Goal: Transaction & Acquisition: Purchase product/service

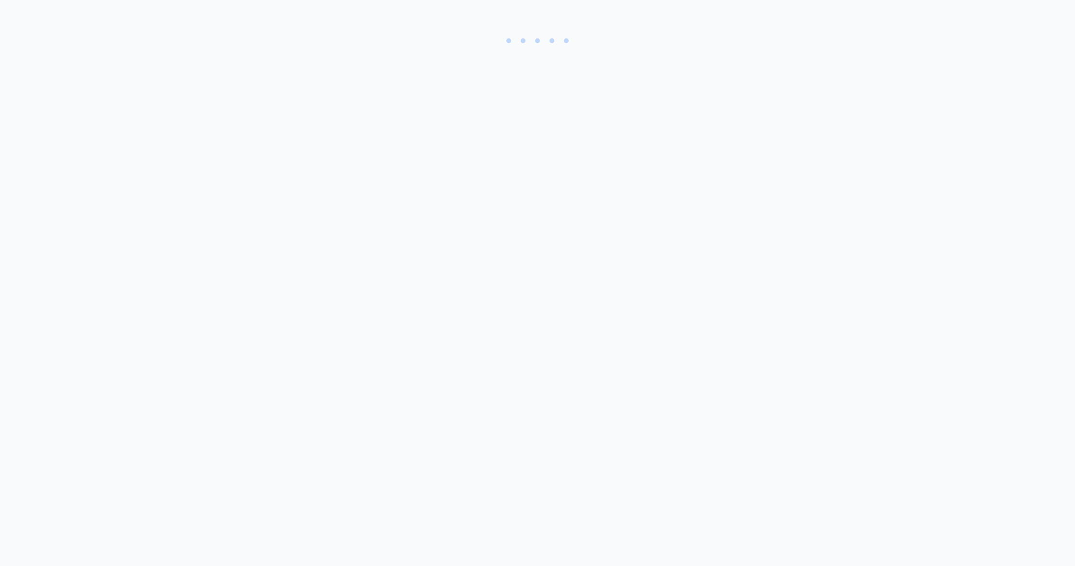
click at [404, 117] on body at bounding box center [537, 283] width 1075 height 566
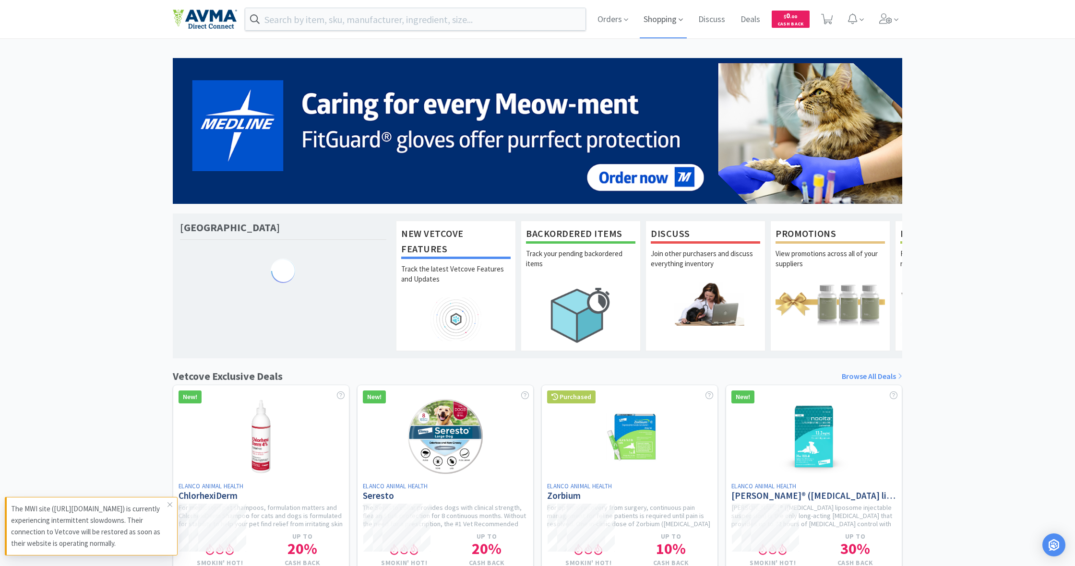
click at [659, 24] on span "Shopping" at bounding box center [663, 19] width 47 height 38
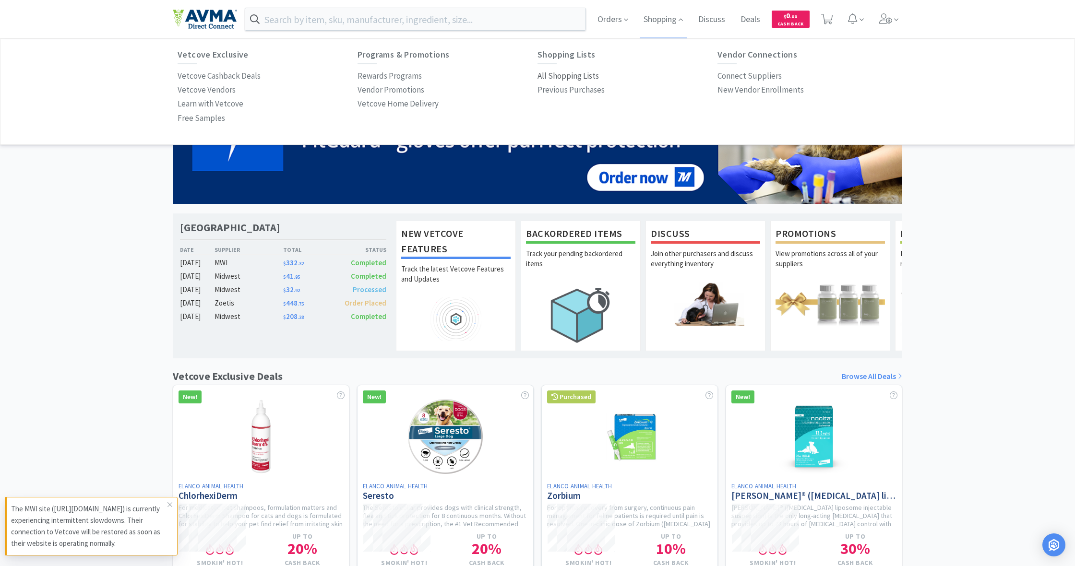
click at [577, 73] on p "All Shopping Lists" at bounding box center [568, 76] width 61 height 13
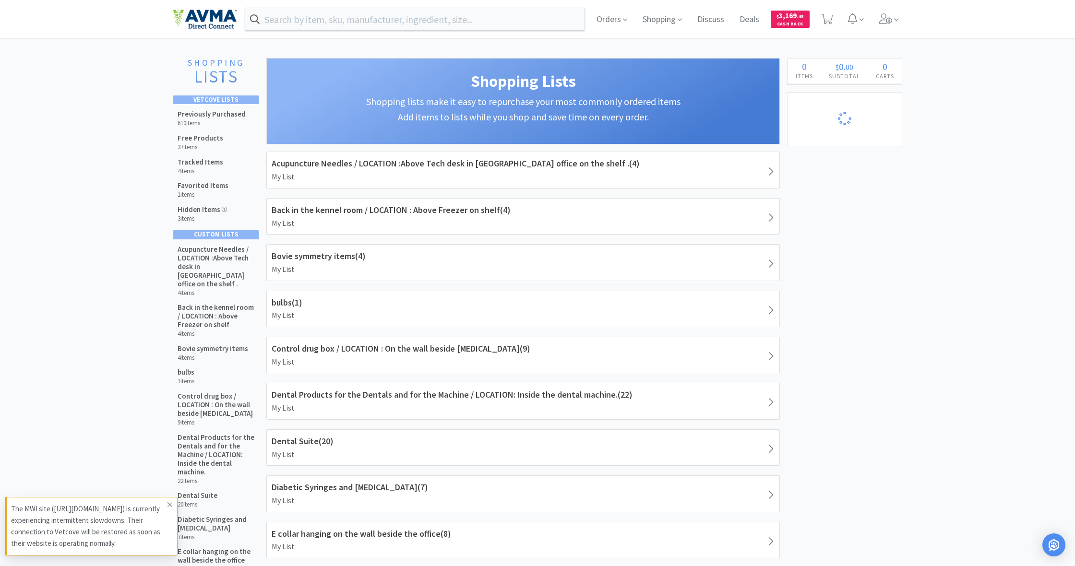
click at [169, 504] on icon at bounding box center [170, 505] width 6 height 8
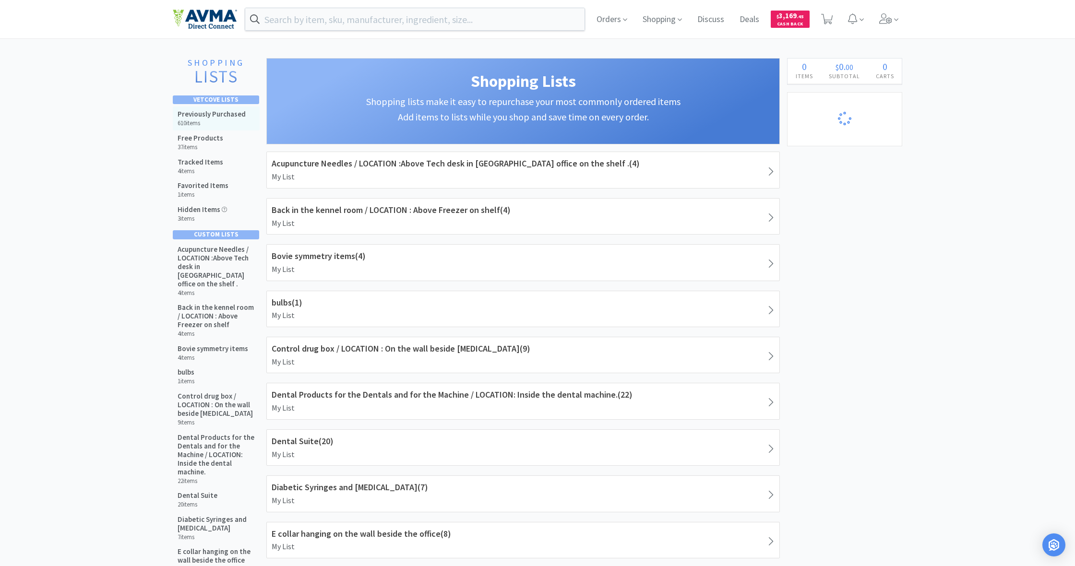
click at [207, 120] on h6 "610 items" at bounding box center [212, 124] width 68 height 8
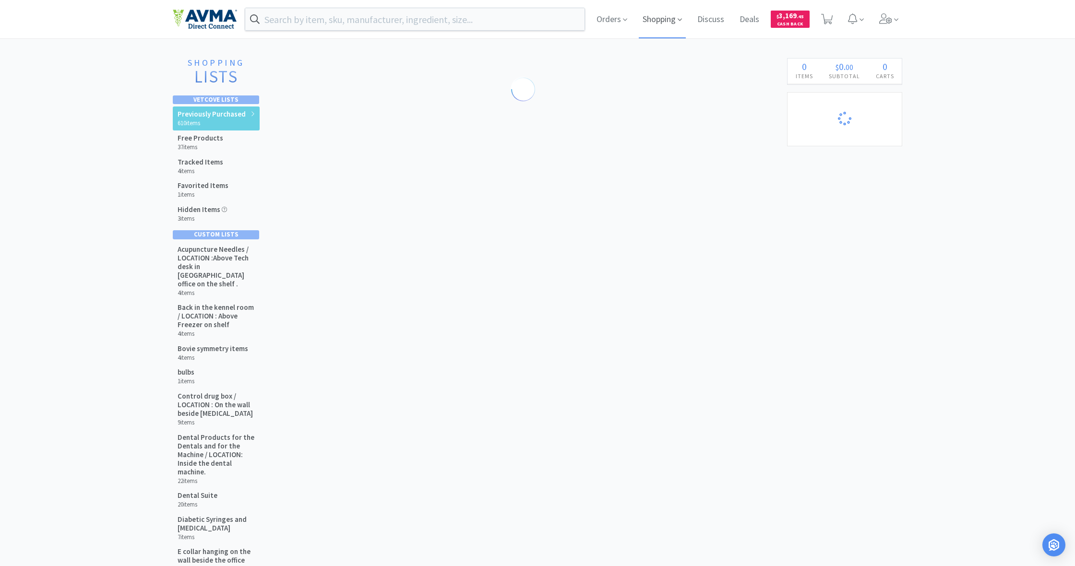
click at [661, 23] on span "Shopping" at bounding box center [662, 19] width 47 height 38
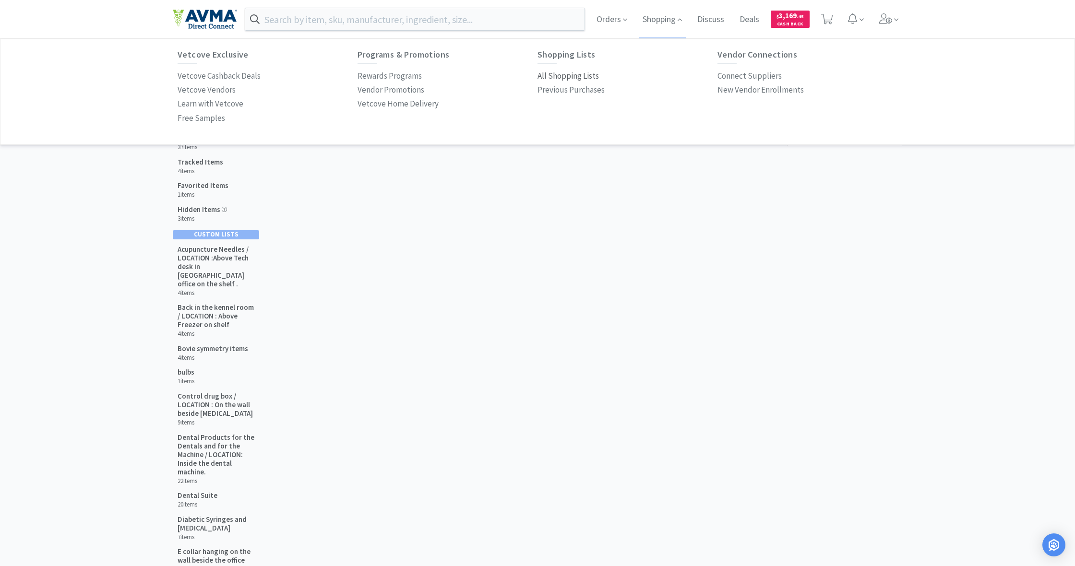
click at [569, 75] on p "All Shopping Lists" at bounding box center [568, 76] width 61 height 13
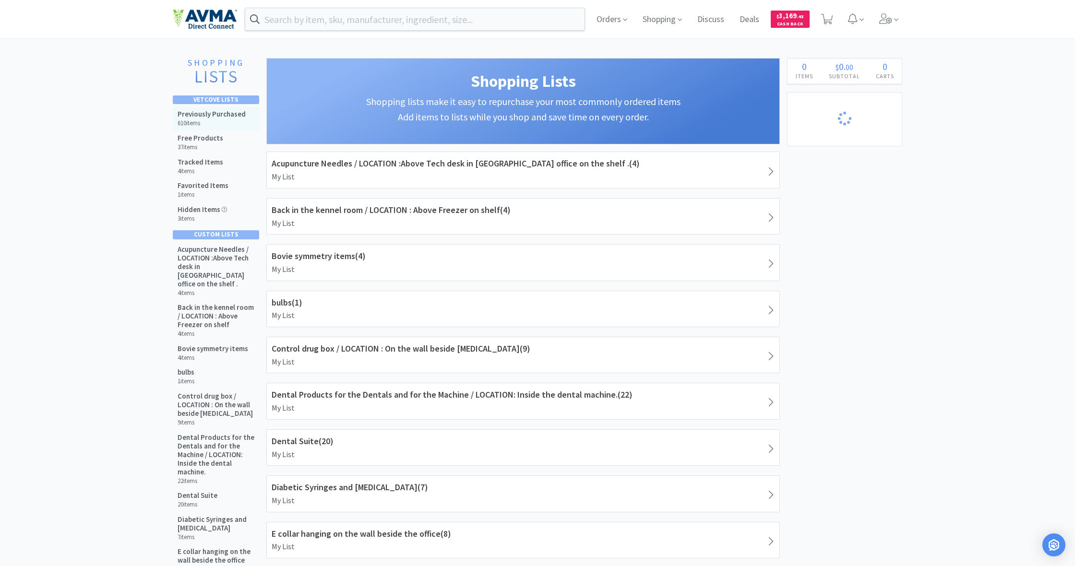
click at [207, 114] on h5 "Previously Purchased" at bounding box center [212, 114] width 68 height 9
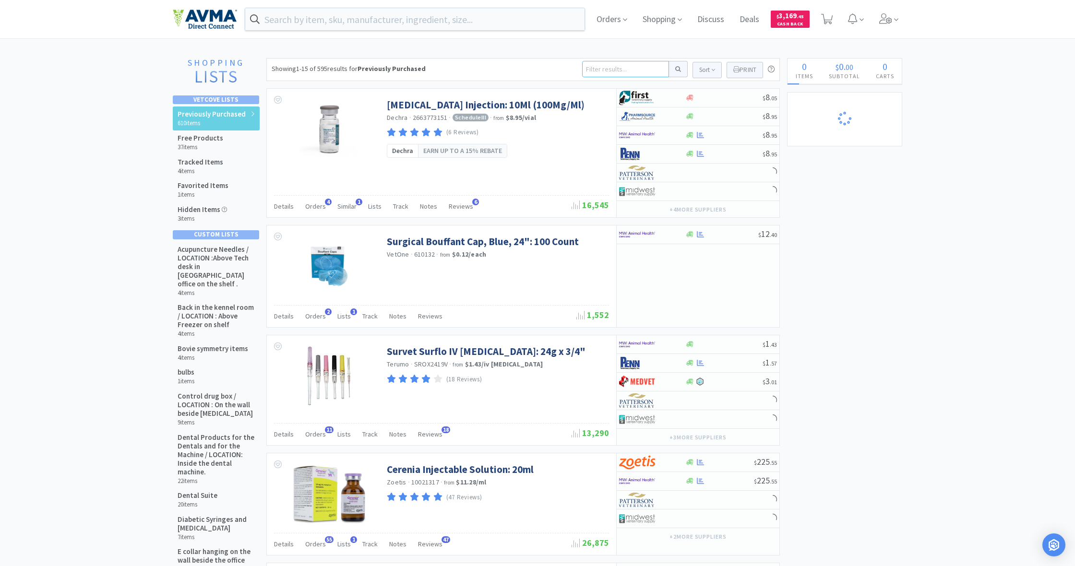
click at [595, 64] on input at bounding box center [625, 69] width 87 height 16
type input "senergy"
click at [677, 69] on button at bounding box center [678, 69] width 19 height 16
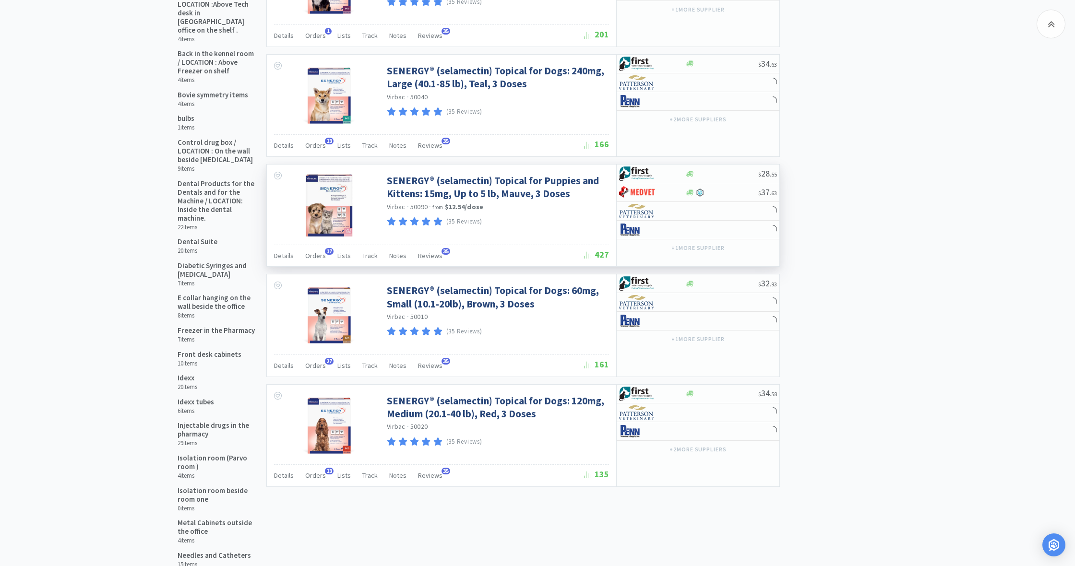
scroll to position [255, 0]
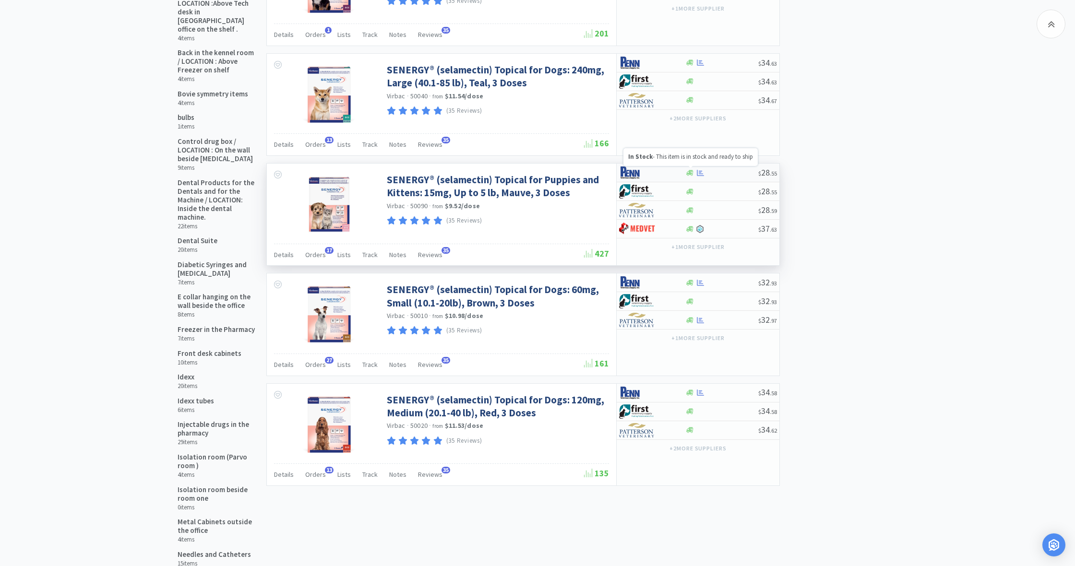
click at [689, 172] on icon at bounding box center [689, 173] width 7 height 6
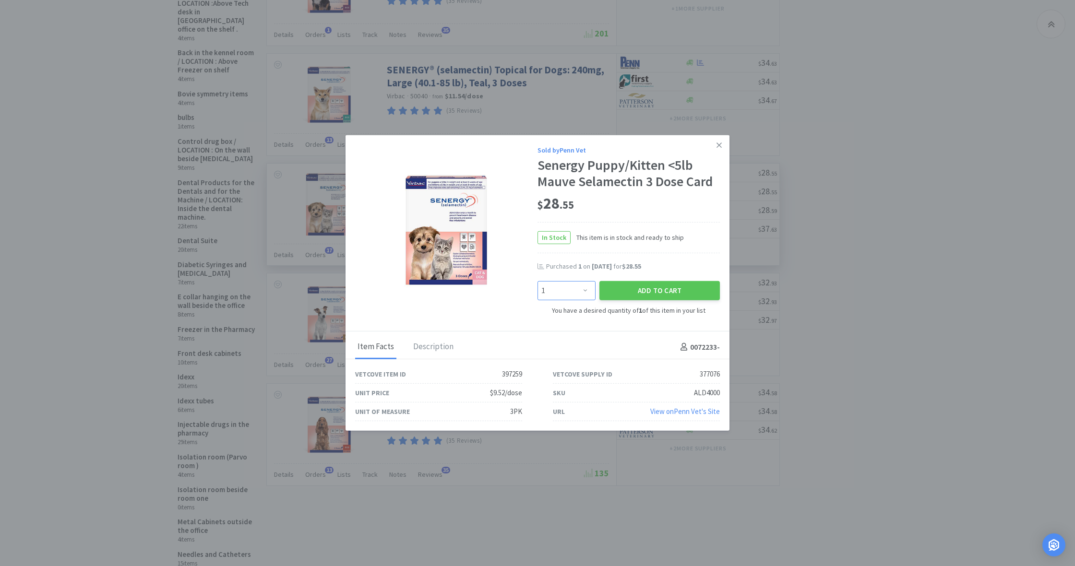
select select "3"
click at [658, 292] on button "Add to Cart" at bounding box center [660, 290] width 120 height 19
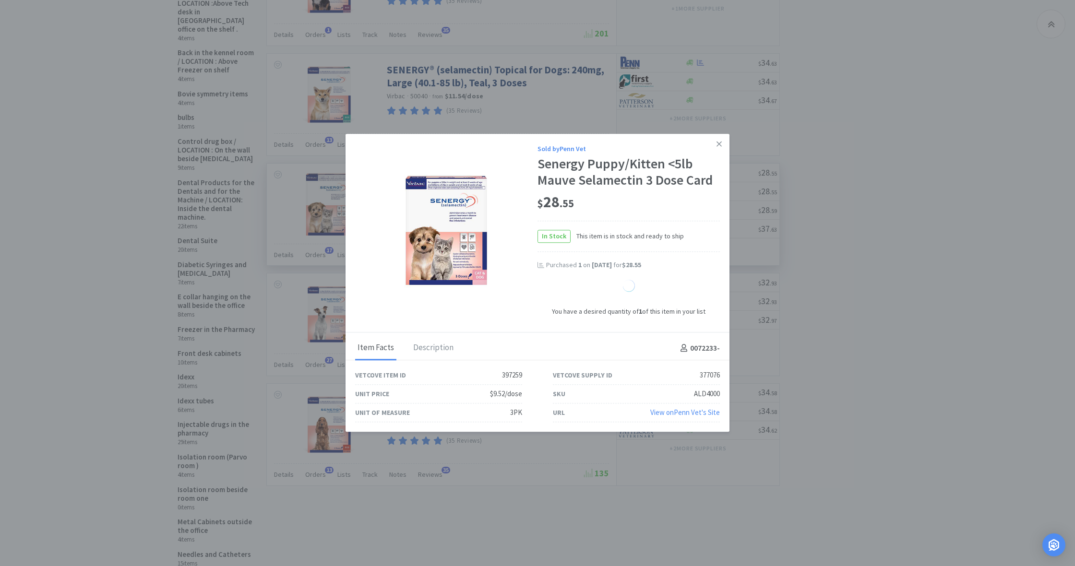
select select "3"
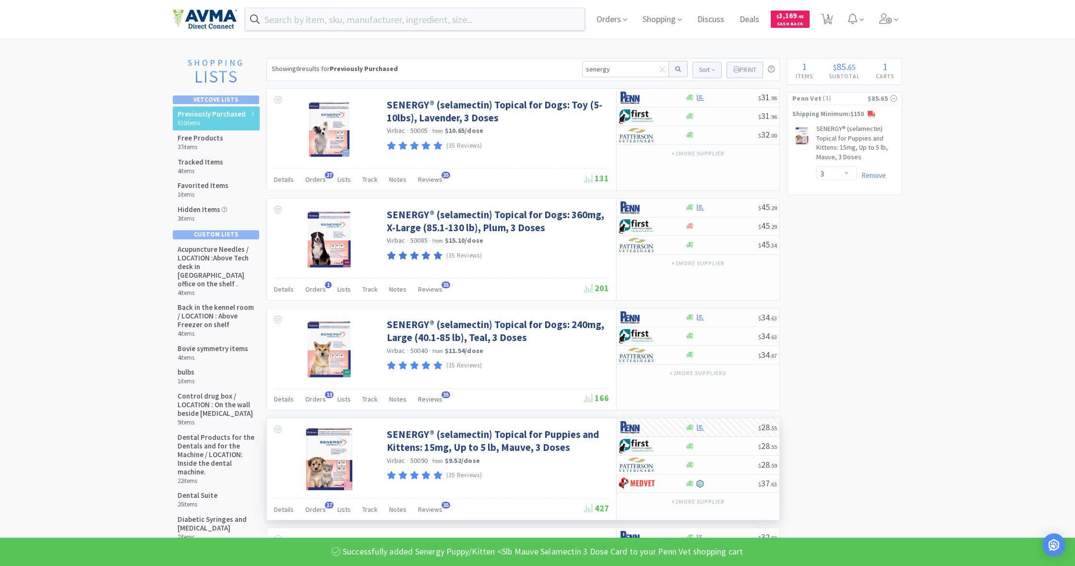
scroll to position [0, 0]
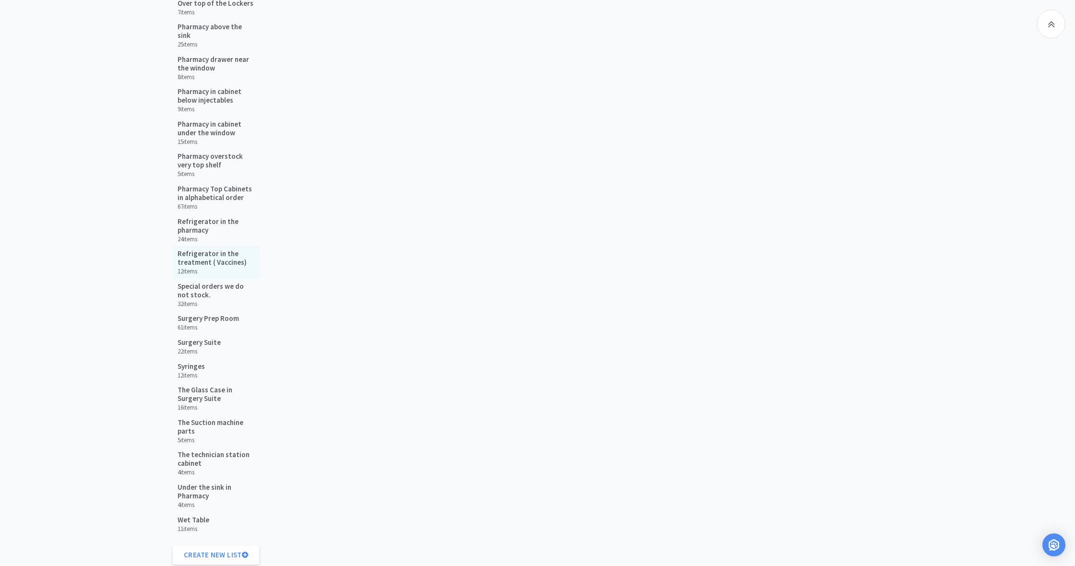
click at [198, 251] on h5 "Refrigerator in the treatment ( Vaccines)" at bounding box center [216, 258] width 77 height 17
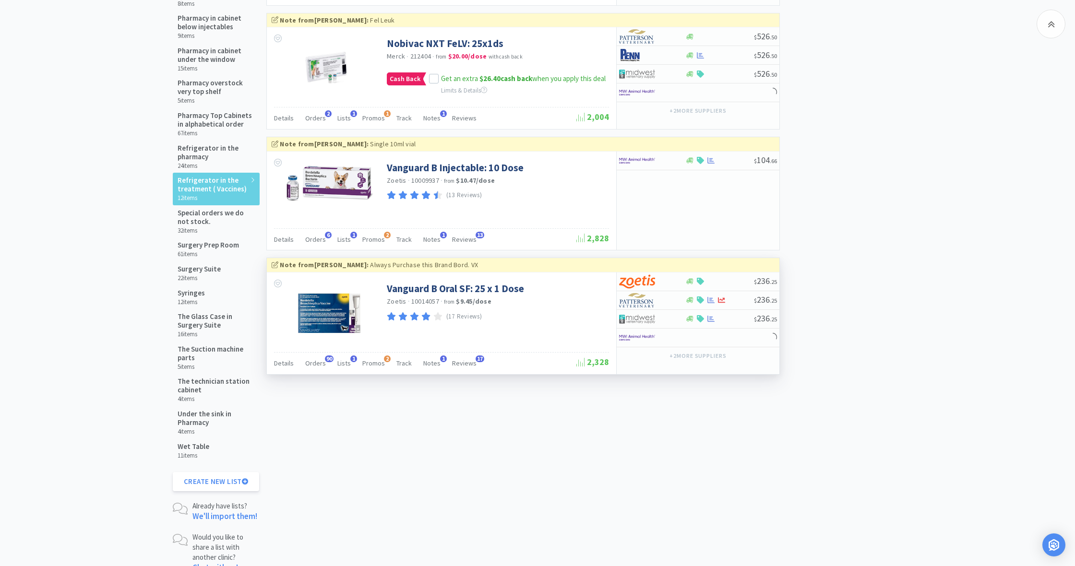
scroll to position [951, 0]
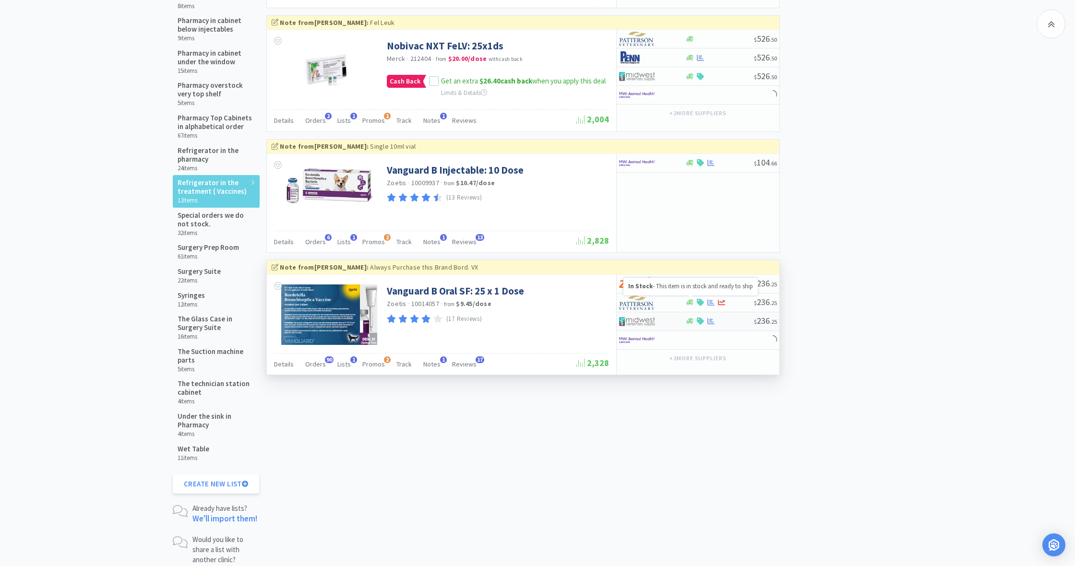
click at [690, 319] on icon at bounding box center [689, 322] width 7 height 6
select select "1"
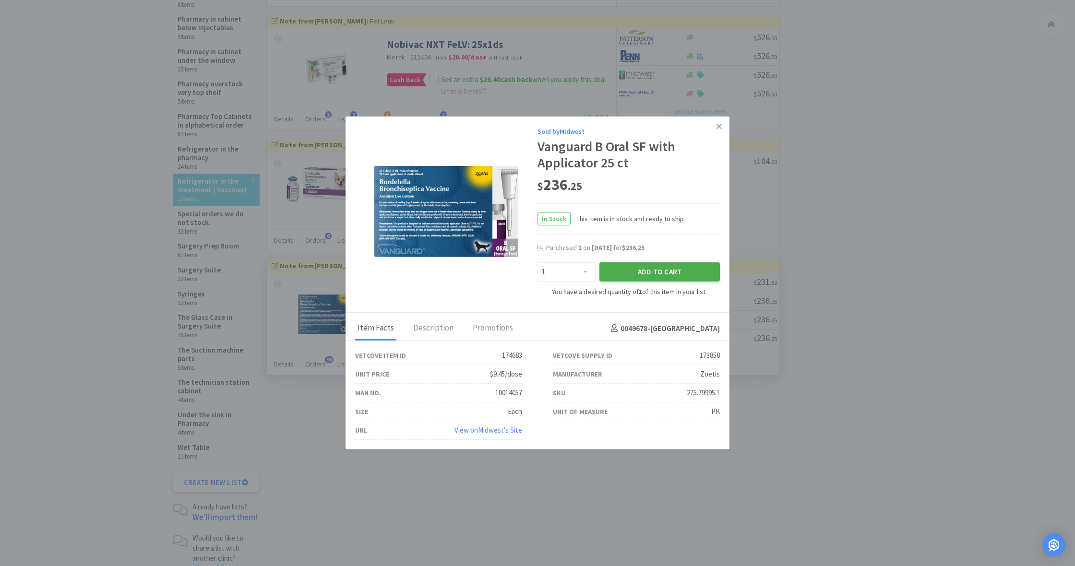
click at [659, 273] on button "Add to Cart" at bounding box center [660, 272] width 120 height 19
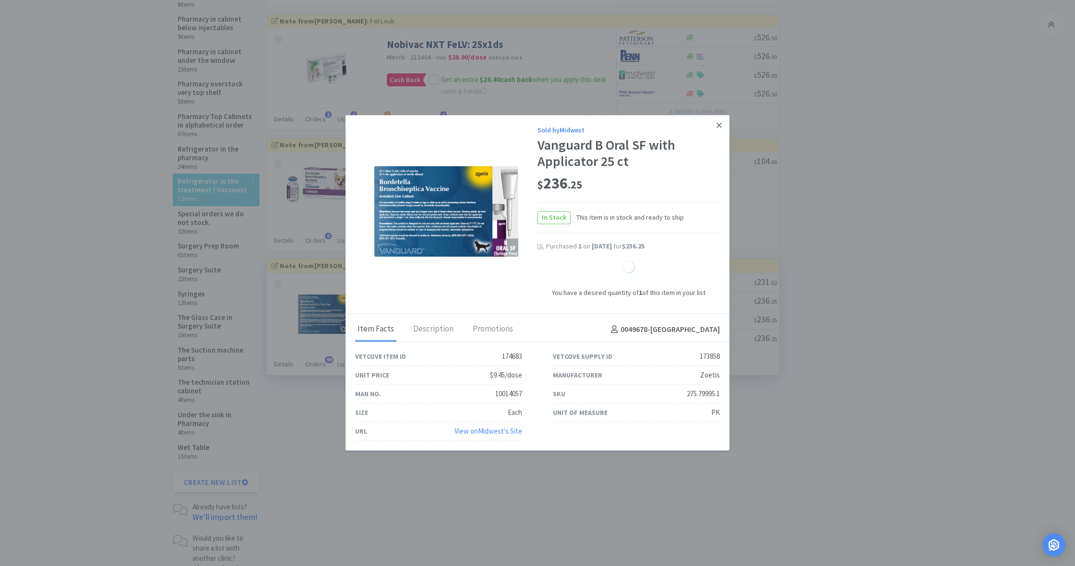
select select "1"
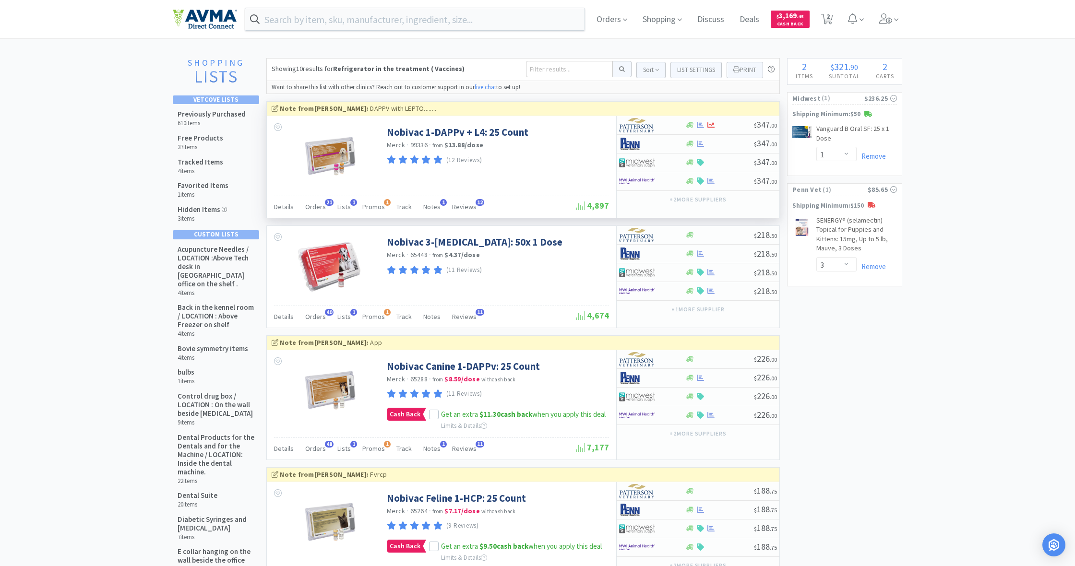
scroll to position [0, 0]
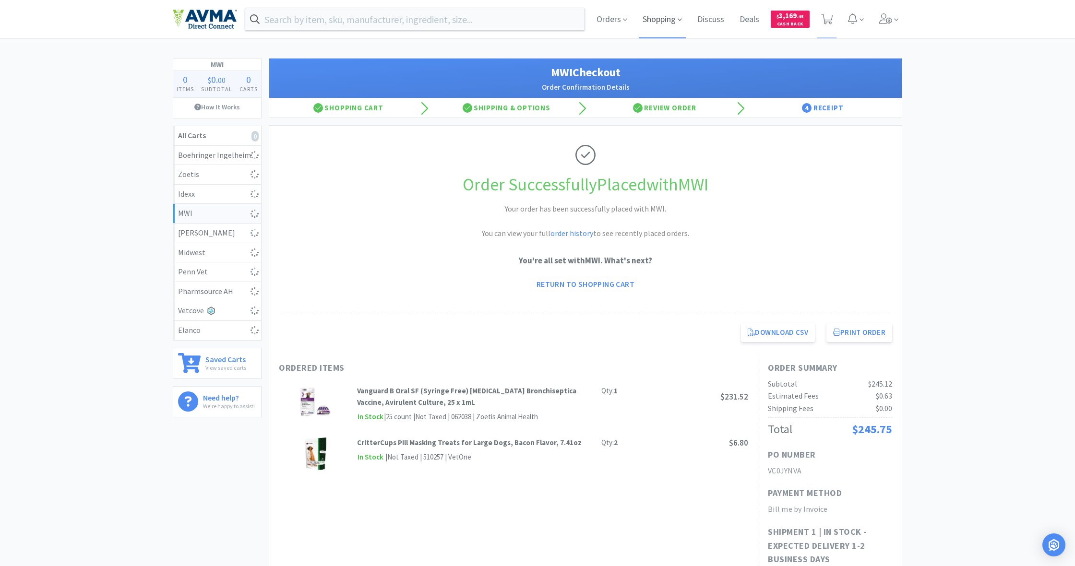
click at [663, 14] on span "Shopping" at bounding box center [662, 19] width 47 height 38
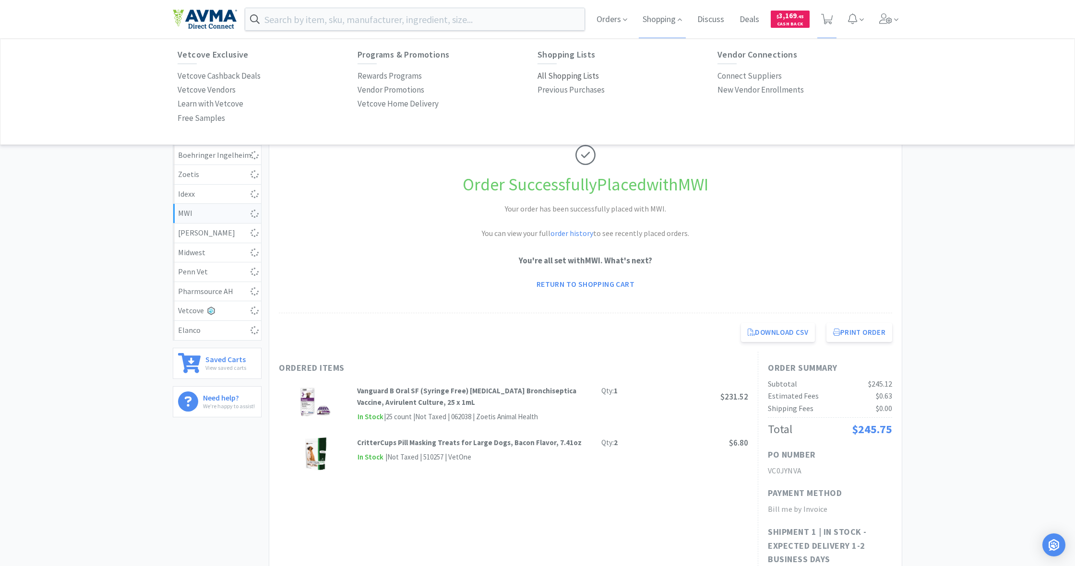
click at [562, 73] on p "All Shopping Lists" at bounding box center [568, 76] width 61 height 13
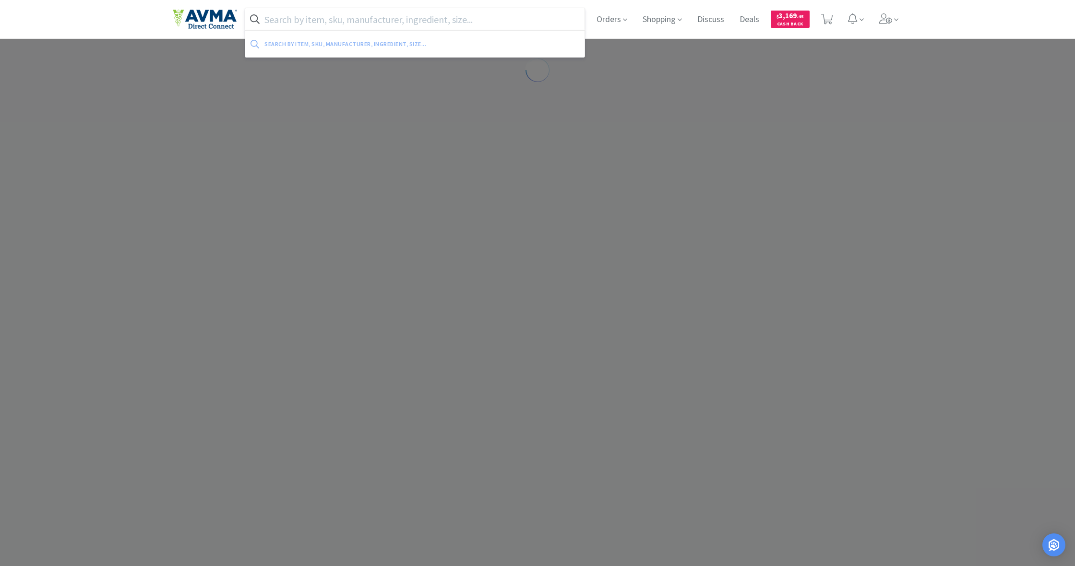
click at [308, 20] on input "text" at bounding box center [414, 19] width 339 height 22
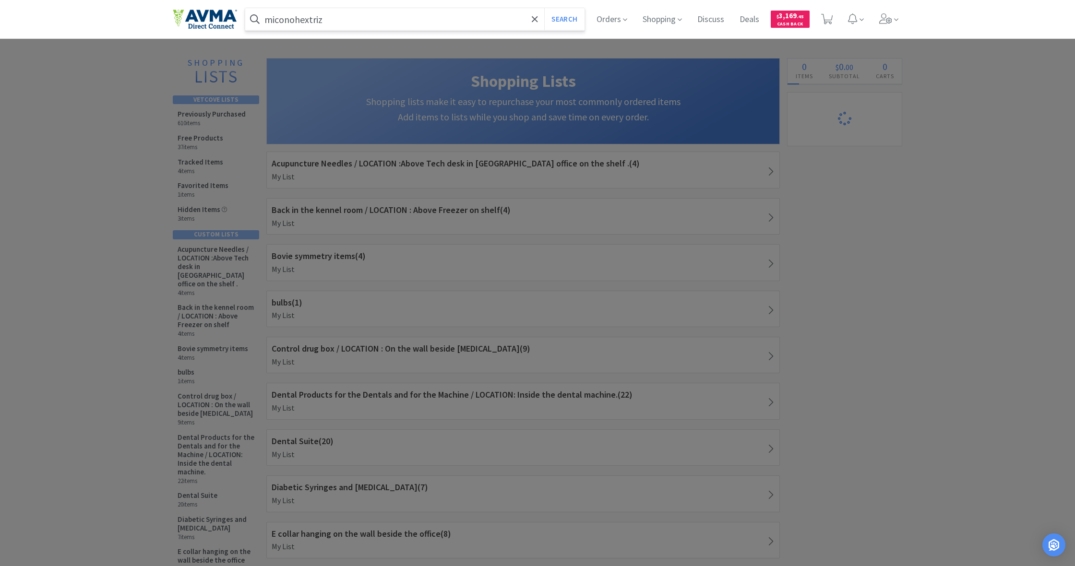
type input "miconohextriz"
click at [563, 19] on button "Search" at bounding box center [564, 19] width 40 height 22
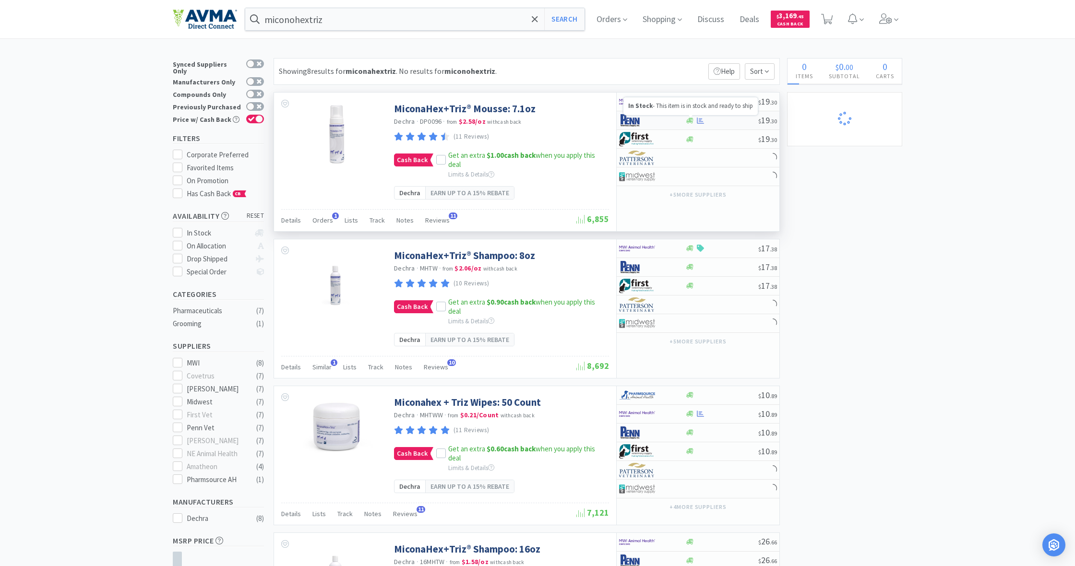
click at [689, 120] on icon at bounding box center [689, 121] width 7 height 6
select select "1"
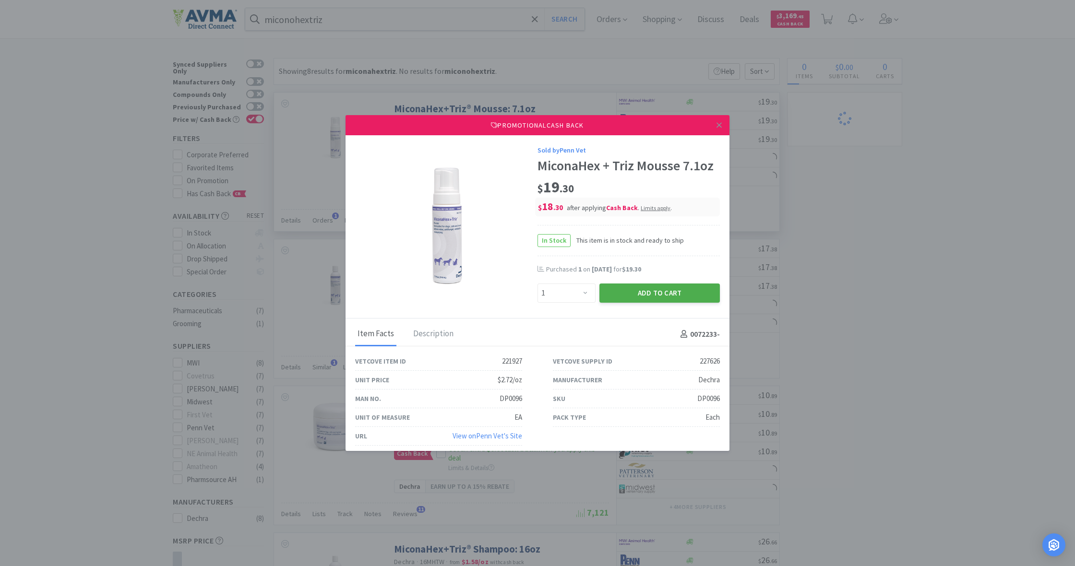
click at [672, 288] on button "Add to Cart" at bounding box center [660, 293] width 120 height 19
select select "1"
select select "3"
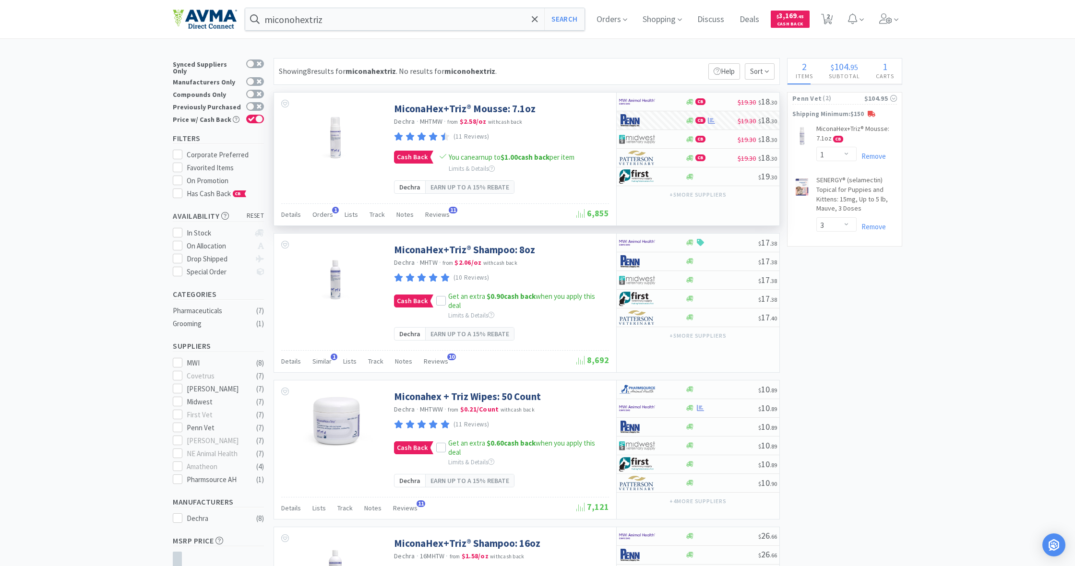
select select "1"
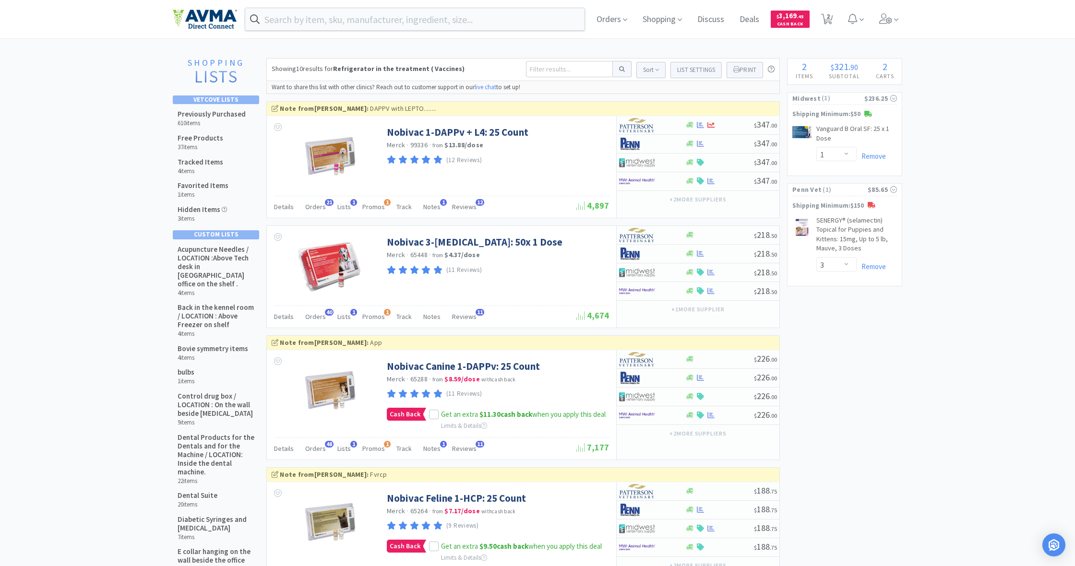
select select "1"
select select "3"
click at [692, 144] on icon at bounding box center [689, 144] width 7 height 6
select select "1"
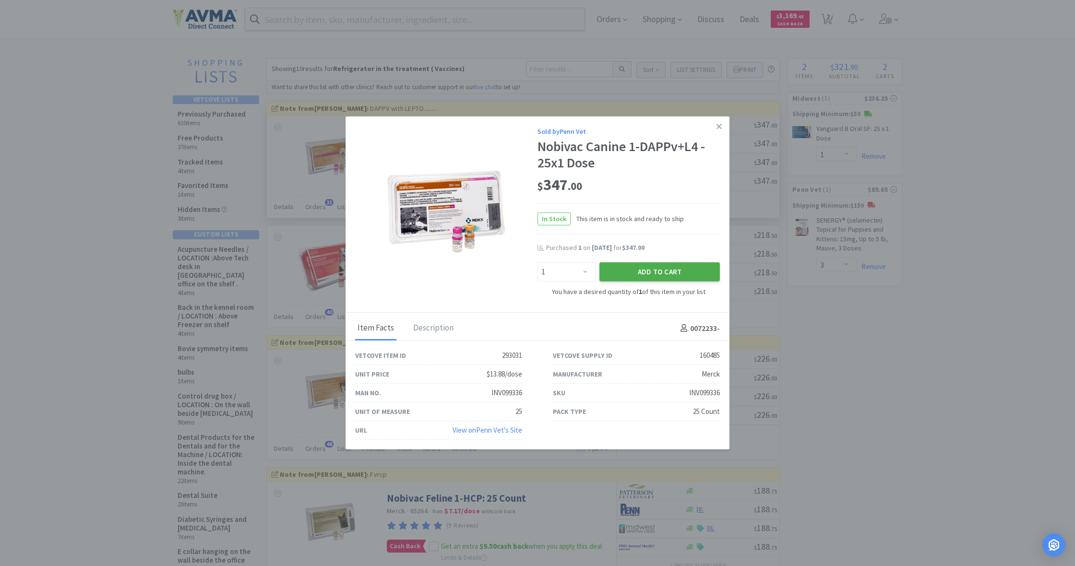
click at [653, 268] on button "Add to Cart" at bounding box center [660, 272] width 120 height 19
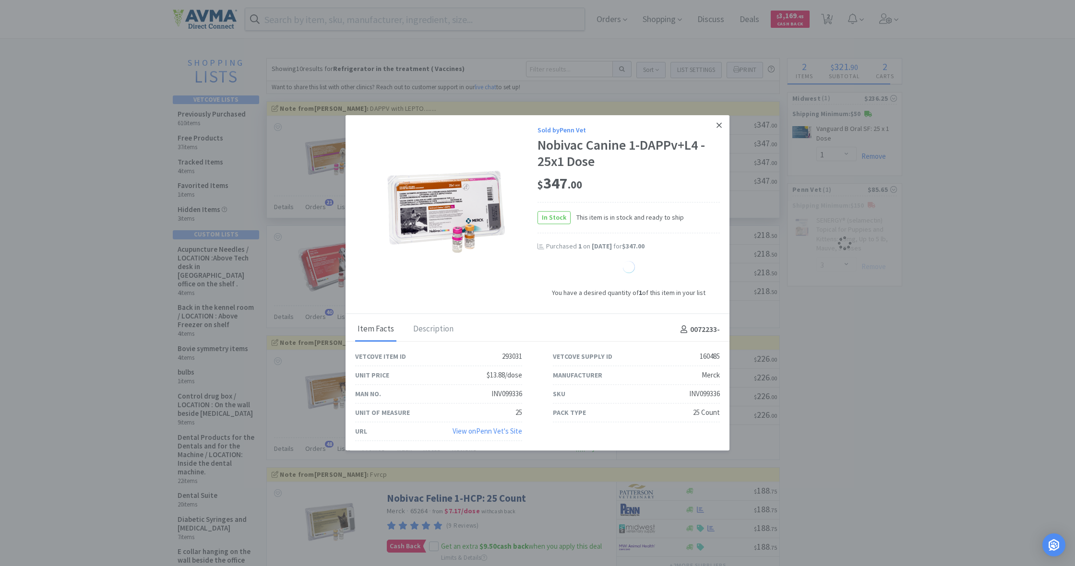
select select "1"
select select "3"
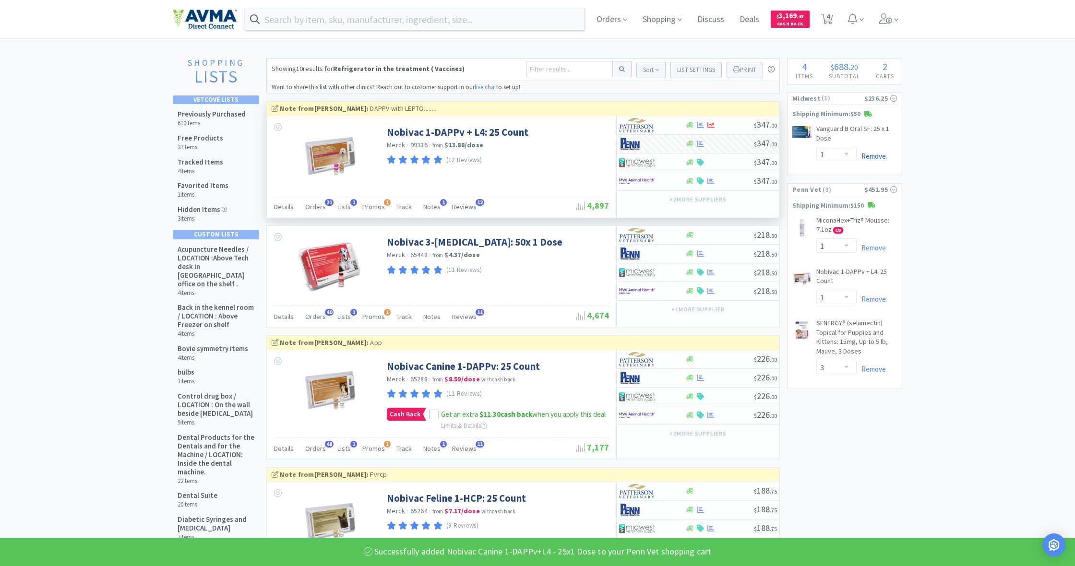
click at [873, 155] on link "Remove" at bounding box center [871, 156] width 29 height 9
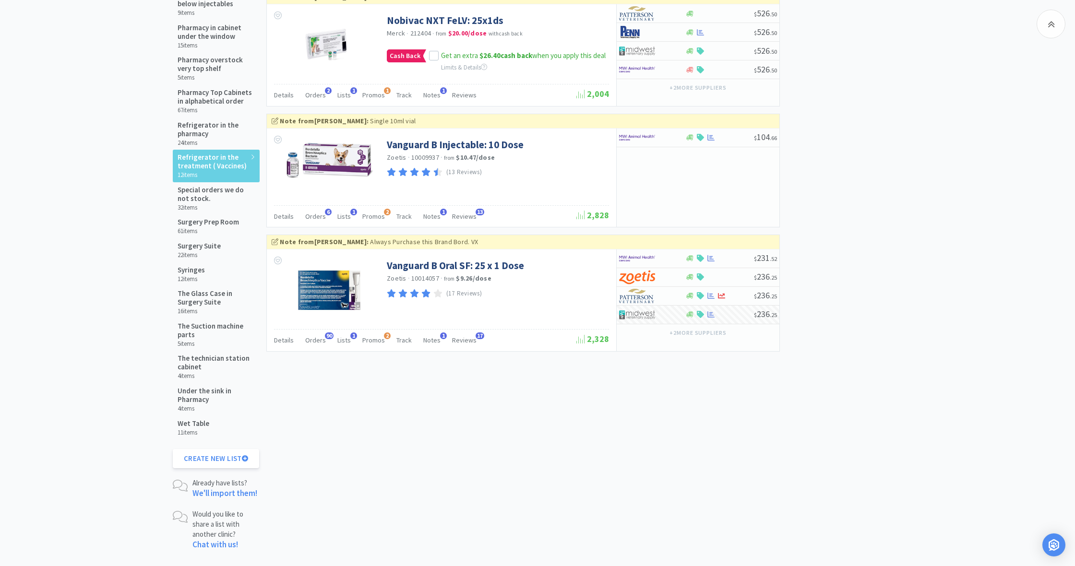
scroll to position [974, 0]
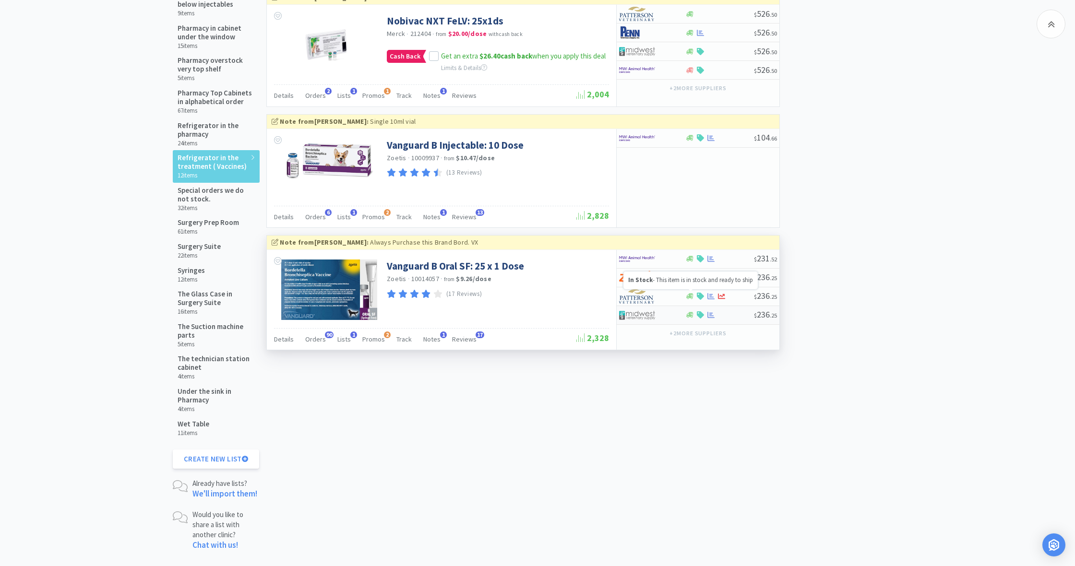
click at [693, 312] on icon at bounding box center [689, 315] width 7 height 7
select select "1"
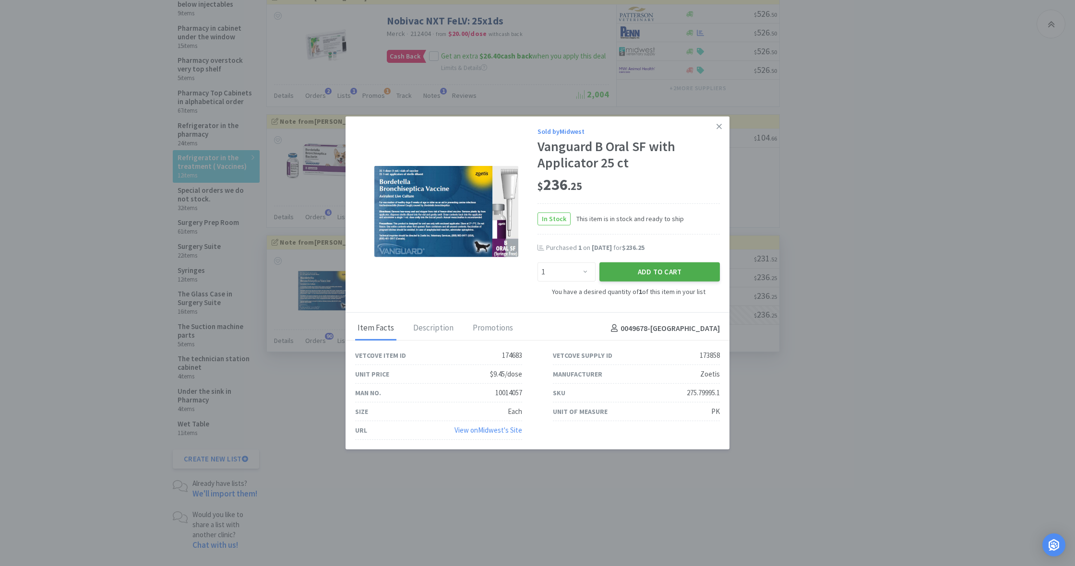
click at [665, 266] on button "Add to Cart" at bounding box center [660, 272] width 120 height 19
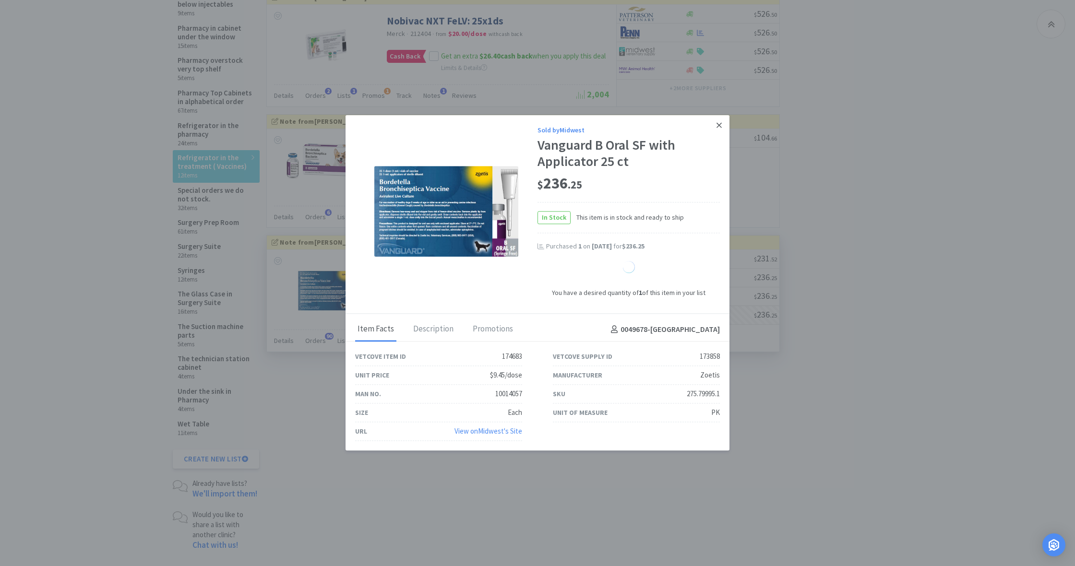
select select "1"
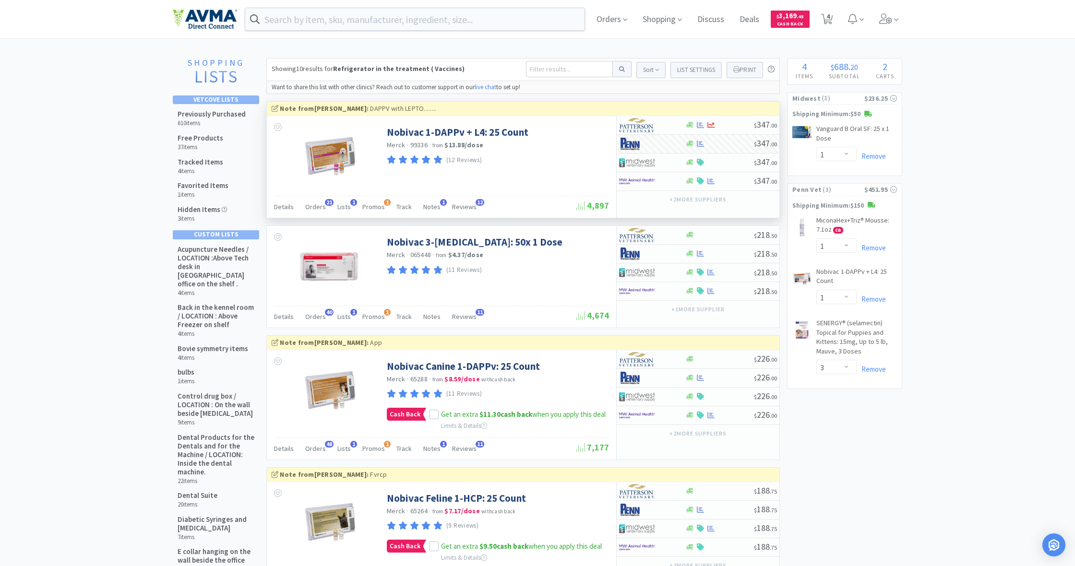
scroll to position [0, 0]
click at [555, 70] on input at bounding box center [569, 69] width 87 height 16
type input "[MEDICAL_DATA]"
click at [619, 69] on button at bounding box center [622, 69] width 19 height 16
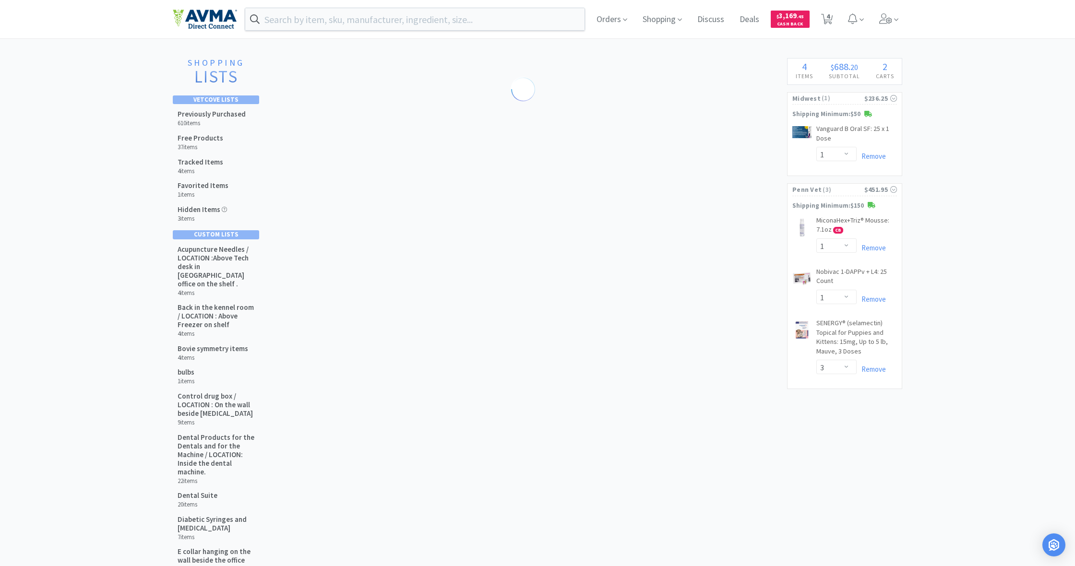
scroll to position [0, 0]
click at [657, 24] on span "Shopping" at bounding box center [662, 19] width 47 height 38
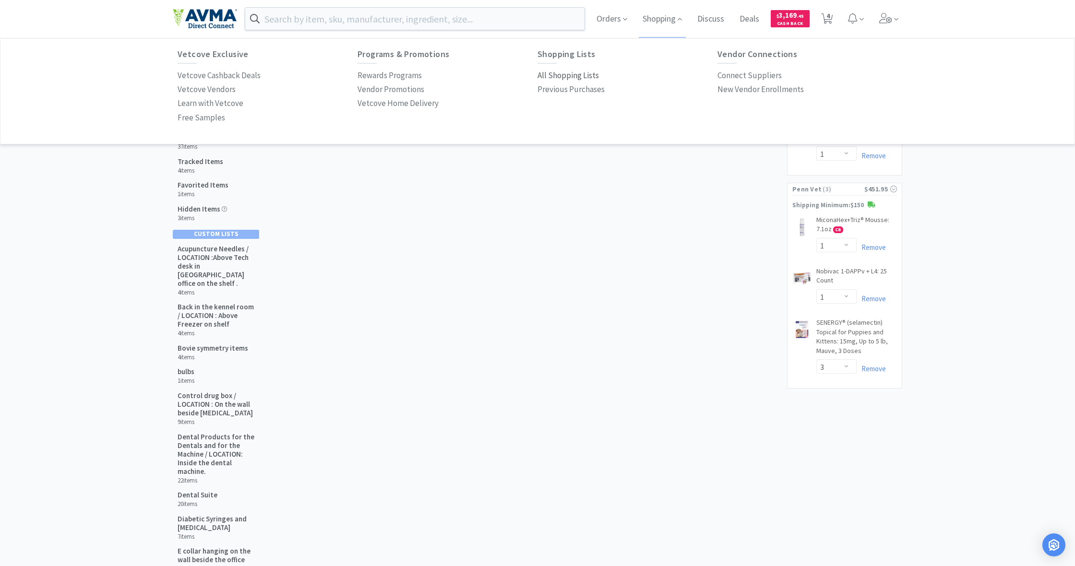
click at [576, 70] on p "All Shopping Lists" at bounding box center [568, 75] width 61 height 13
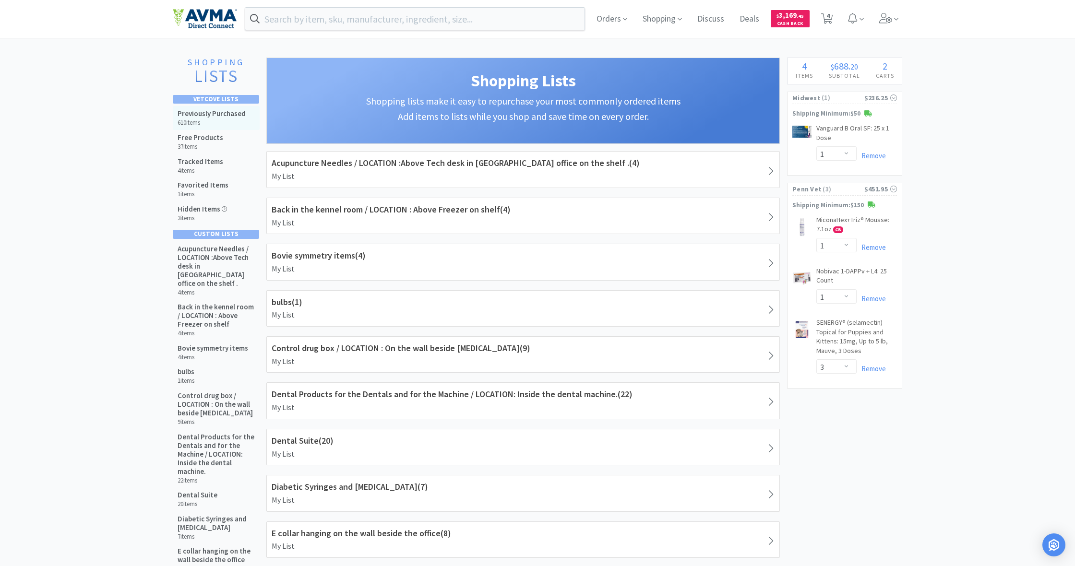
click at [186, 116] on h5 "Previously Purchased" at bounding box center [212, 113] width 68 height 9
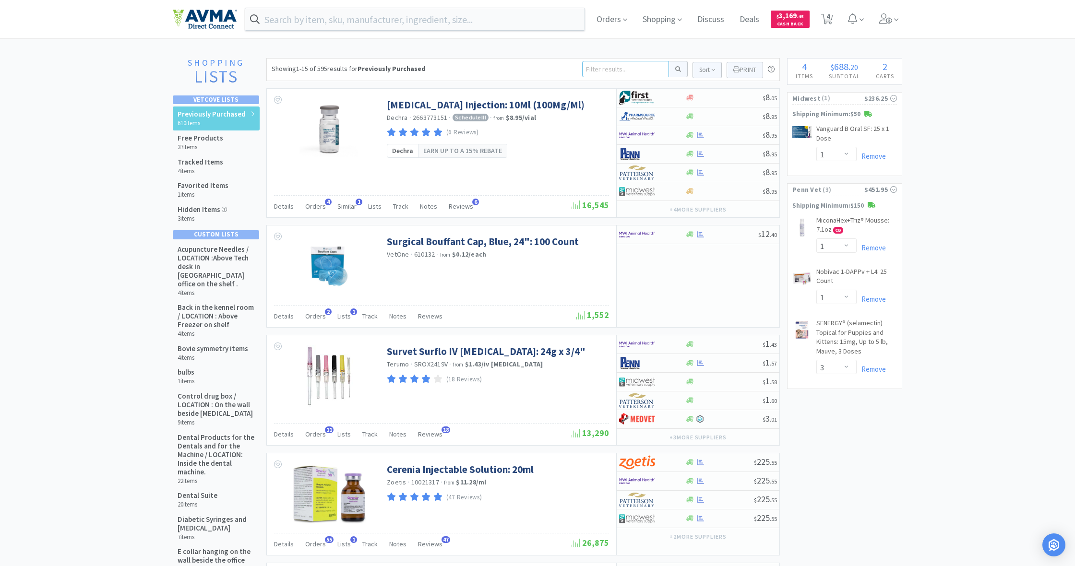
click at [598, 72] on input at bounding box center [625, 69] width 87 height 16
type input "[MEDICAL_DATA]"
click at [677, 69] on button at bounding box center [678, 69] width 19 height 16
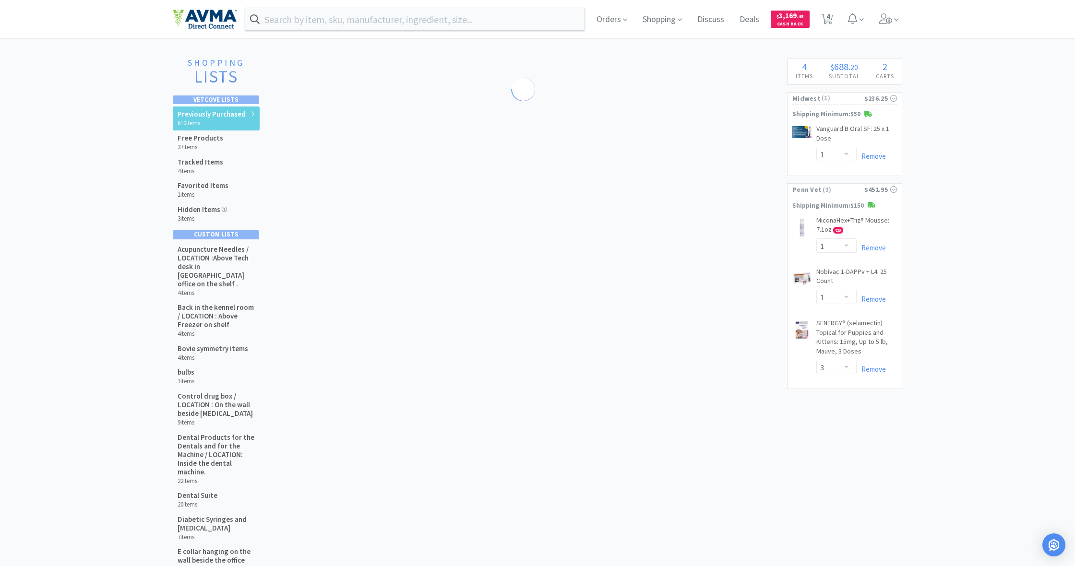
scroll to position [0, 0]
click at [830, 22] on span "4" at bounding box center [828, 16] width 3 height 38
select select "1"
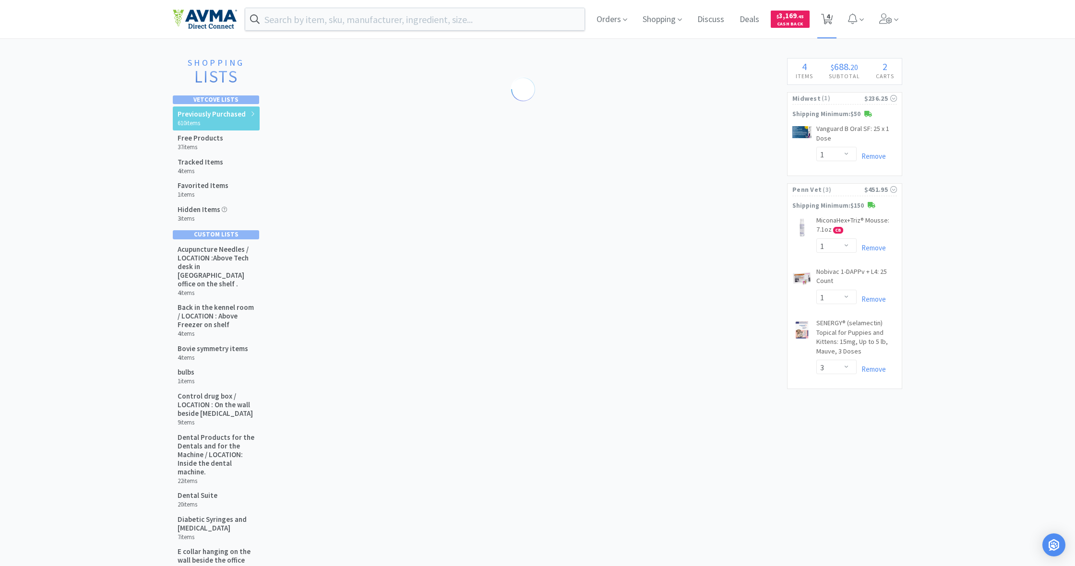
select select "3"
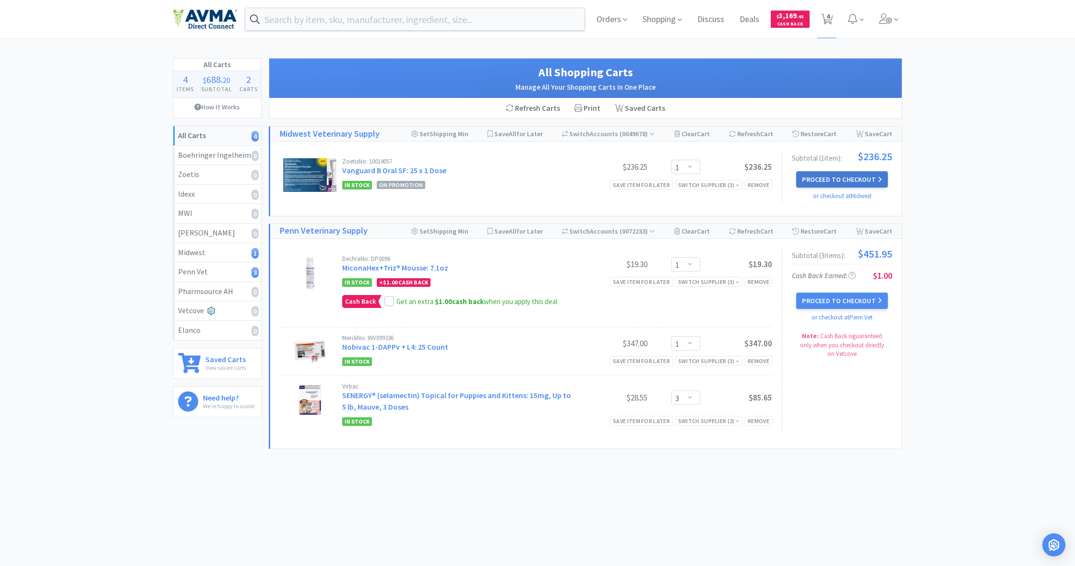
click at [832, 176] on button "Proceed to Checkout" at bounding box center [841, 179] width 91 height 16
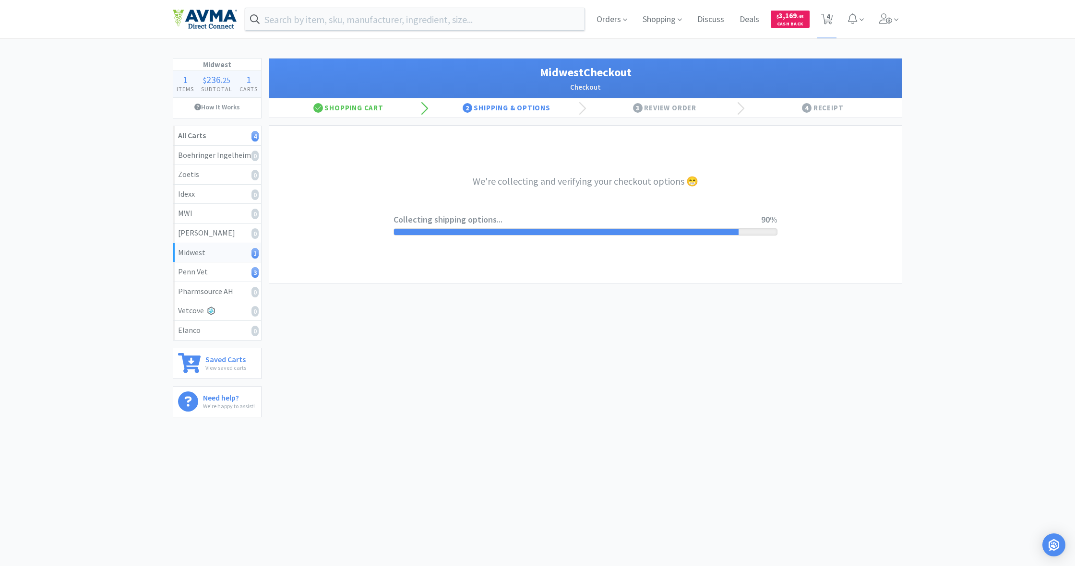
select select "0"
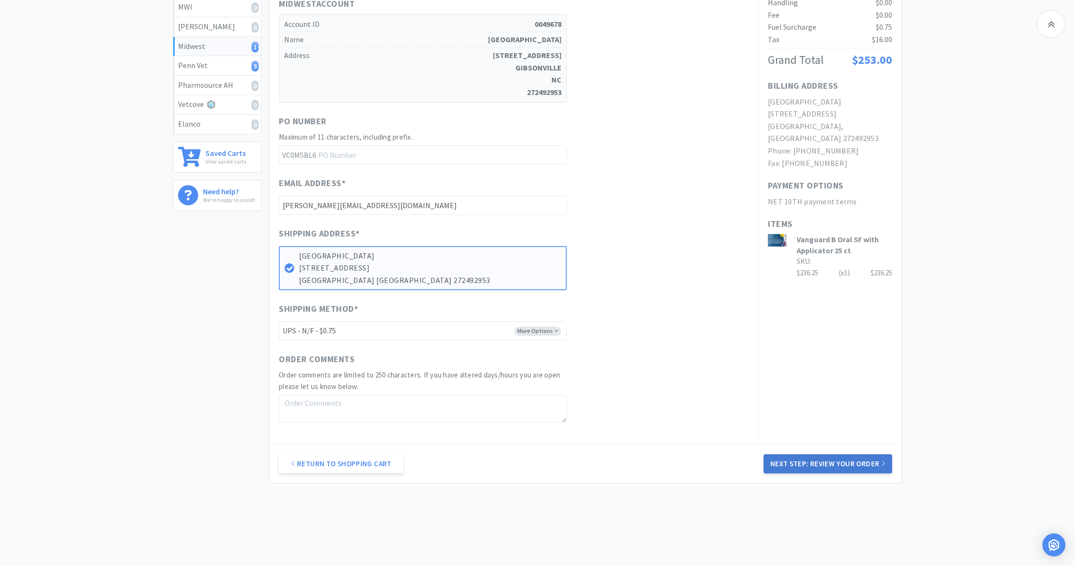
scroll to position [204, 0]
click at [828, 457] on button "Next Step: Review Your Order" at bounding box center [828, 466] width 129 height 19
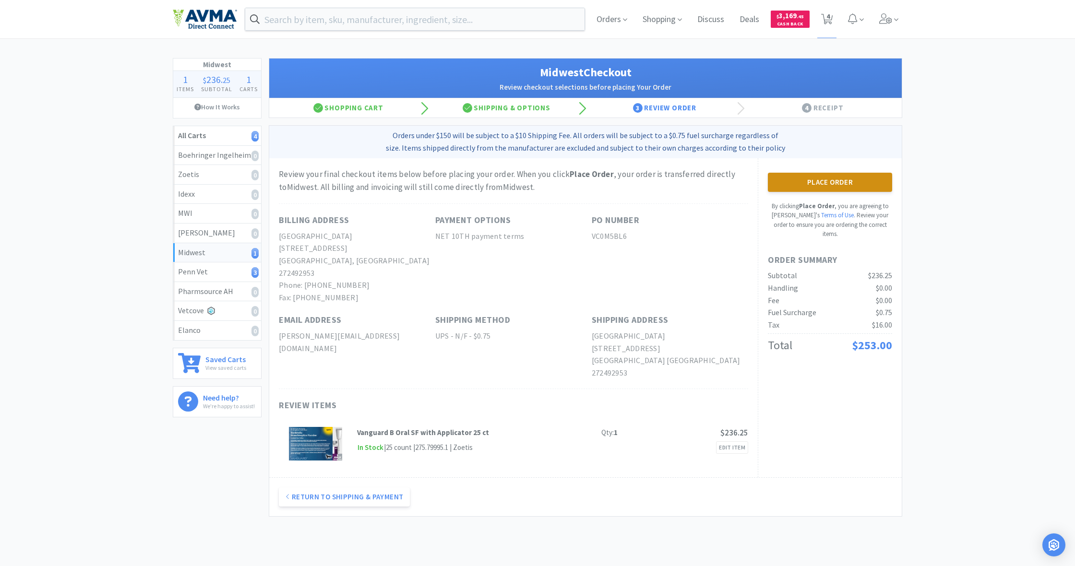
click at [834, 180] on button "Place Order" at bounding box center [830, 182] width 124 height 19
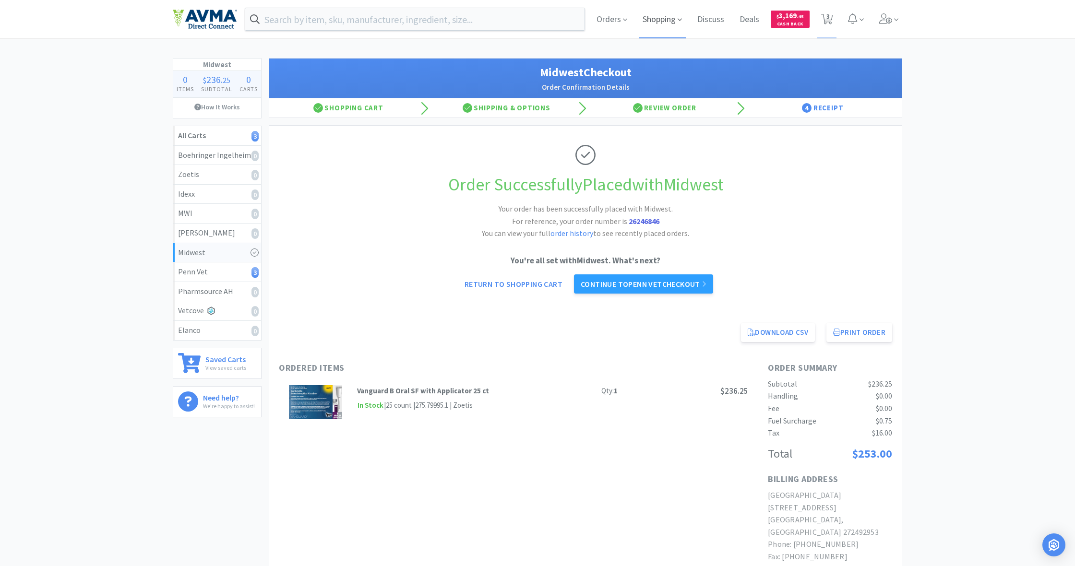
drag, startPoint x: 641, startPoint y: 16, endPoint x: 655, endPoint y: 22, distance: 14.9
click at [641, 16] on span "Shopping" at bounding box center [662, 19] width 47 height 38
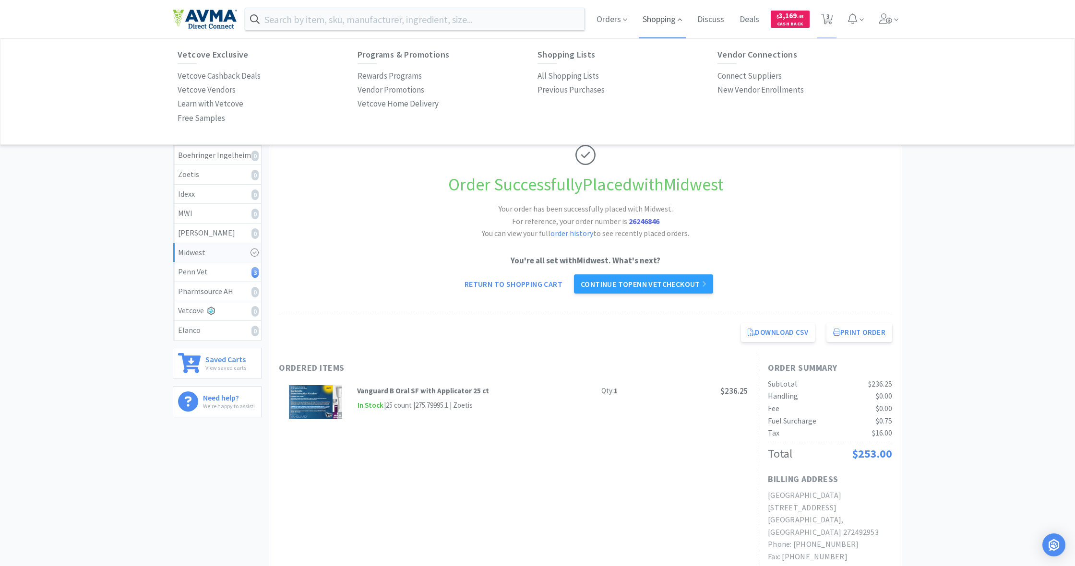
click at [666, 25] on span "Shopping" at bounding box center [662, 19] width 47 height 38
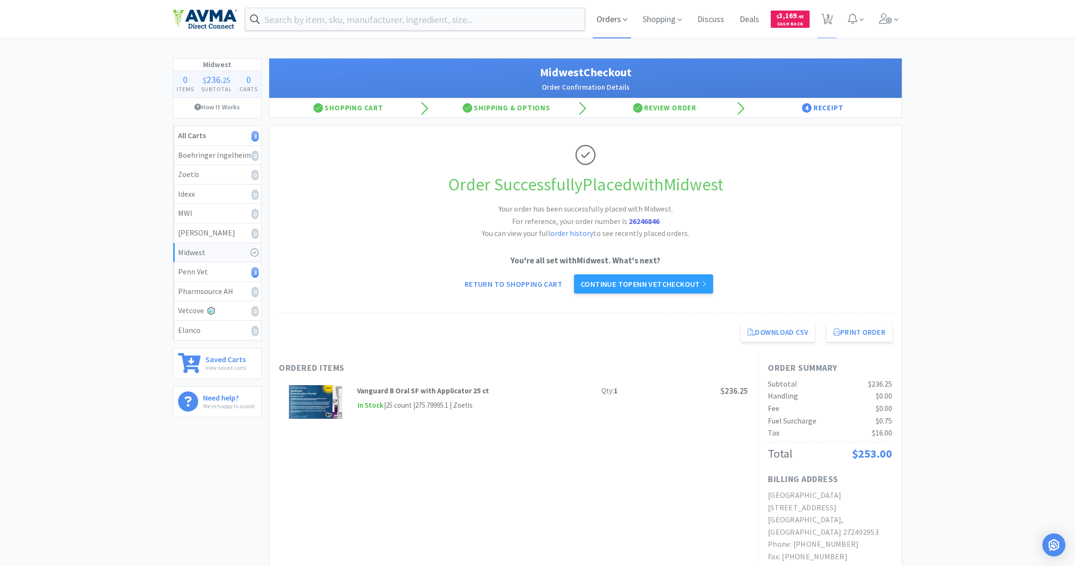
click at [617, 21] on span "Orders" at bounding box center [612, 19] width 38 height 38
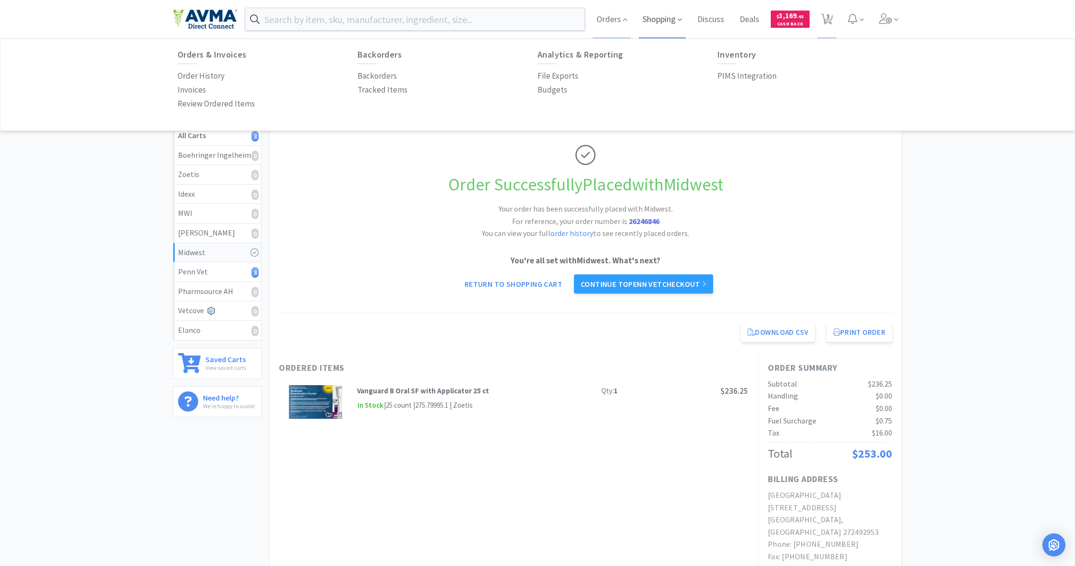
click at [667, 23] on span "Shopping" at bounding box center [662, 19] width 47 height 38
click at [571, 73] on p "All Shopping Lists" at bounding box center [568, 76] width 61 height 13
select select "1"
select select "3"
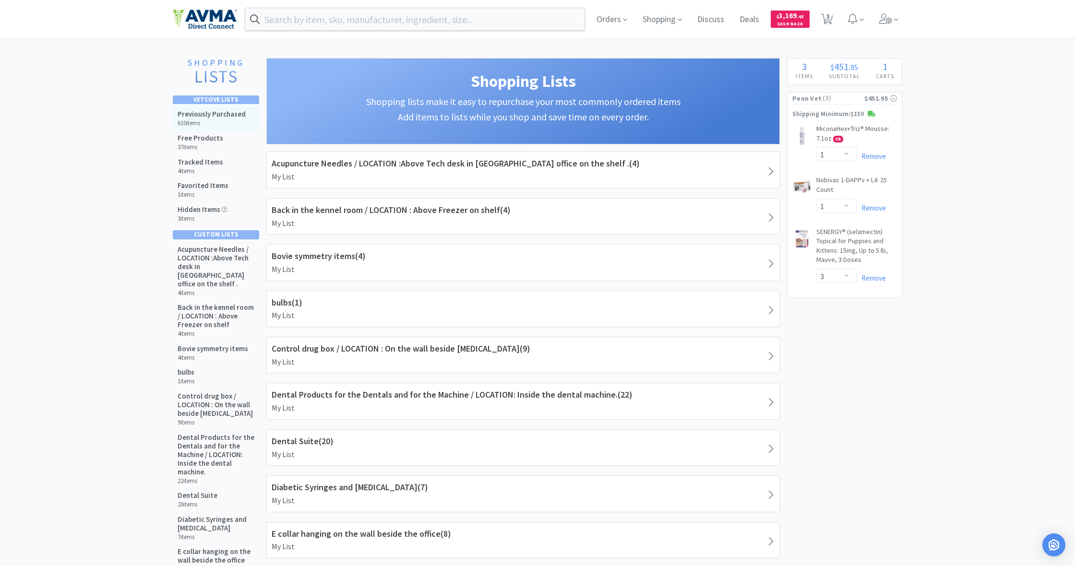
click at [208, 113] on h5 "Previously Purchased" at bounding box center [212, 114] width 68 height 9
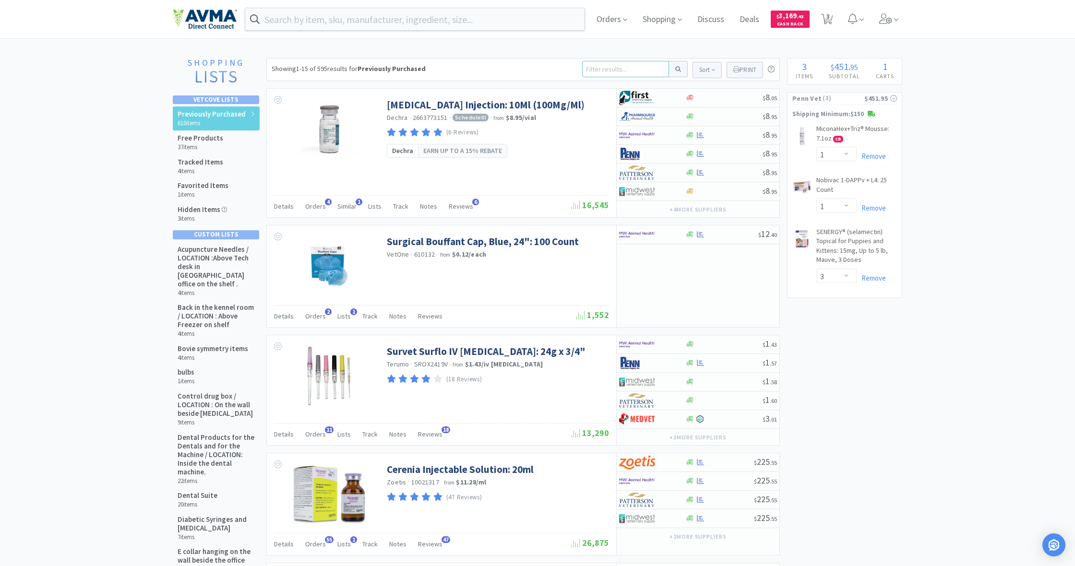
click at [591, 69] on input at bounding box center [625, 69] width 87 height 16
type input "revolution"
click at [677, 69] on button at bounding box center [678, 69] width 19 height 16
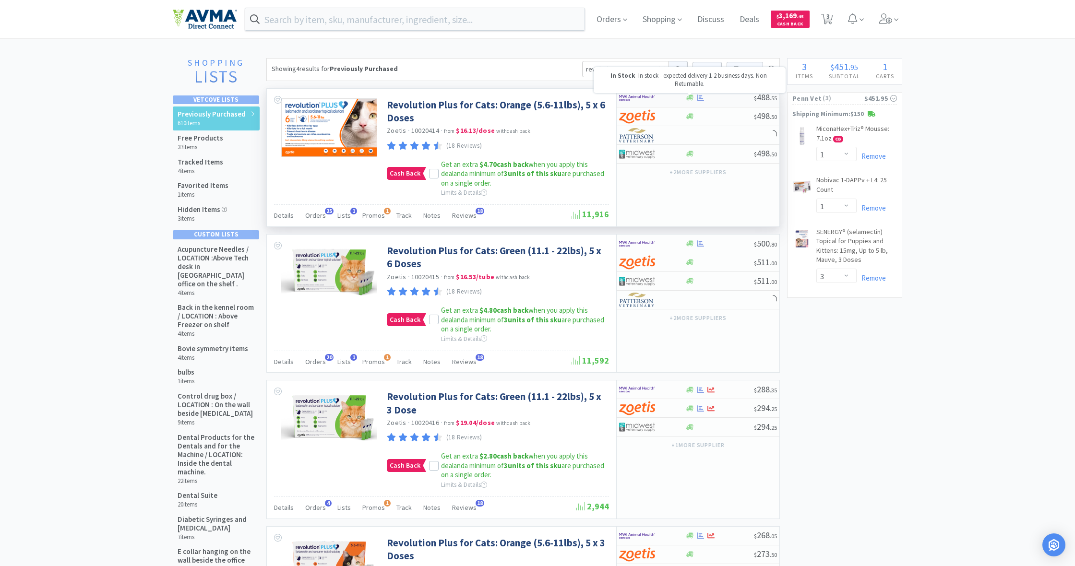
click at [691, 98] on icon at bounding box center [689, 98] width 7 height 6
select select "5"
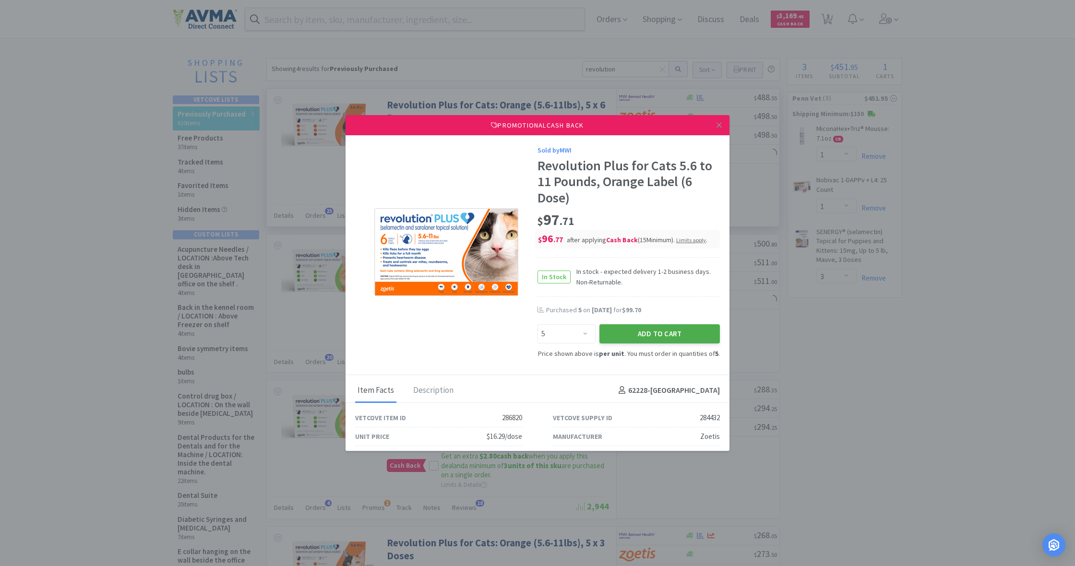
click at [660, 332] on button "Add to Cart" at bounding box center [660, 334] width 120 height 19
select select "1"
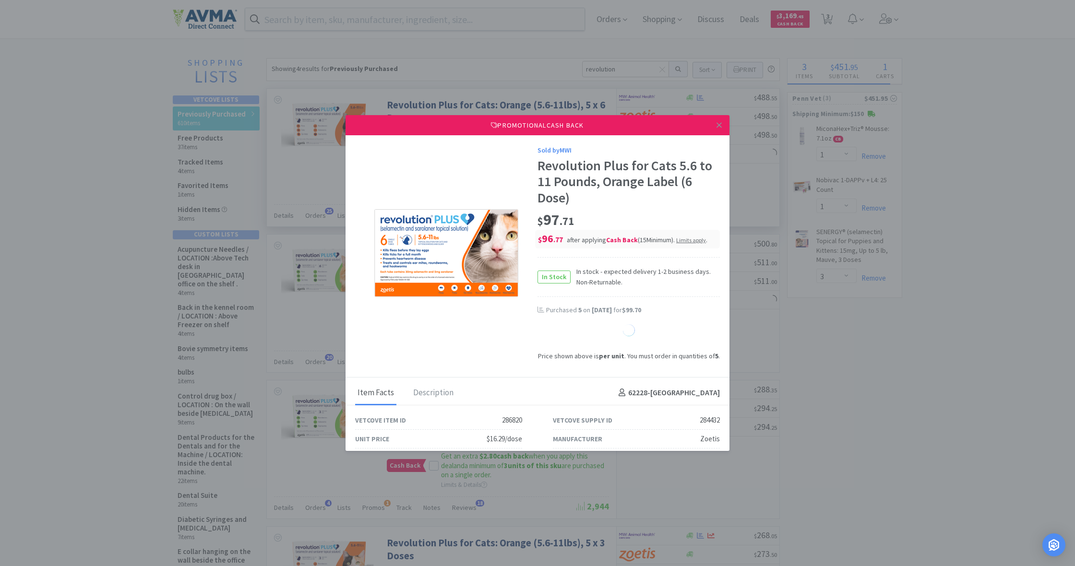
select select "1"
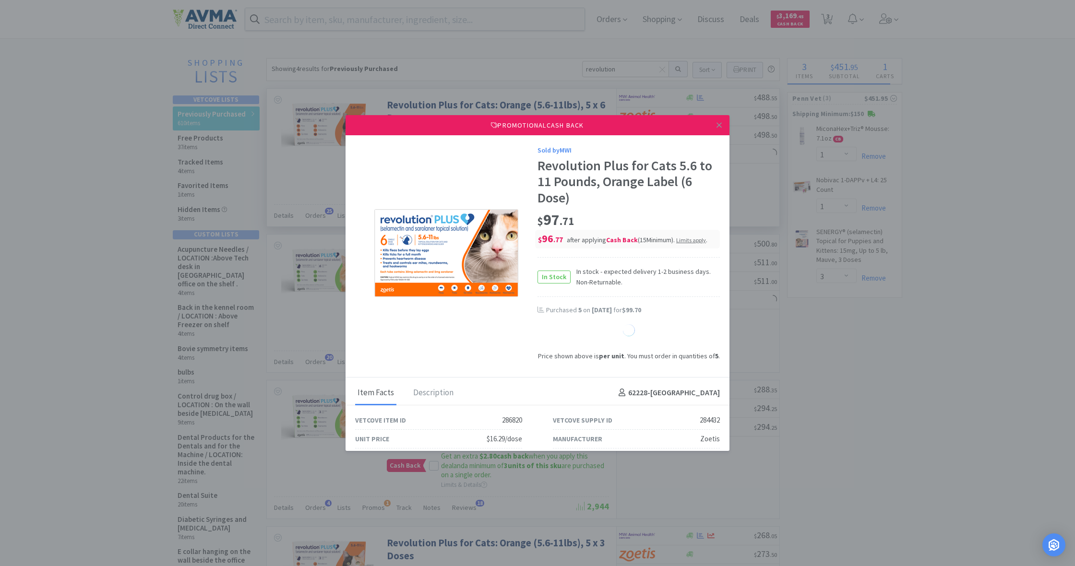
select select "1"
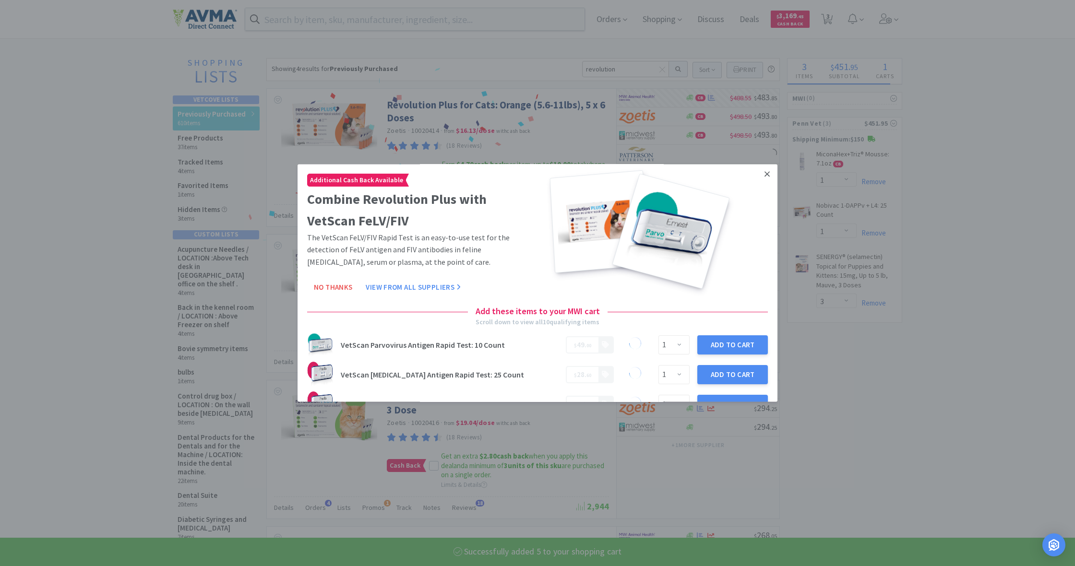
click at [767, 174] on icon at bounding box center [767, 174] width 5 height 9
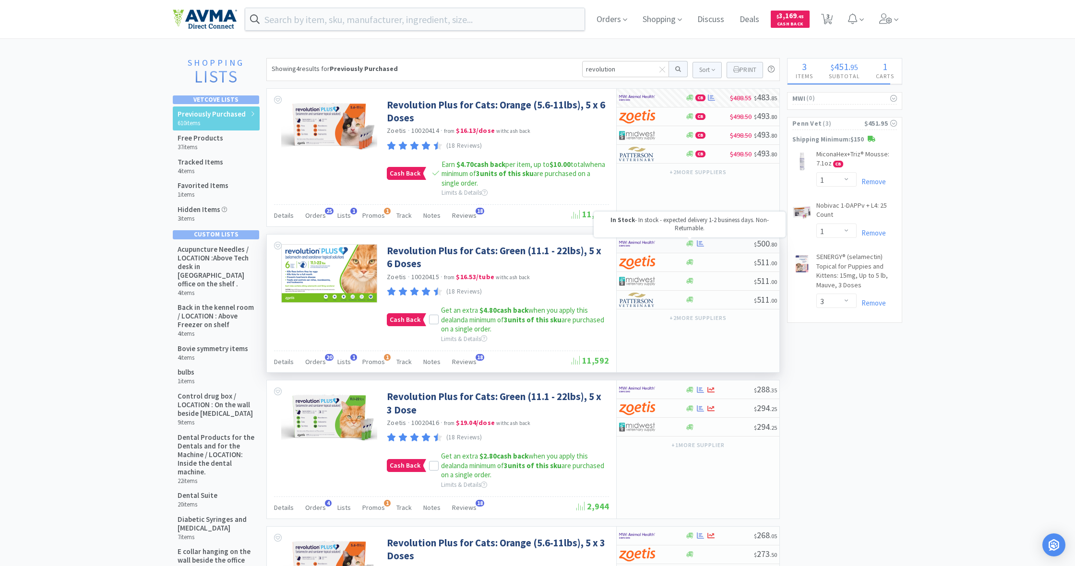
click at [688, 242] on icon at bounding box center [689, 243] width 7 height 7
select select "5"
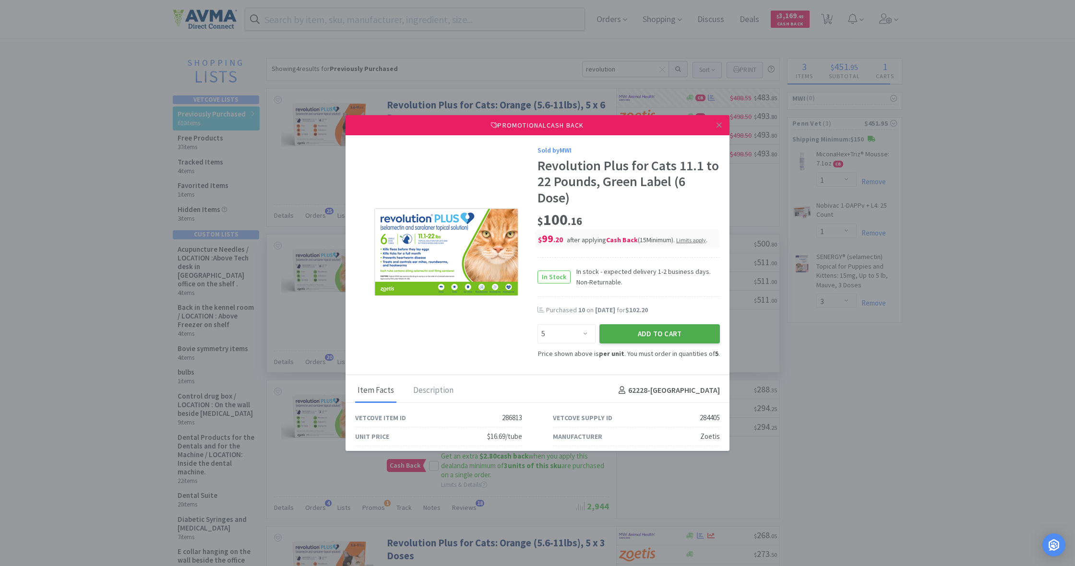
click at [670, 333] on button "Add to Cart" at bounding box center [660, 334] width 120 height 19
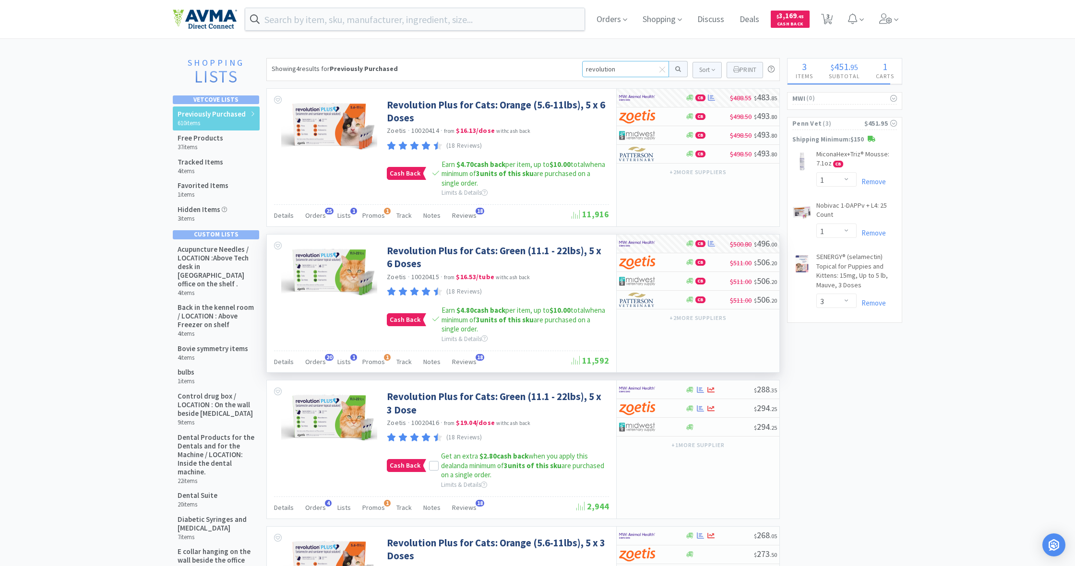
drag, startPoint x: 627, startPoint y: 70, endPoint x: 575, endPoint y: 67, distance: 52.4
click at [575, 67] on div "Showing 4 results for Previously Purchased revolution Sort Print Previously Pur…" at bounding box center [523, 69] width 514 height 23
type input "ster"
click at [677, 69] on button at bounding box center [678, 69] width 19 height 16
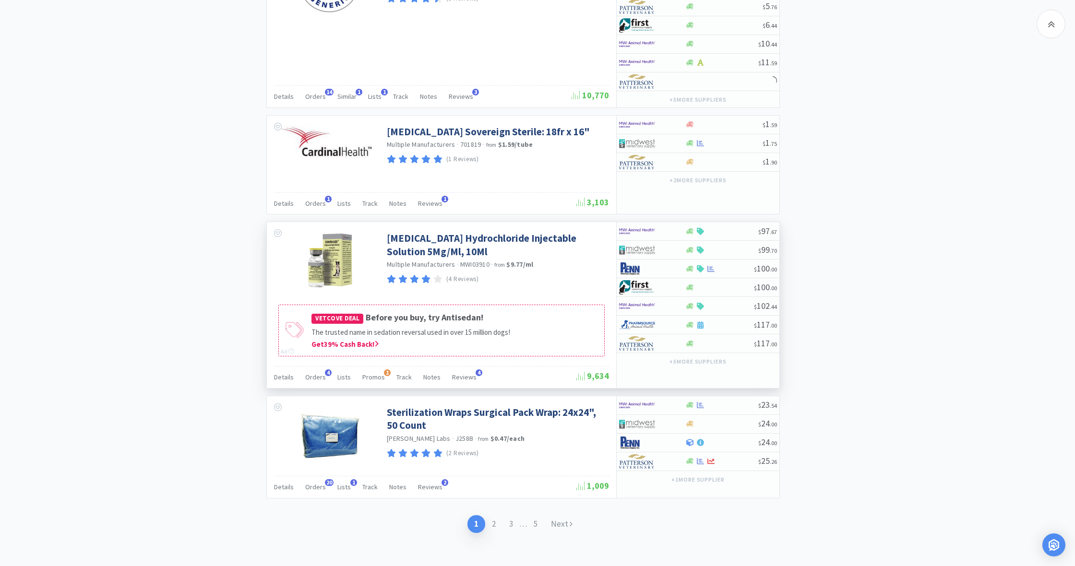
scroll to position [1871, 0]
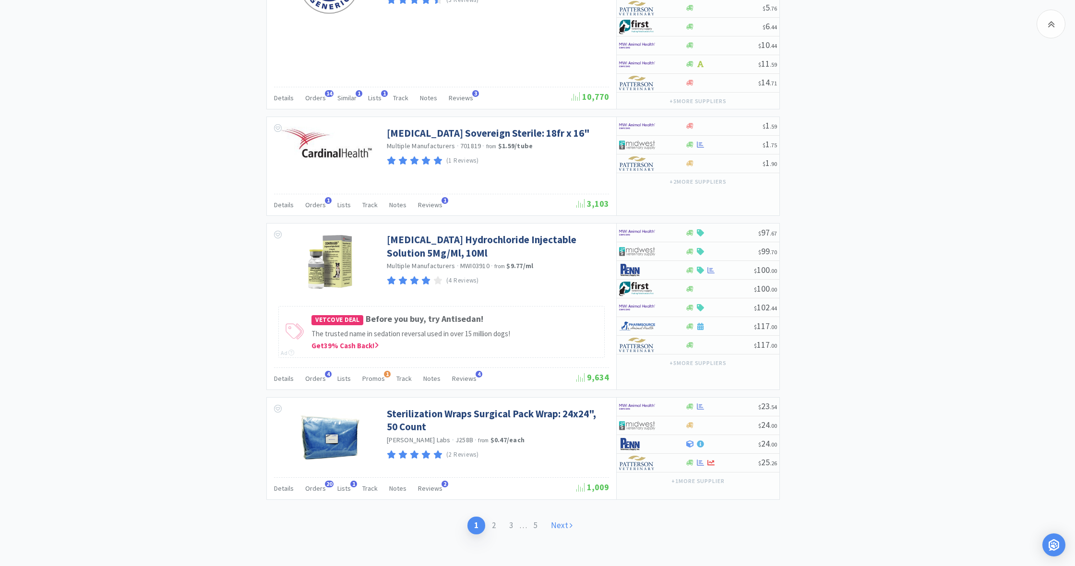
click at [563, 520] on link "Next" at bounding box center [561, 526] width 35 height 18
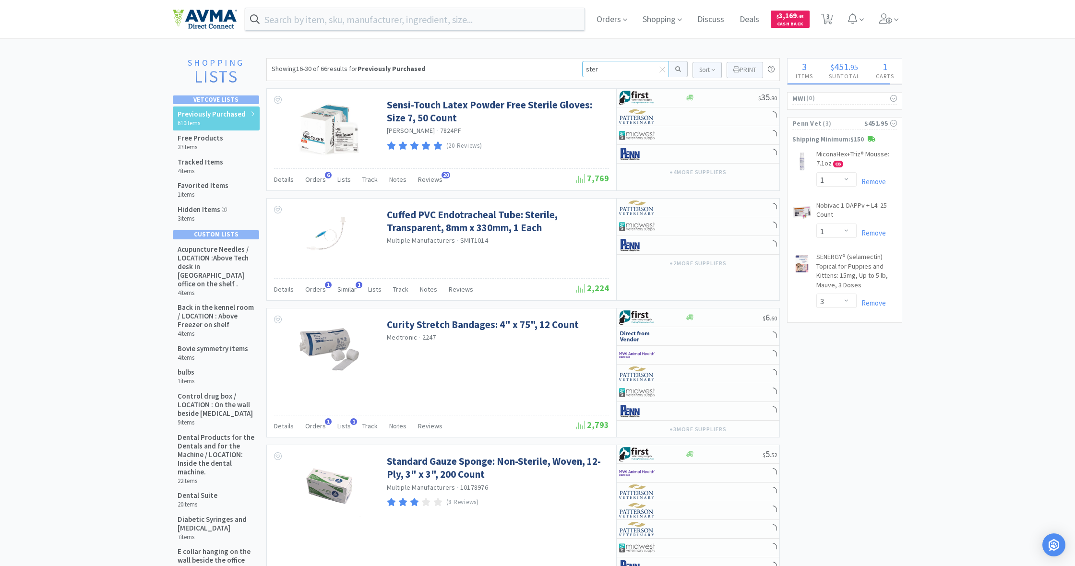
click at [599, 70] on input "ster" at bounding box center [625, 69] width 87 height 16
type input "[MEDICAL_DATA]"
click at [677, 69] on button at bounding box center [678, 69] width 19 height 16
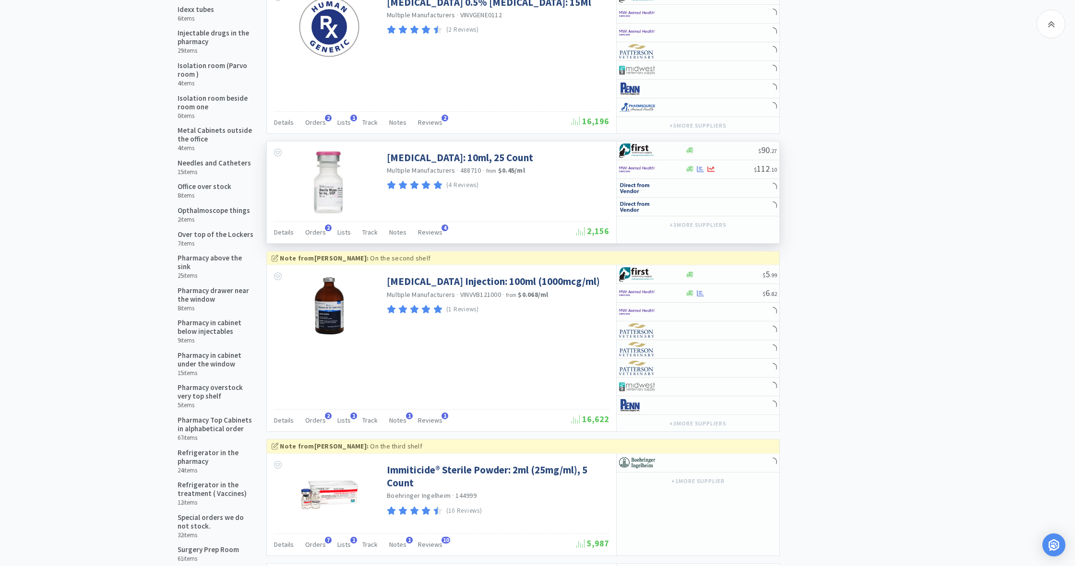
scroll to position [648, 0]
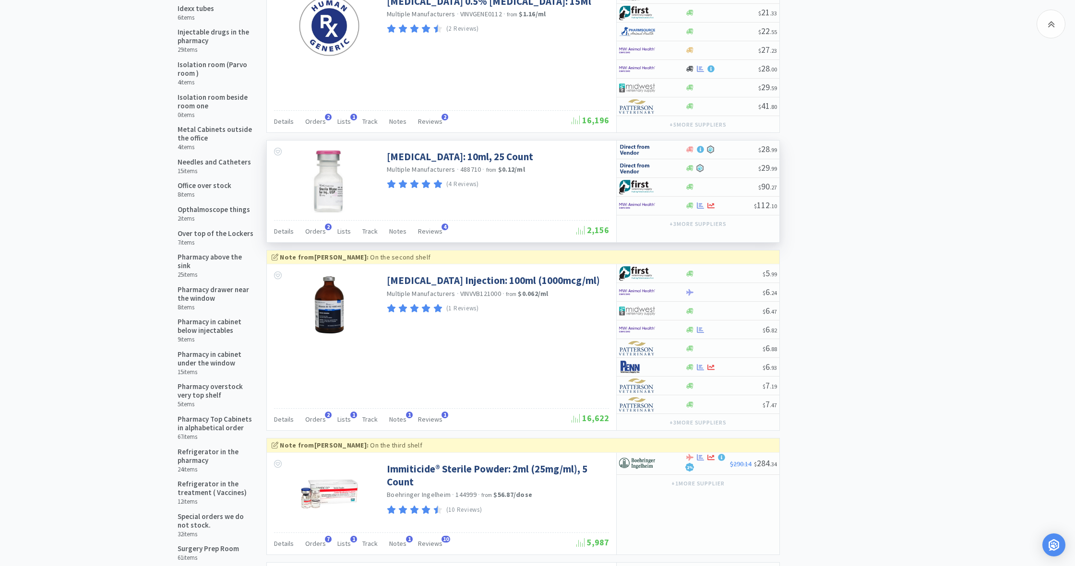
select select "5"
click at [688, 167] on icon at bounding box center [689, 169] width 7 height 6
select select "1"
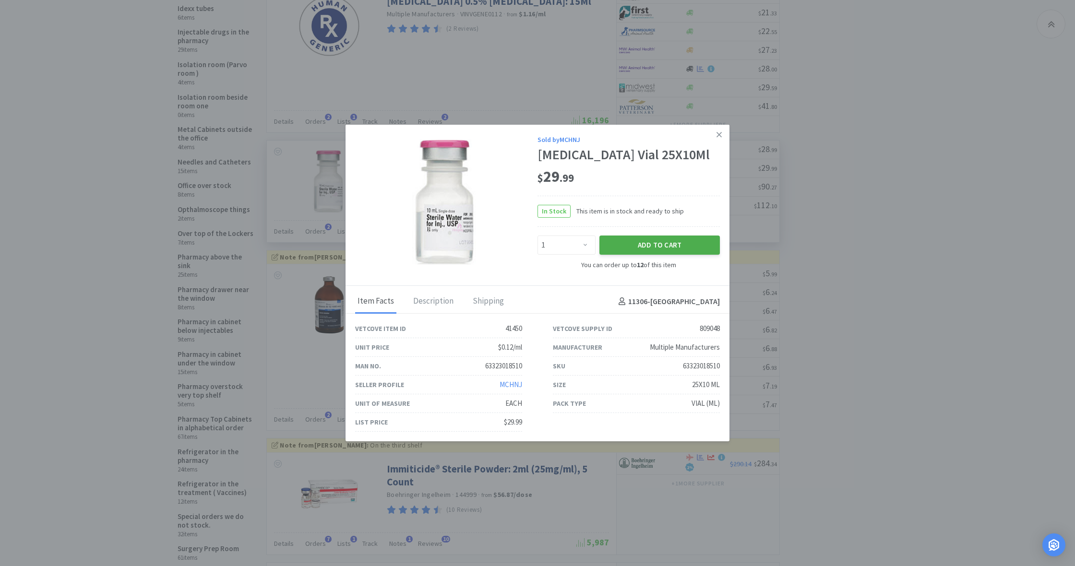
click at [668, 250] on button "Add to Cart" at bounding box center [660, 245] width 120 height 19
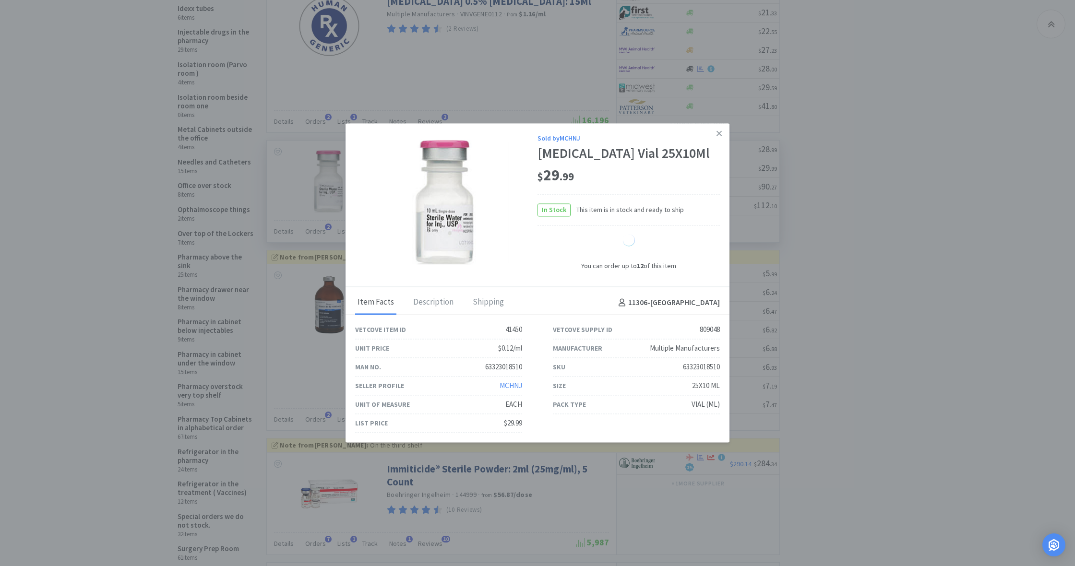
select select "1"
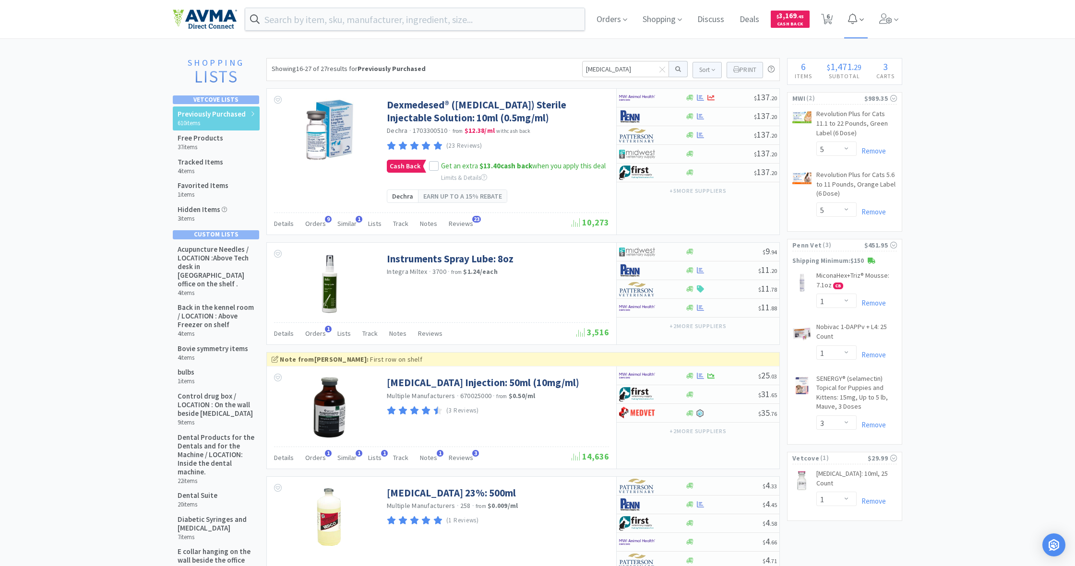
scroll to position [0, 0]
click at [829, 18] on span "6" at bounding box center [828, 16] width 3 height 38
select select "5"
select select "1"
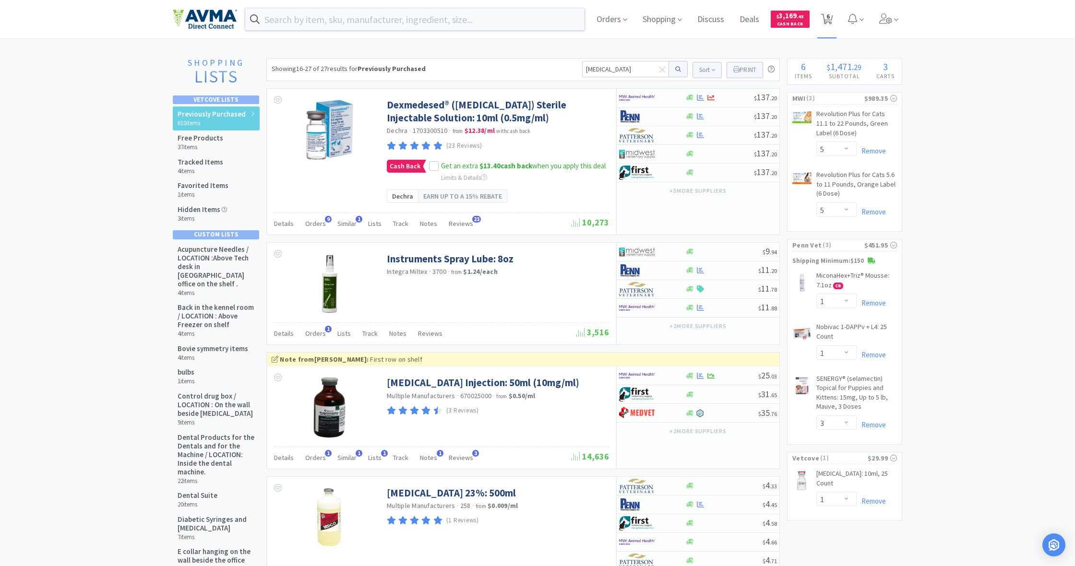
select select "1"
select select "3"
select select "1"
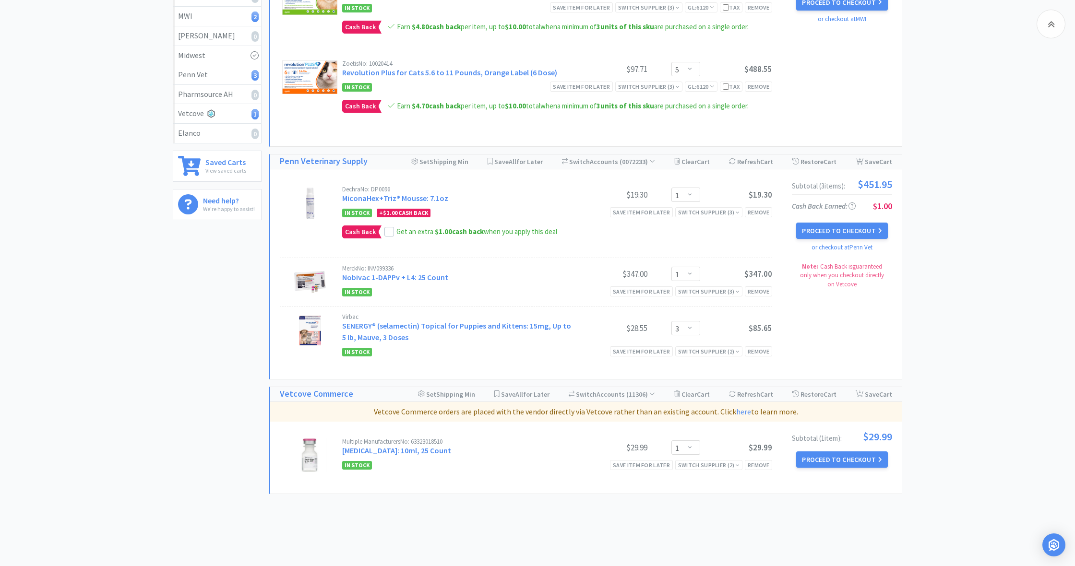
scroll to position [198, 0]
click at [845, 458] on button "Proceed to Checkout" at bounding box center [841, 459] width 91 height 16
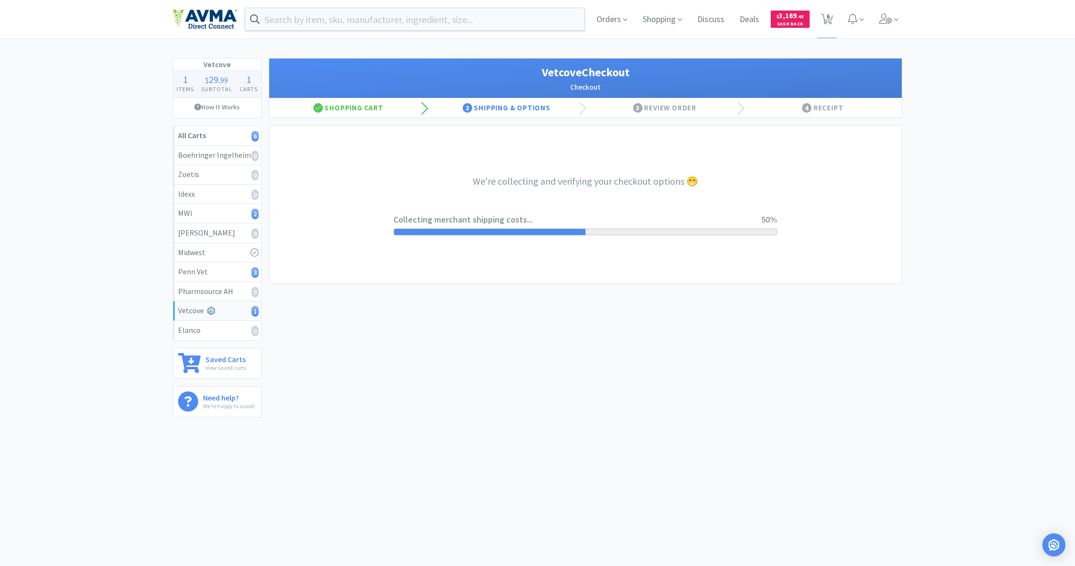
select select "998"
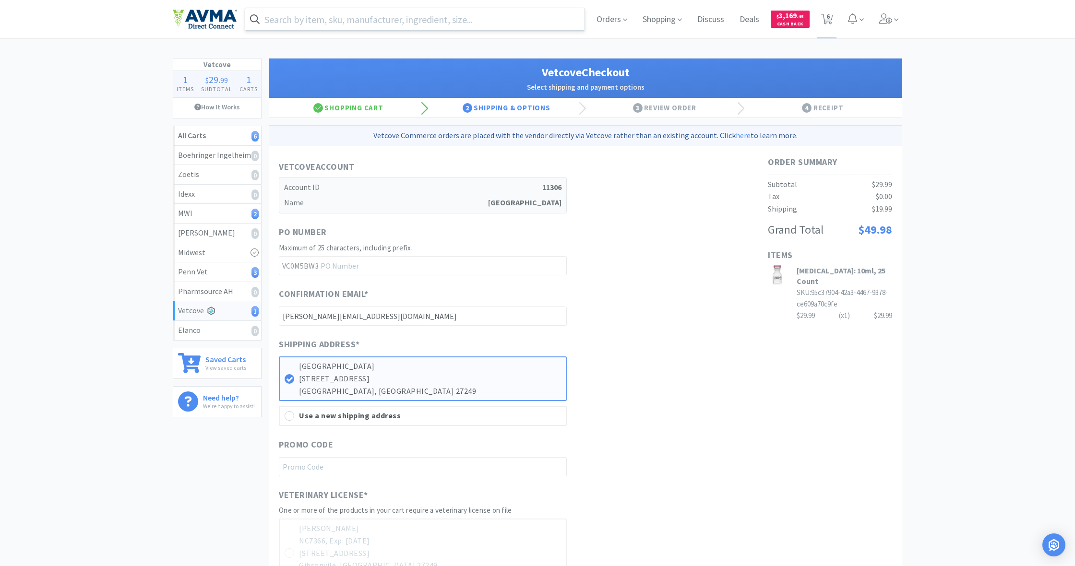
click at [320, 21] on input "text" at bounding box center [414, 19] width 339 height 22
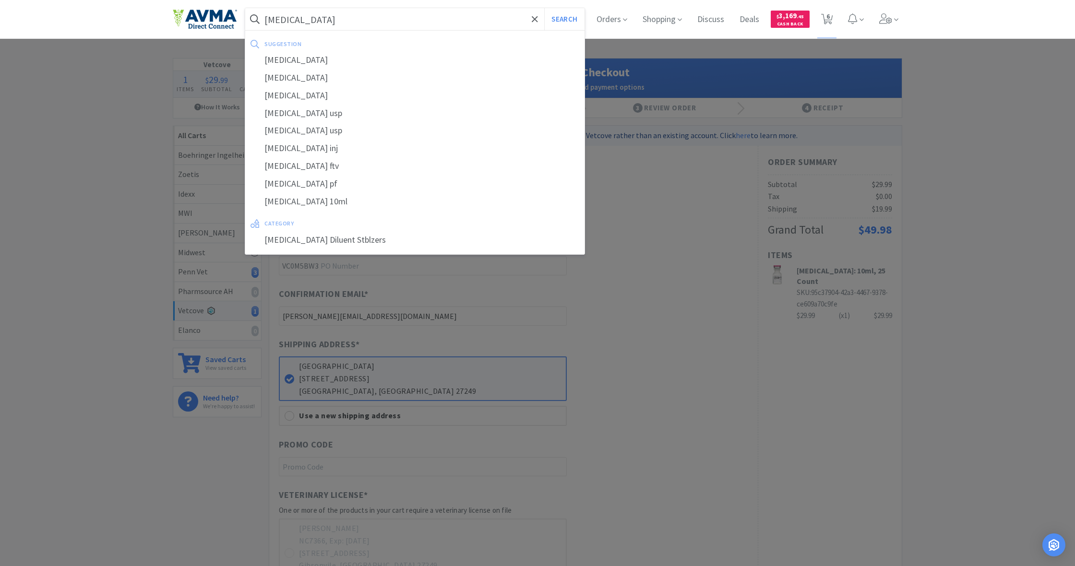
type input "[MEDICAL_DATA]"
click at [563, 19] on button "Search" at bounding box center [564, 19] width 40 height 22
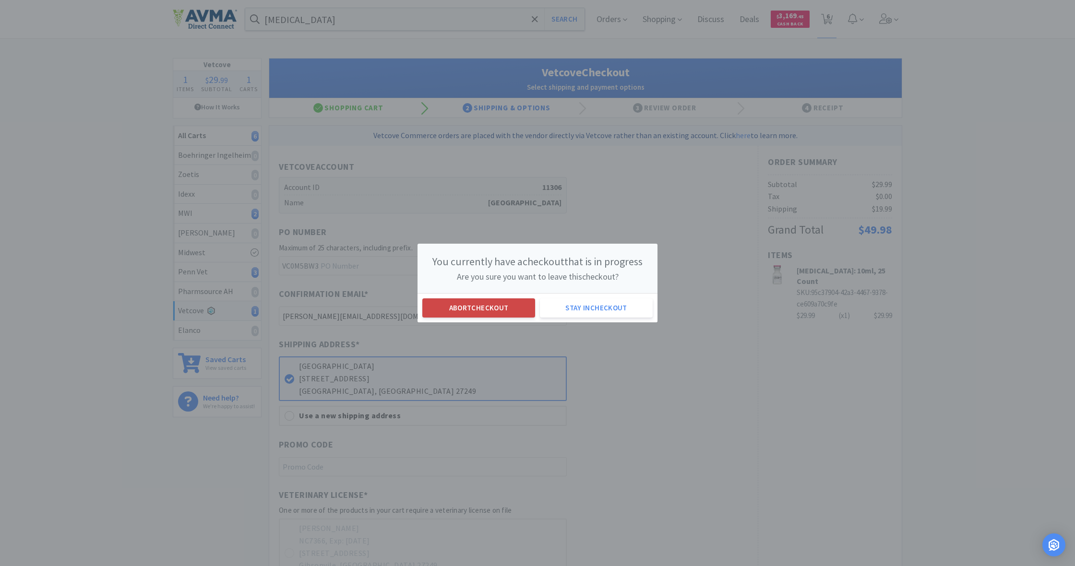
click at [477, 306] on button "Abort checkout" at bounding box center [478, 308] width 113 height 19
select select "5"
select select "1"
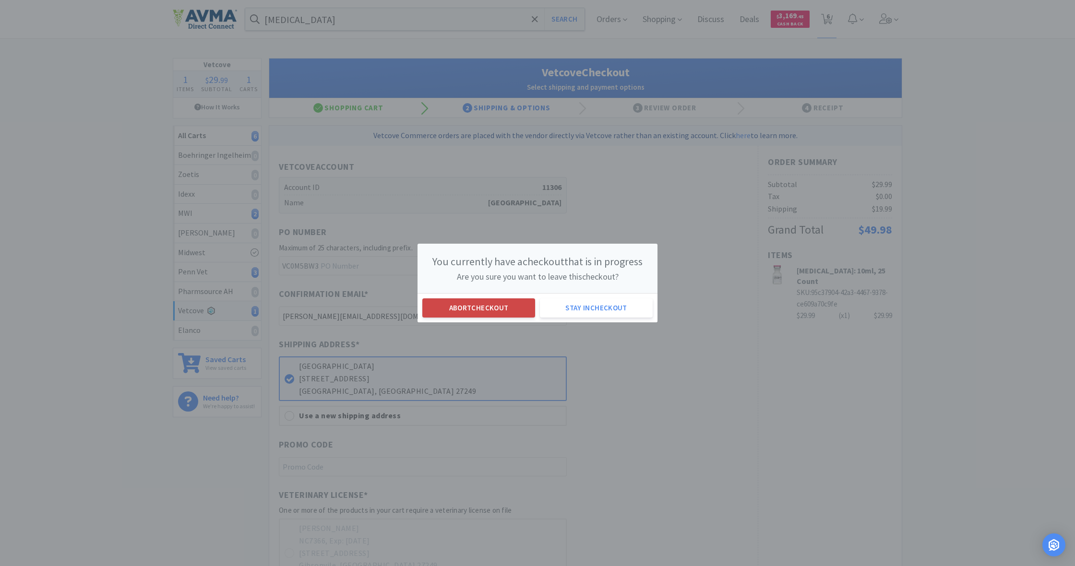
select select "3"
select select "1"
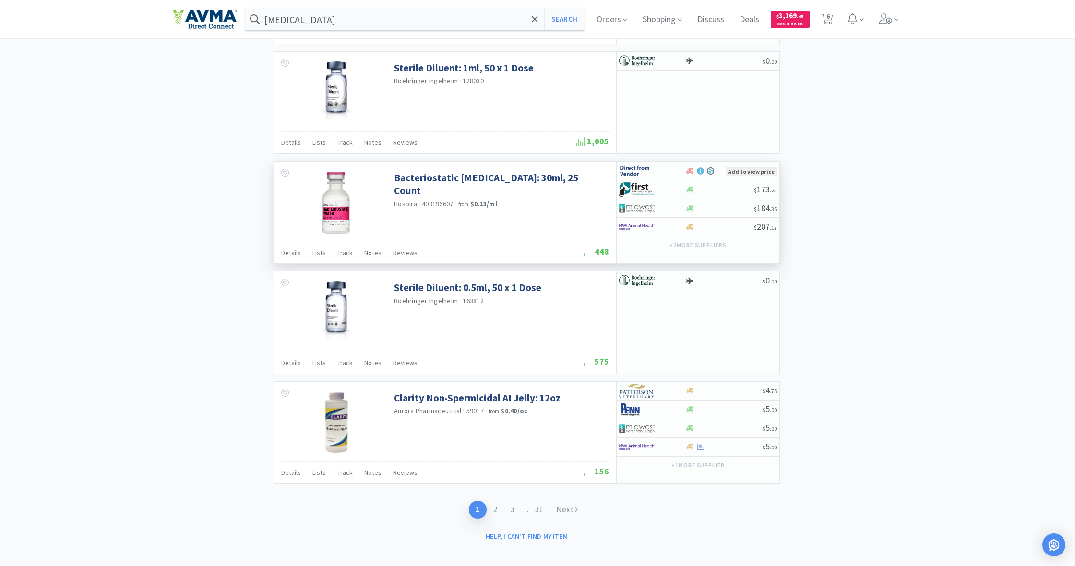
scroll to position [1494, 0]
click at [564, 502] on link "Next" at bounding box center [567, 511] width 35 height 18
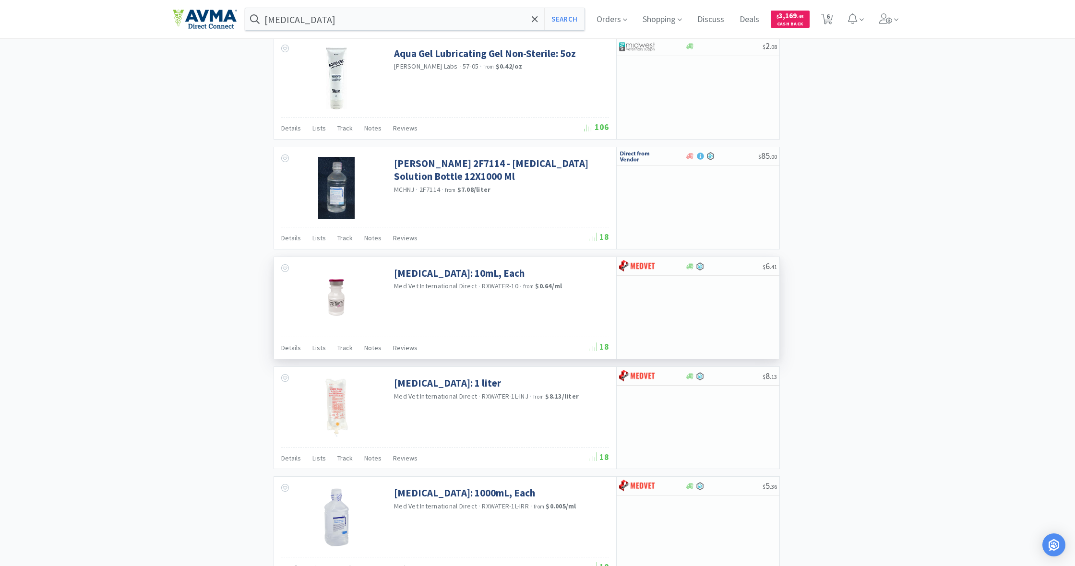
scroll to position [1046, 0]
click at [690, 263] on icon at bounding box center [689, 266] width 7 height 6
select select "1"
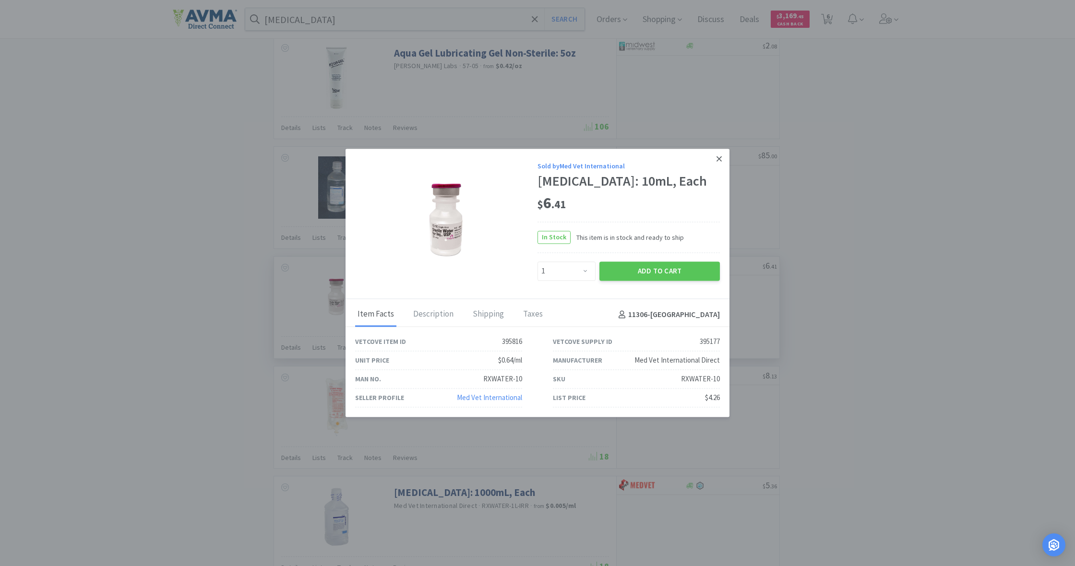
click at [721, 156] on icon at bounding box center [719, 158] width 5 height 5
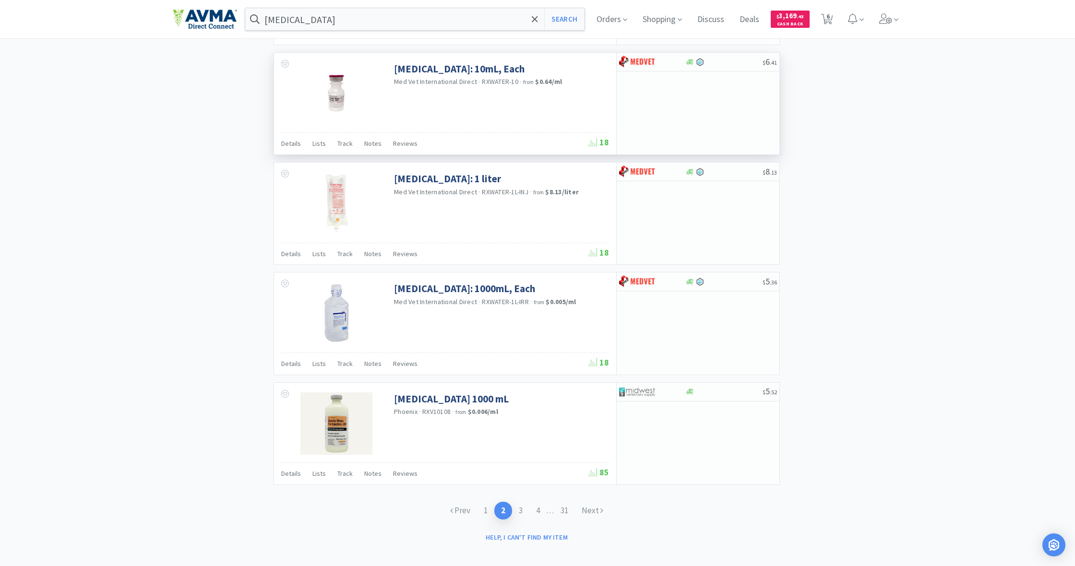
scroll to position [1250, 0]
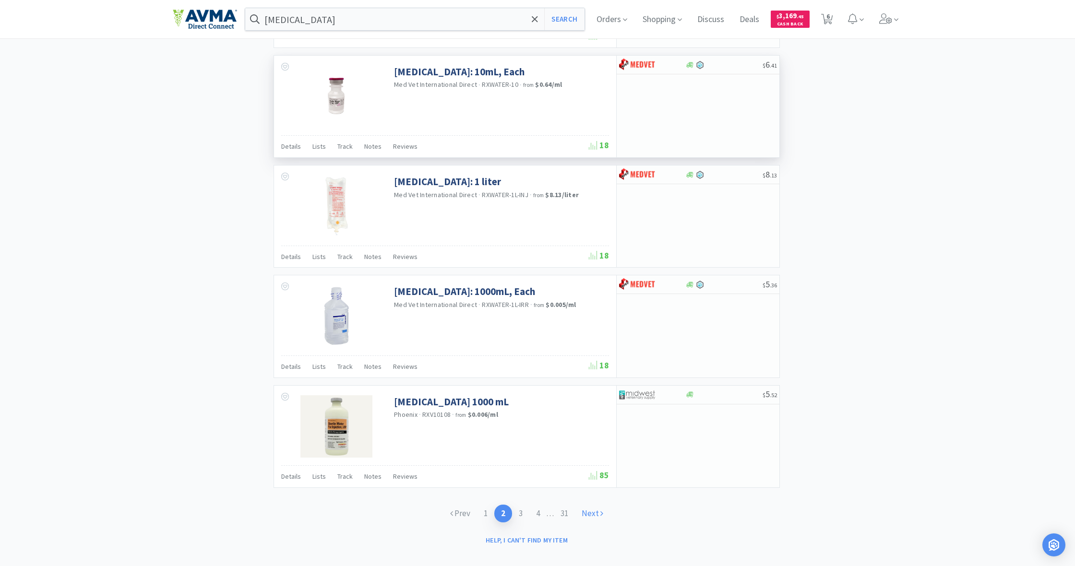
click at [590, 505] on link "Next" at bounding box center [592, 514] width 35 height 18
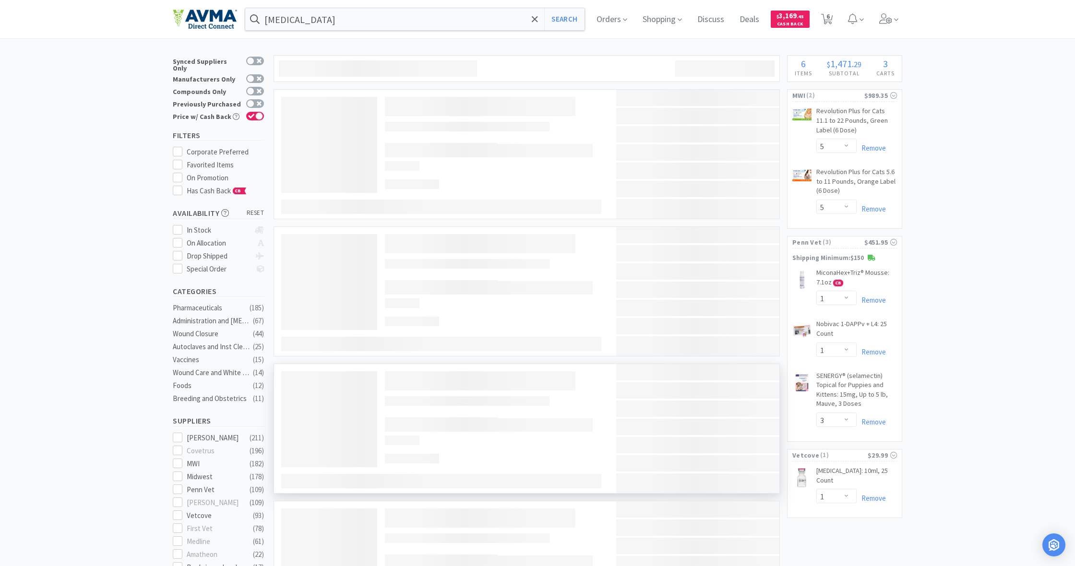
scroll to position [5, 0]
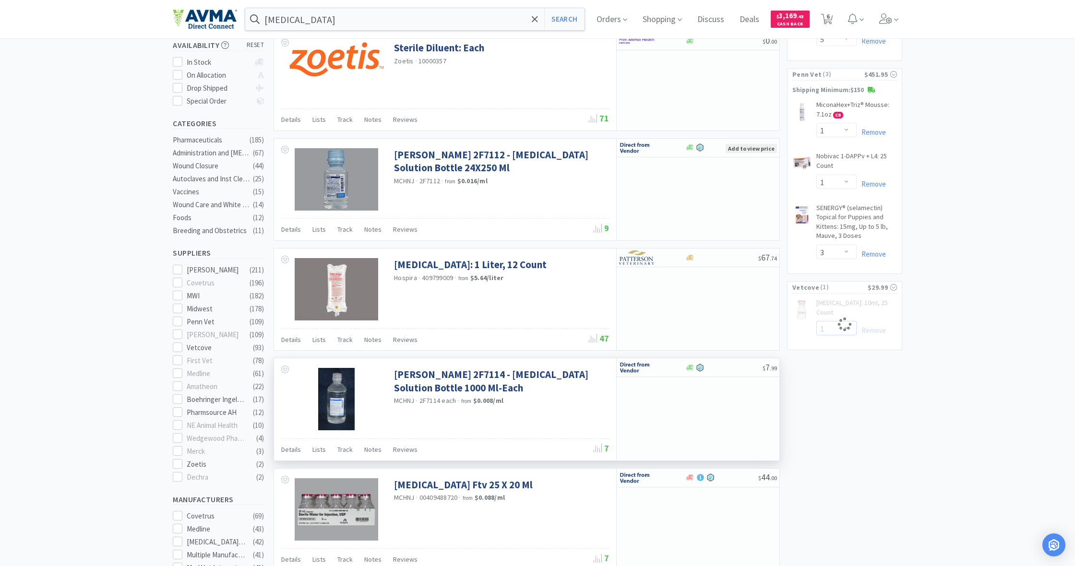
select select "2"
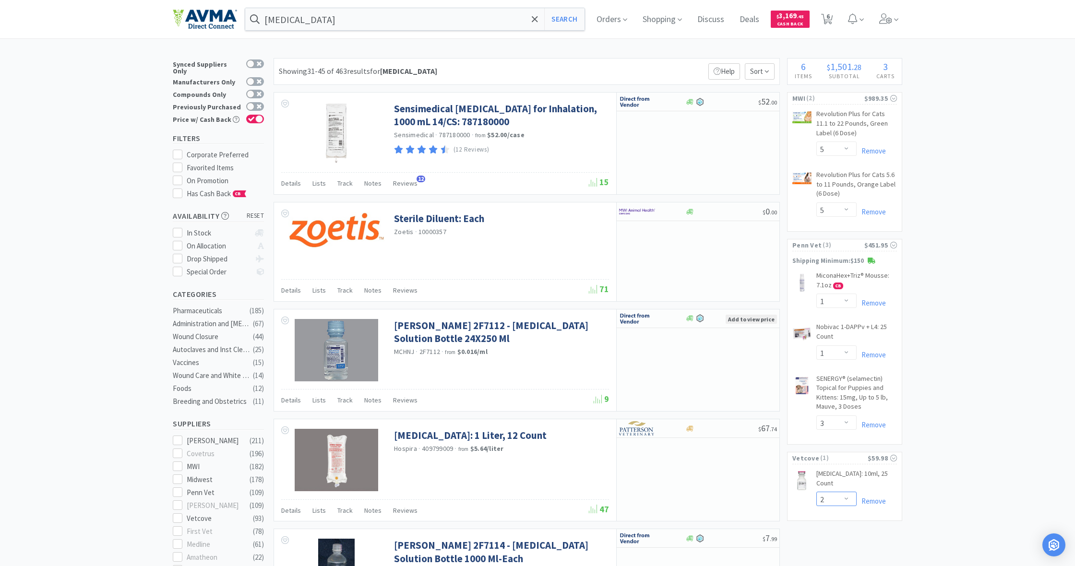
scroll to position [0, 0]
click at [830, 18] on span "6" at bounding box center [828, 16] width 3 height 38
select select "5"
select select "1"
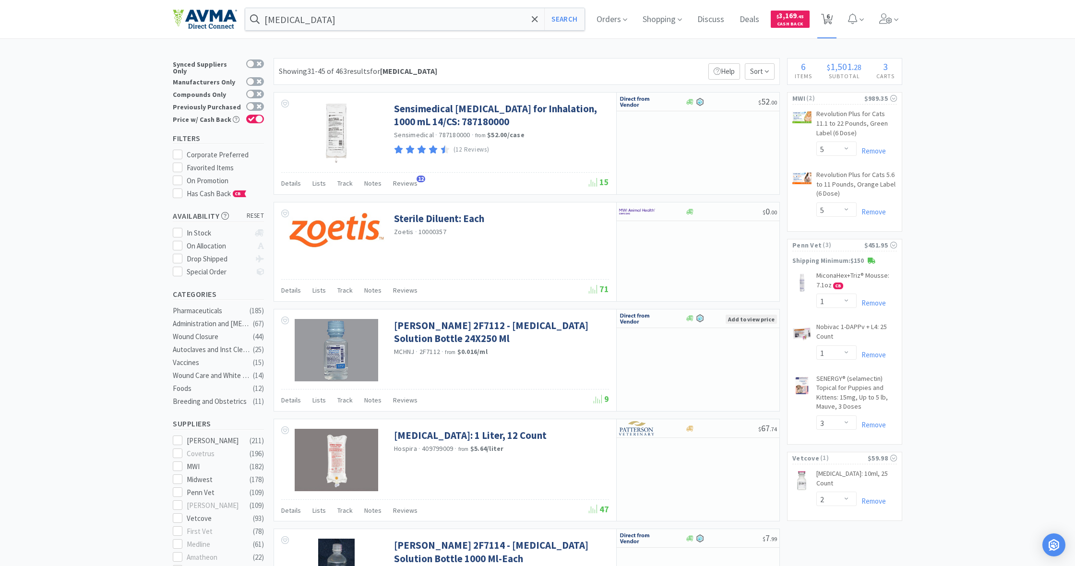
select select "1"
select select "3"
select select "2"
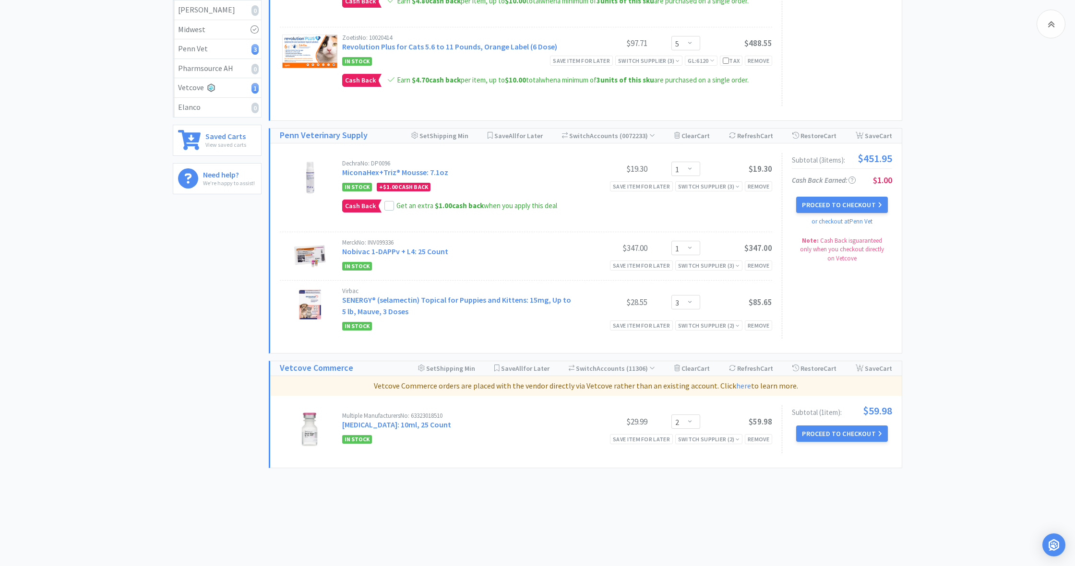
scroll to position [223, 0]
click at [836, 435] on button "Proceed to Checkout" at bounding box center [841, 434] width 91 height 16
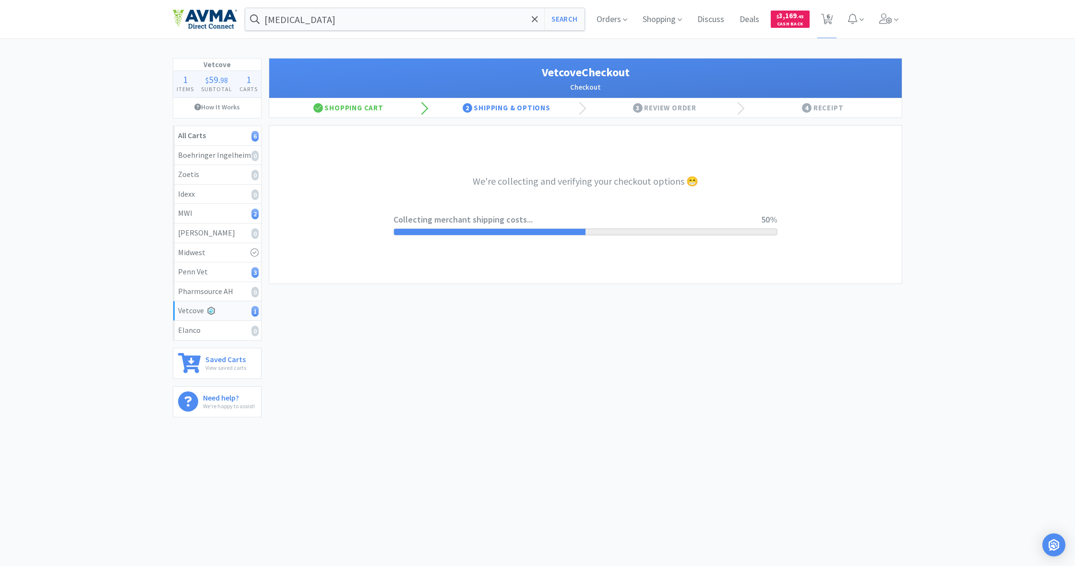
select select "998"
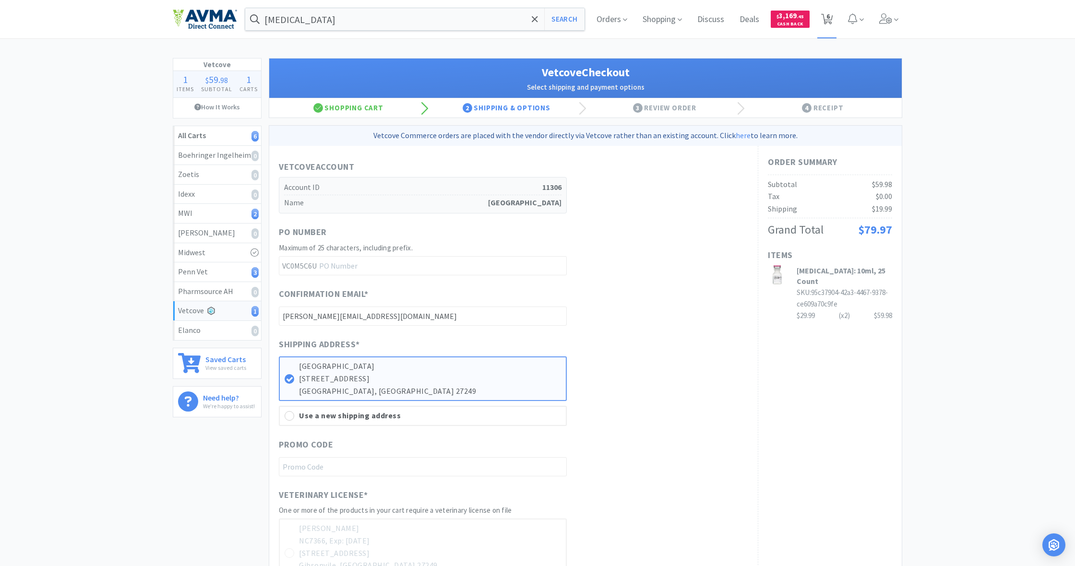
click at [832, 21] on icon at bounding box center [827, 19] width 12 height 11
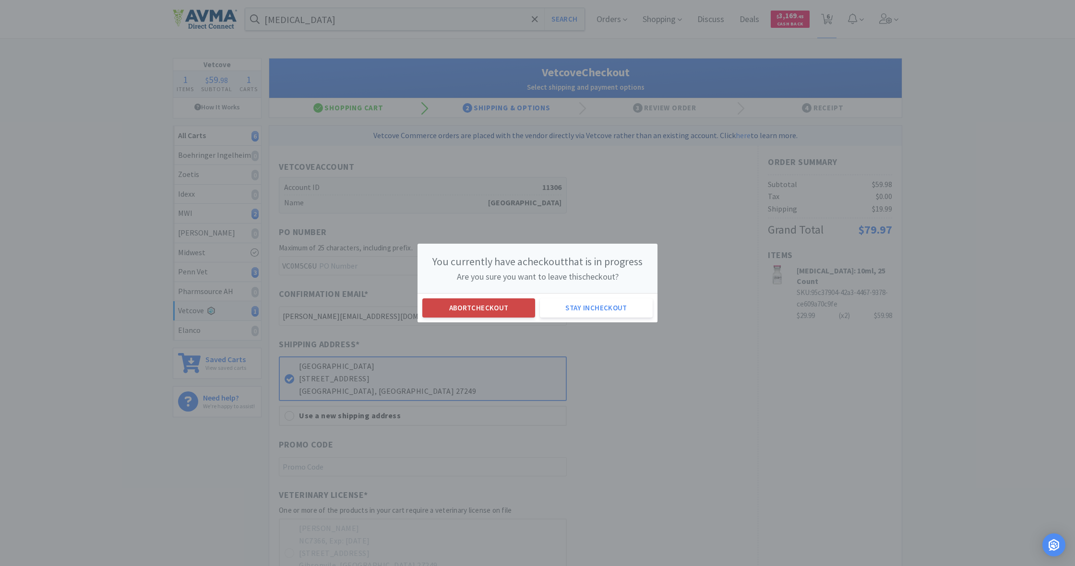
click at [467, 306] on button "Abort checkout" at bounding box center [478, 308] width 113 height 19
select select "5"
select select "1"
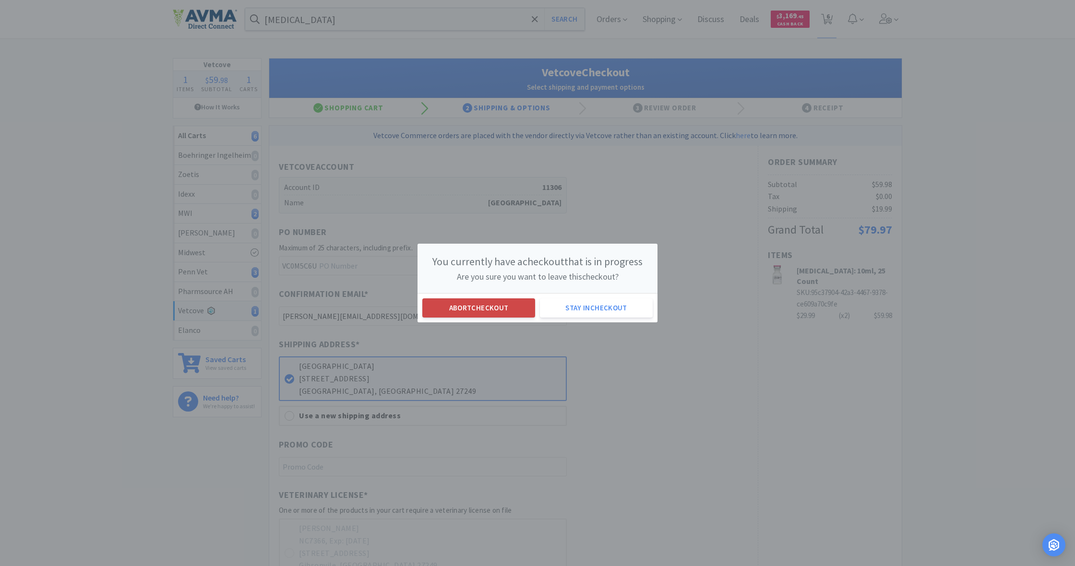
select select "3"
select select "2"
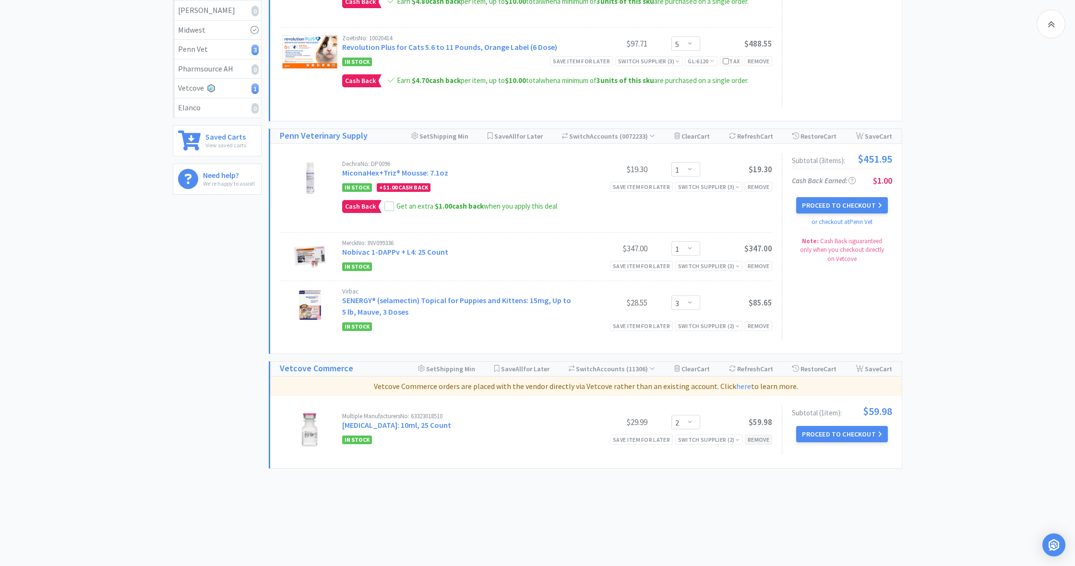
scroll to position [221, 0]
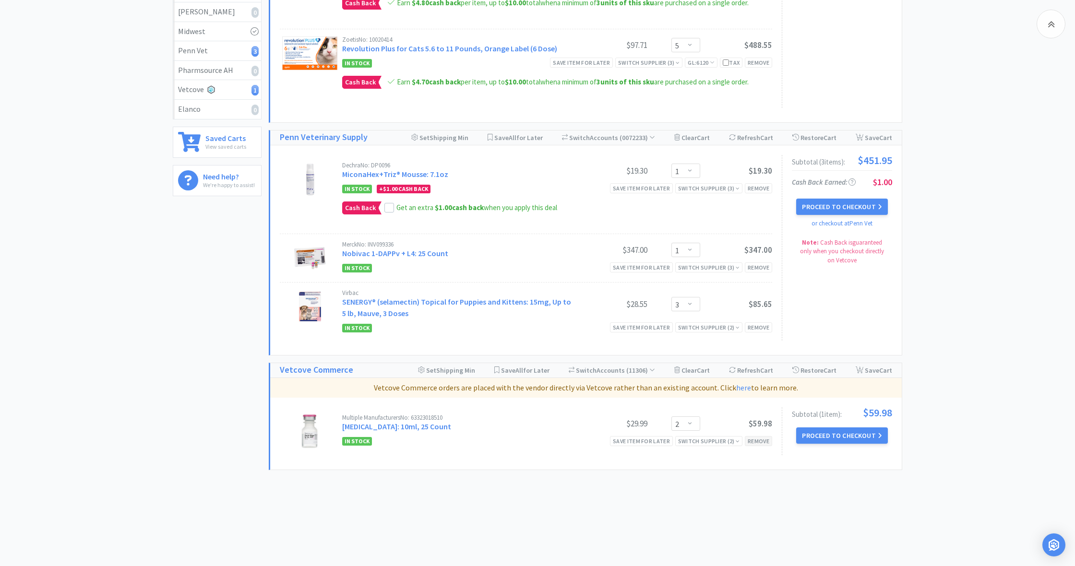
click at [758, 439] on div "Remove" at bounding box center [758, 441] width 27 height 10
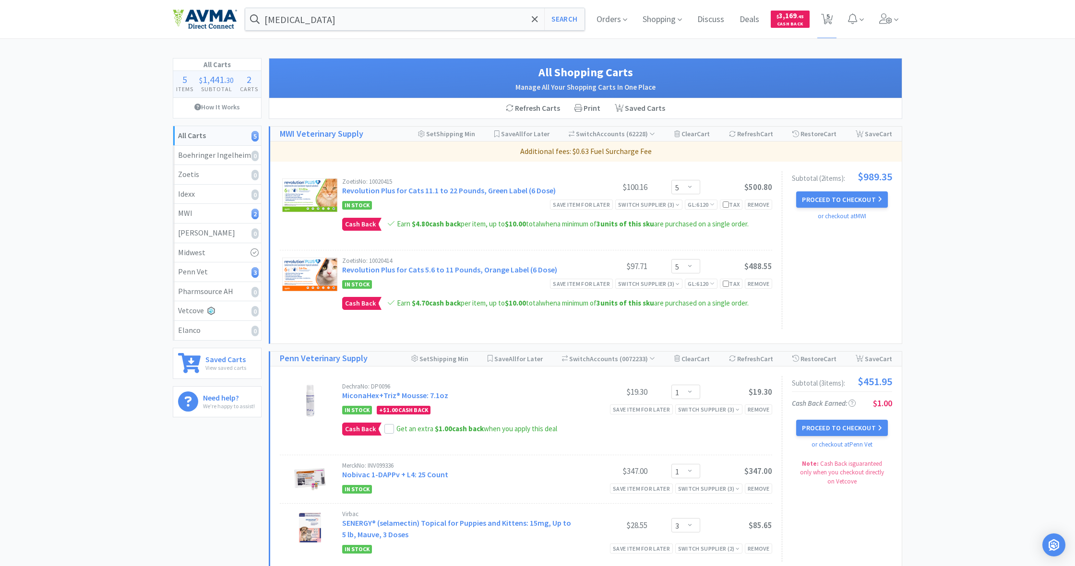
scroll to position [0, 0]
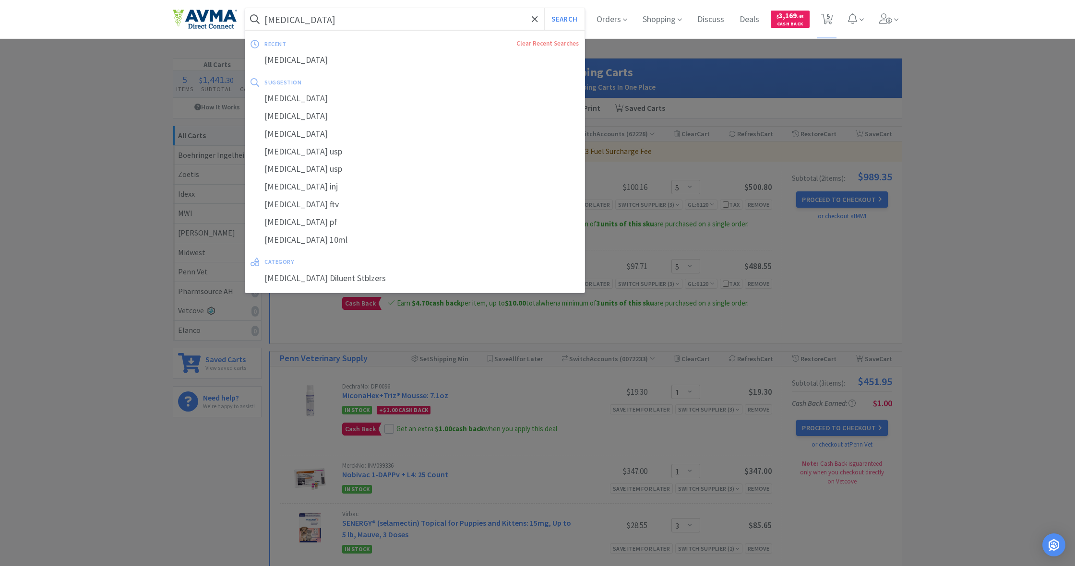
click at [332, 17] on input "[MEDICAL_DATA]" at bounding box center [414, 19] width 339 height 22
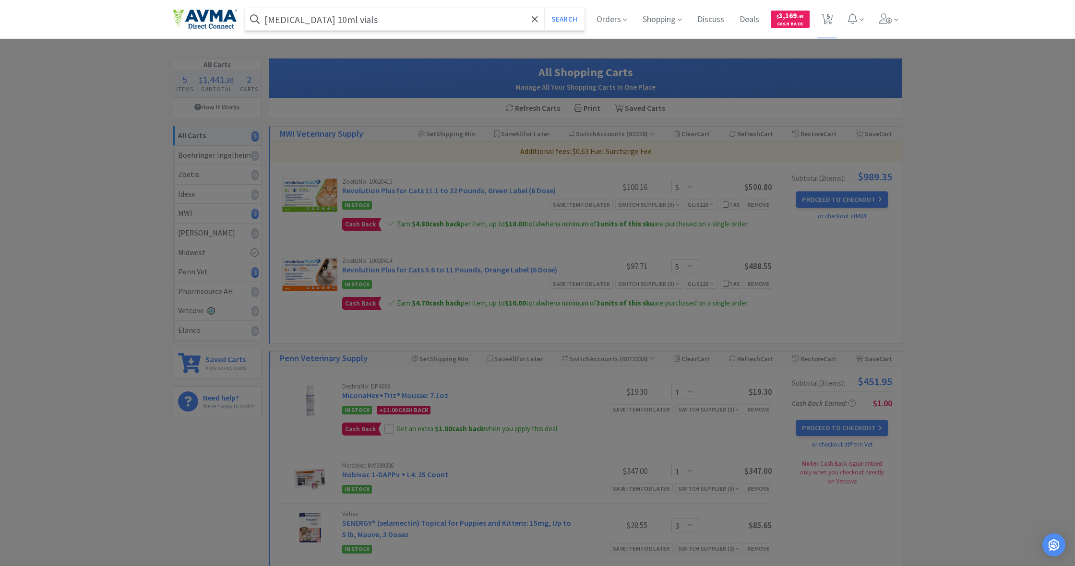
type input "[MEDICAL_DATA] 10ml vials"
click at [563, 19] on button "Search" at bounding box center [564, 19] width 40 height 22
select select "5"
select select "1"
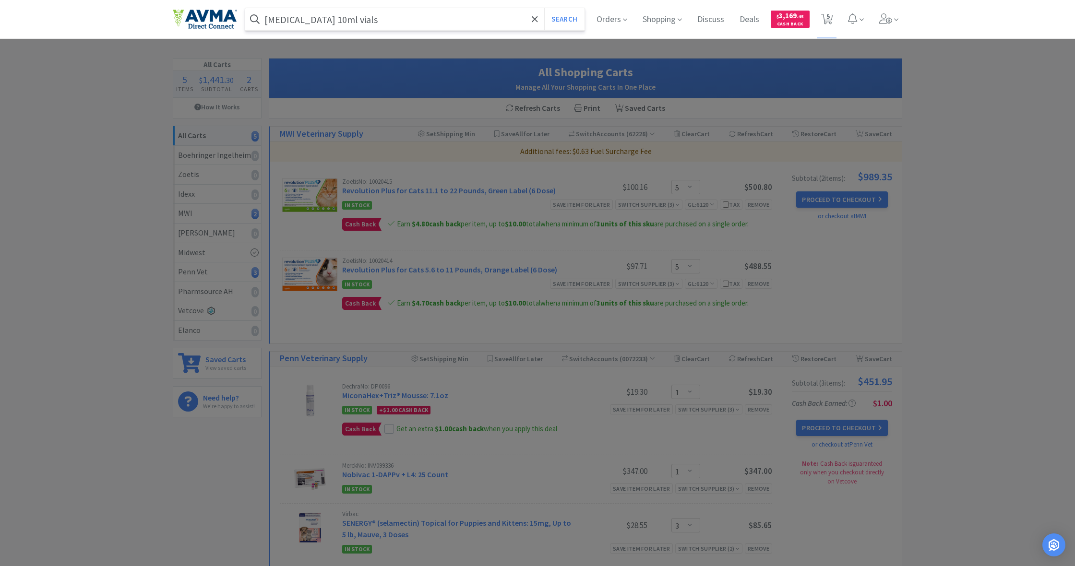
select select "1"
select select "3"
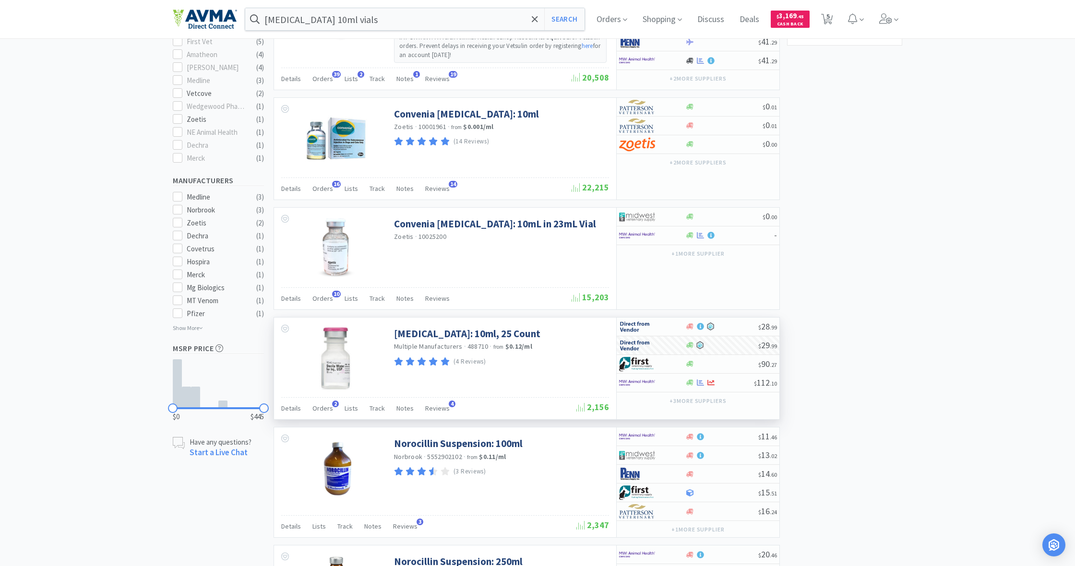
scroll to position [396, 0]
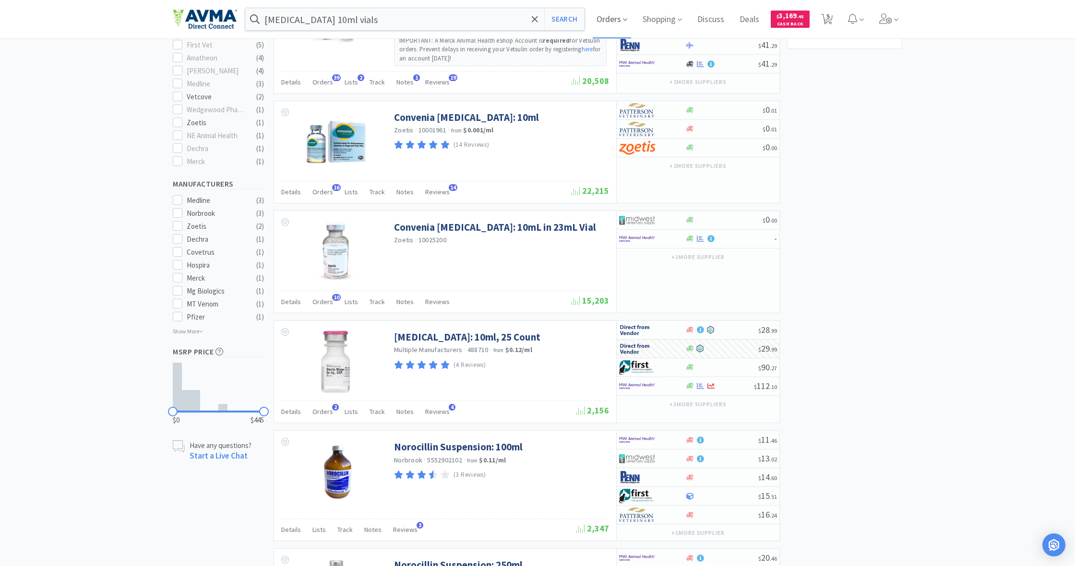
click at [611, 19] on span "Orders" at bounding box center [612, 19] width 38 height 38
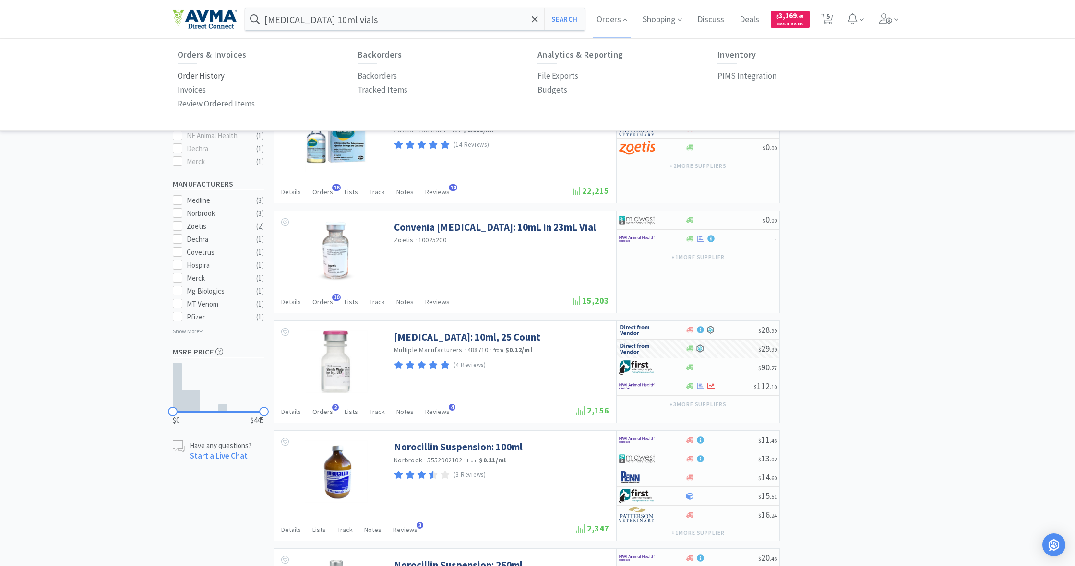
click at [185, 72] on p "Order History" at bounding box center [201, 76] width 47 height 13
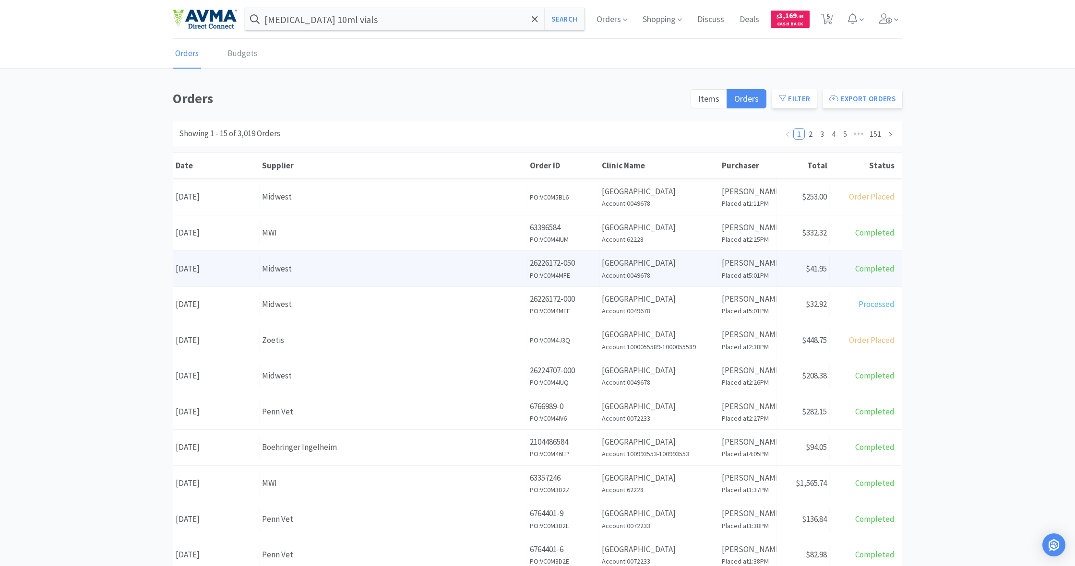
click at [403, 263] on div "Midwest" at bounding box center [393, 269] width 263 height 13
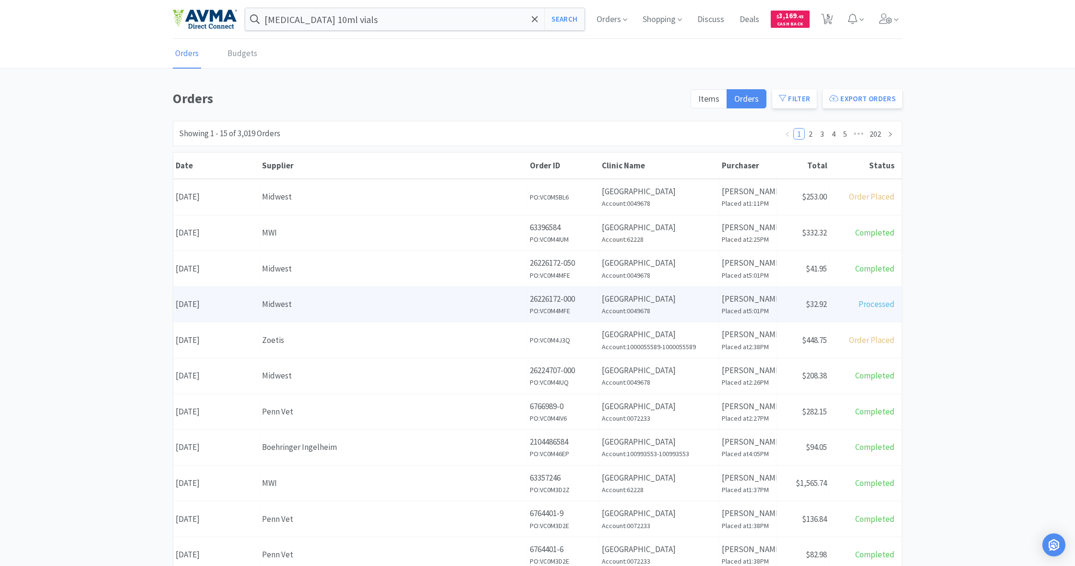
click at [422, 306] on div "Midwest" at bounding box center [393, 304] width 263 height 13
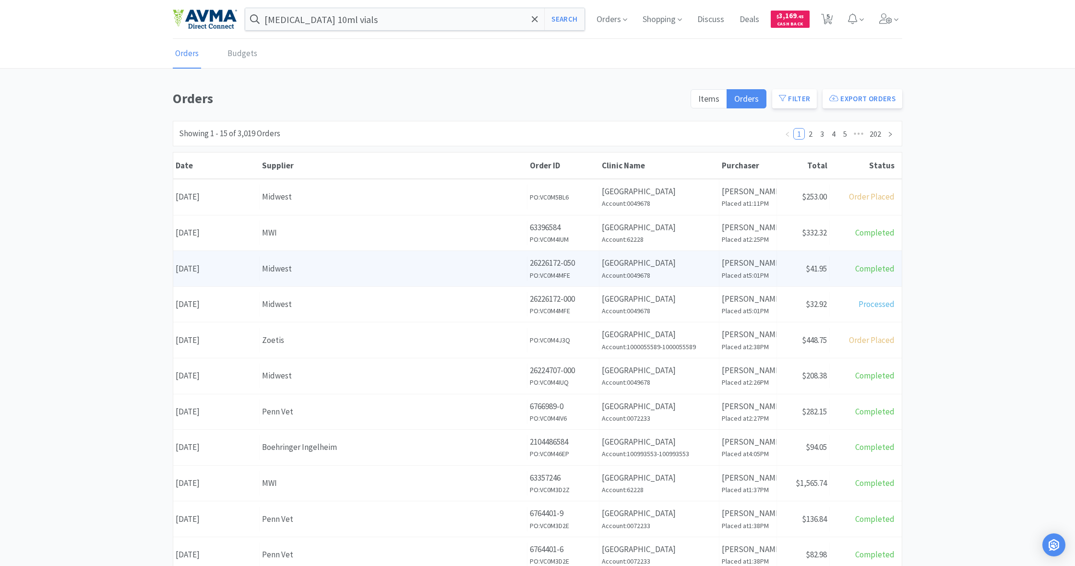
click at [425, 272] on div "Midwest" at bounding box center [393, 269] width 263 height 13
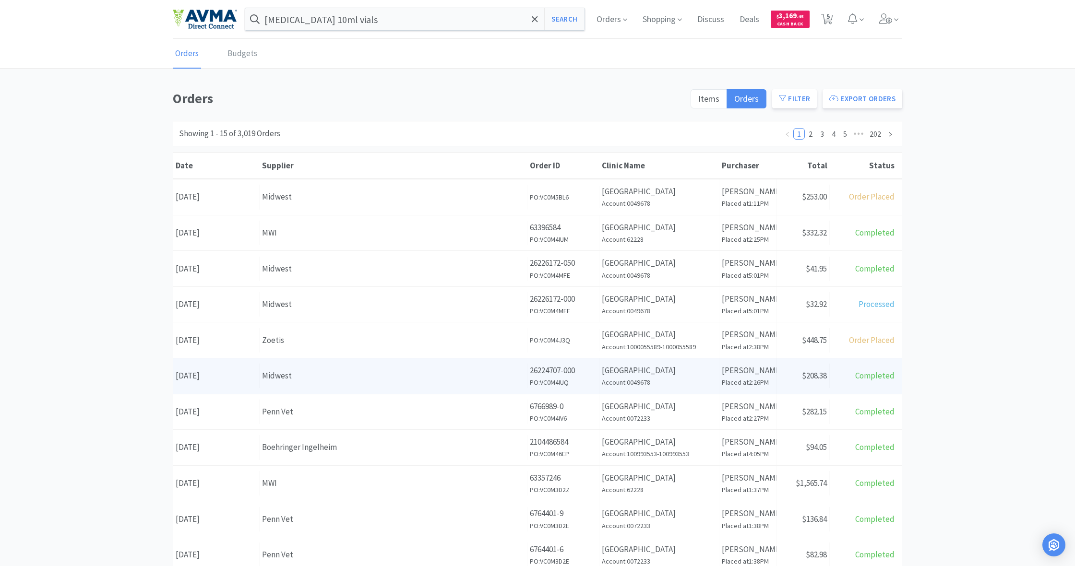
click at [426, 379] on div "Midwest" at bounding box center [393, 376] width 263 height 13
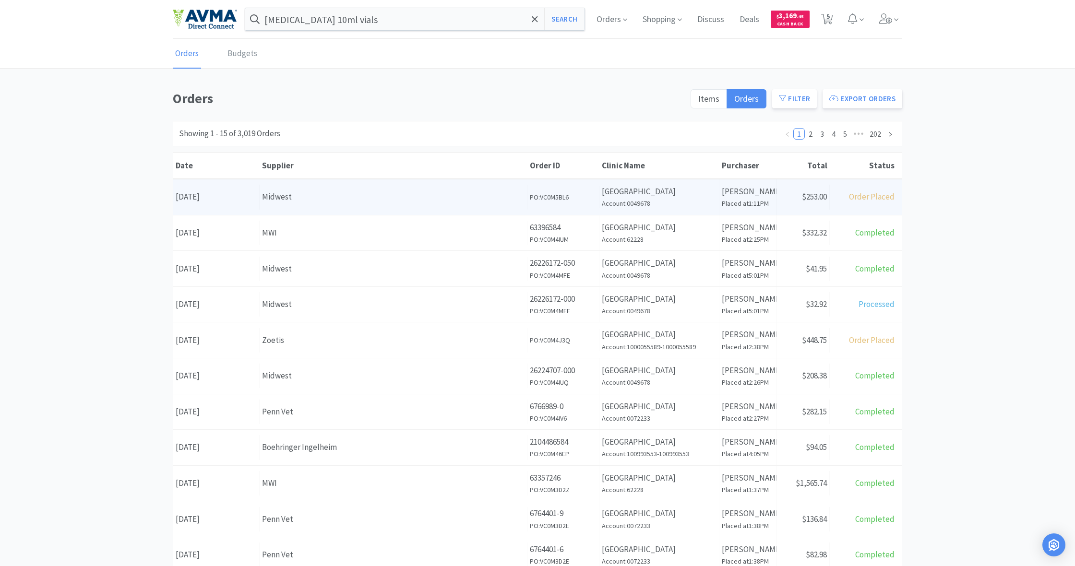
click at [453, 201] on div "Midwest" at bounding box center [393, 197] width 263 height 13
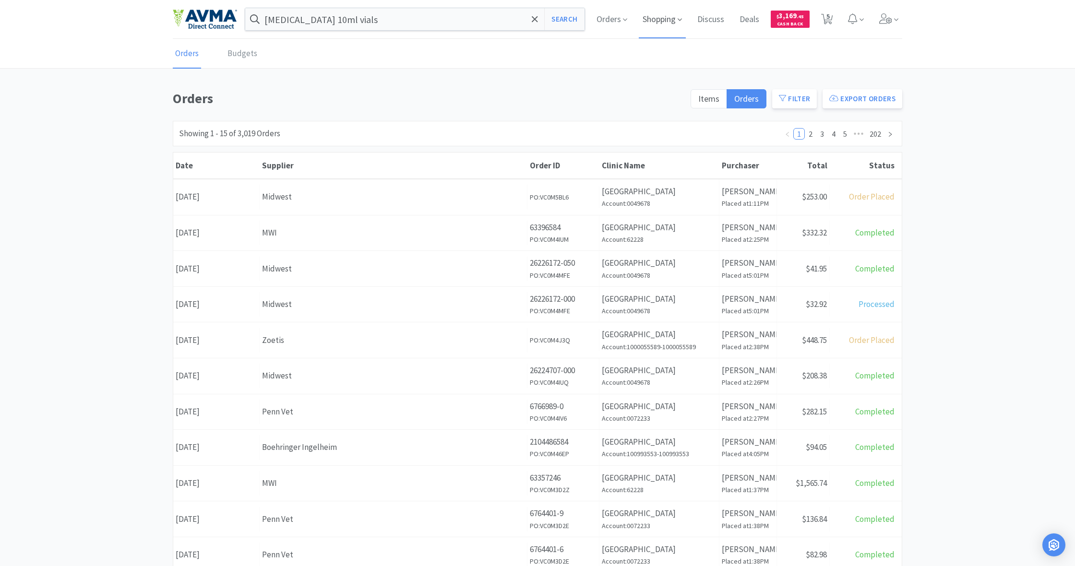
click at [657, 20] on span "Shopping" at bounding box center [662, 19] width 47 height 38
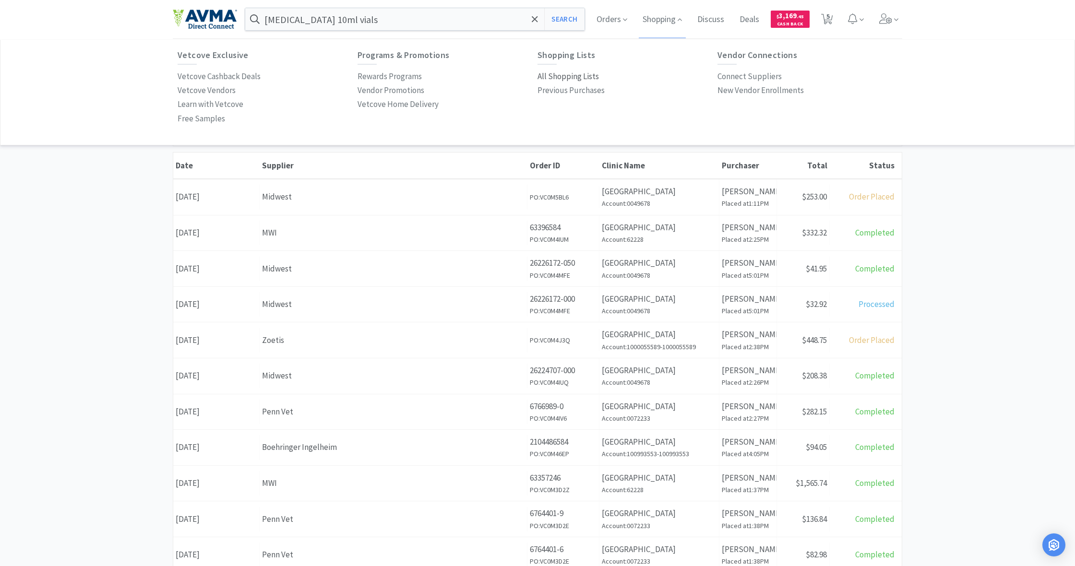
click at [566, 76] on p "All Shopping Lists" at bounding box center [568, 76] width 61 height 13
select select "5"
select select "1"
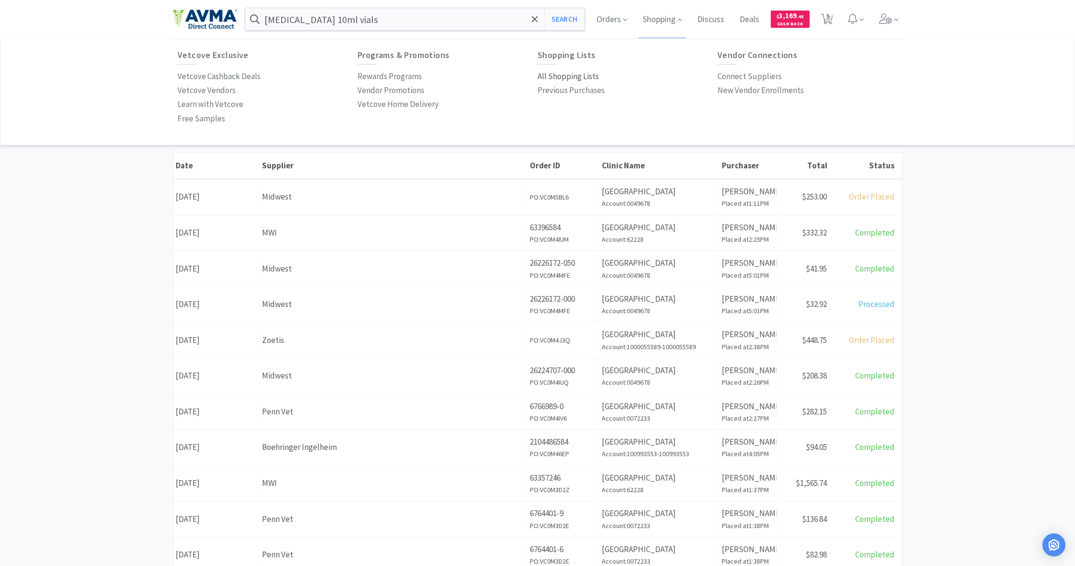
select select "3"
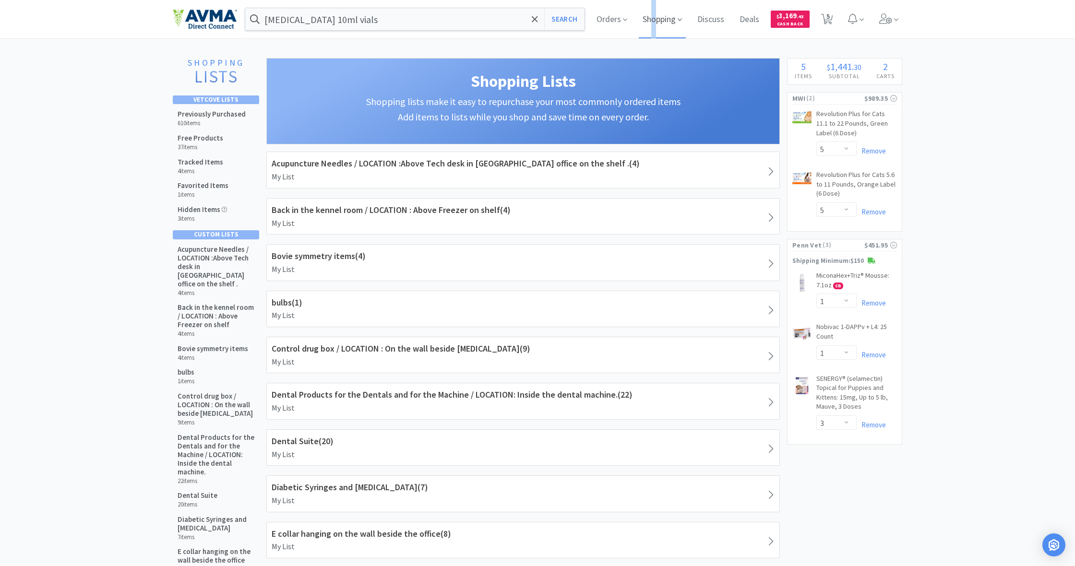
click at [653, 18] on span "Shopping" at bounding box center [662, 19] width 47 height 38
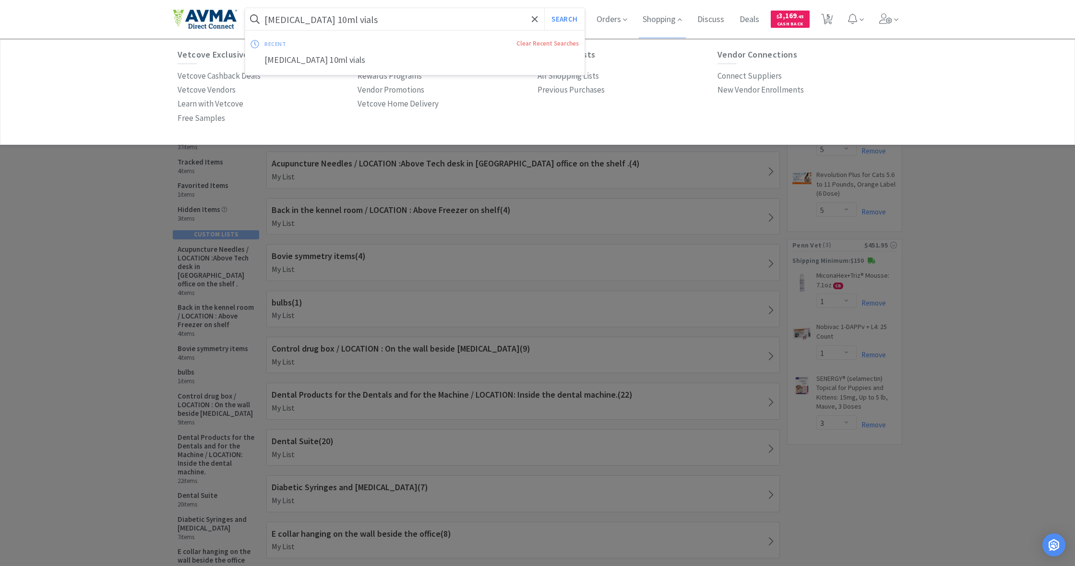
drag, startPoint x: 361, startPoint y: 21, endPoint x: 251, endPoint y: 18, distance: 109.5
click at [251, 18] on form "[MEDICAL_DATA] 10ml vials Search" at bounding box center [414, 19] width 339 height 22
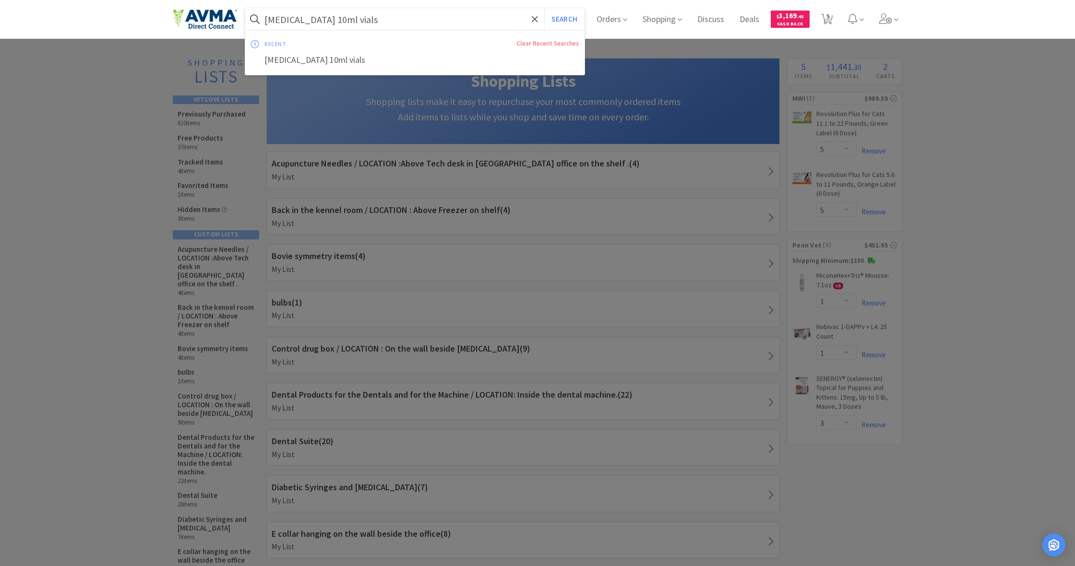
drag, startPoint x: 266, startPoint y: 17, endPoint x: 397, endPoint y: 42, distance: 133.4
click at [397, 30] on div "[MEDICAL_DATA] 10ml vials Search recent Clear Recent Searches [MEDICAL_DATA] 10…" at bounding box center [414, 19] width 339 height 22
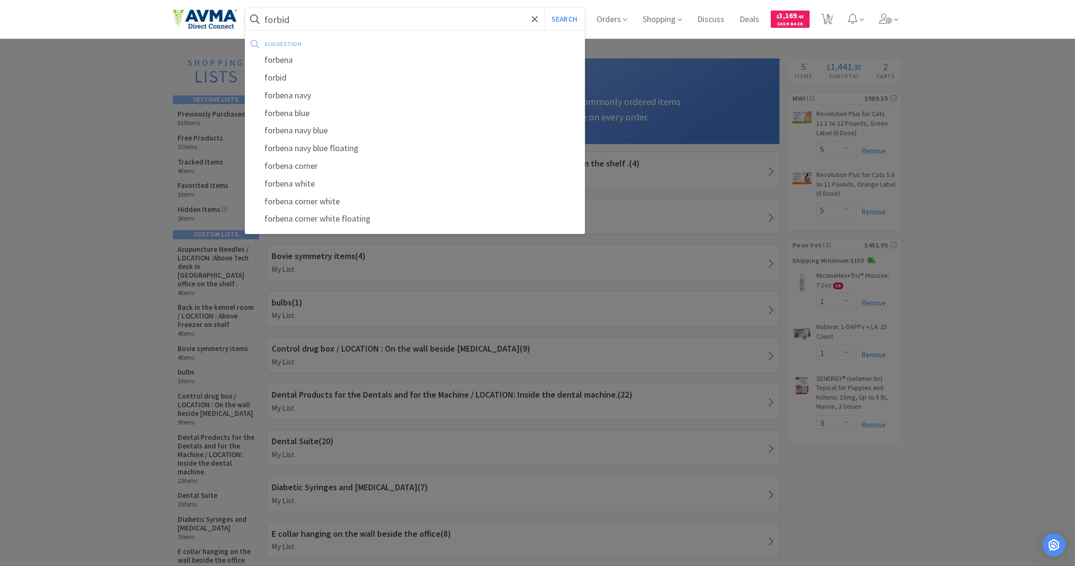
type input "forbid"
click at [563, 19] on button "Search" at bounding box center [564, 19] width 40 height 22
select select "5"
select select "1"
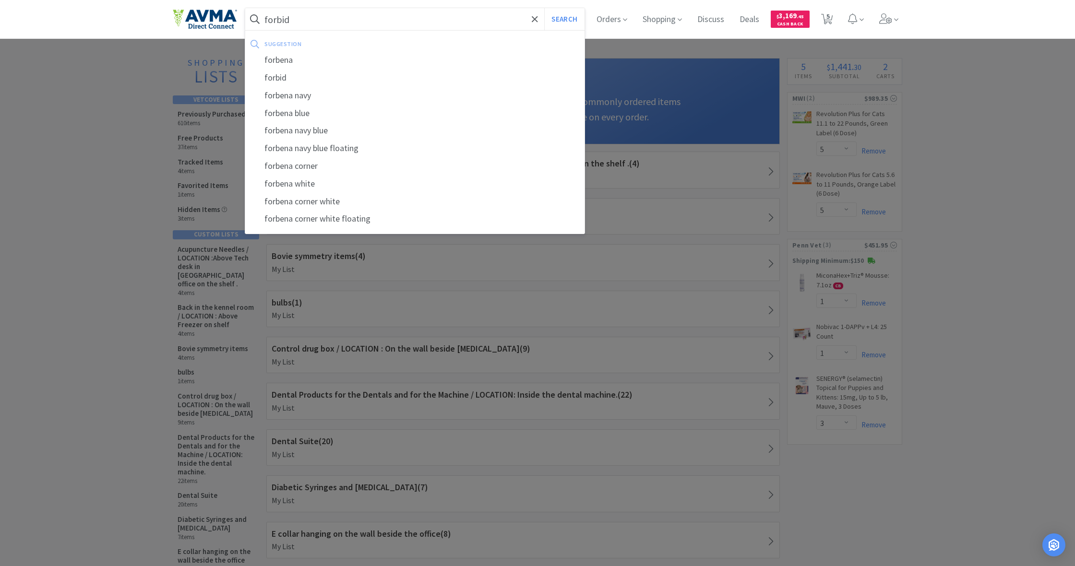
select select "1"
select select "3"
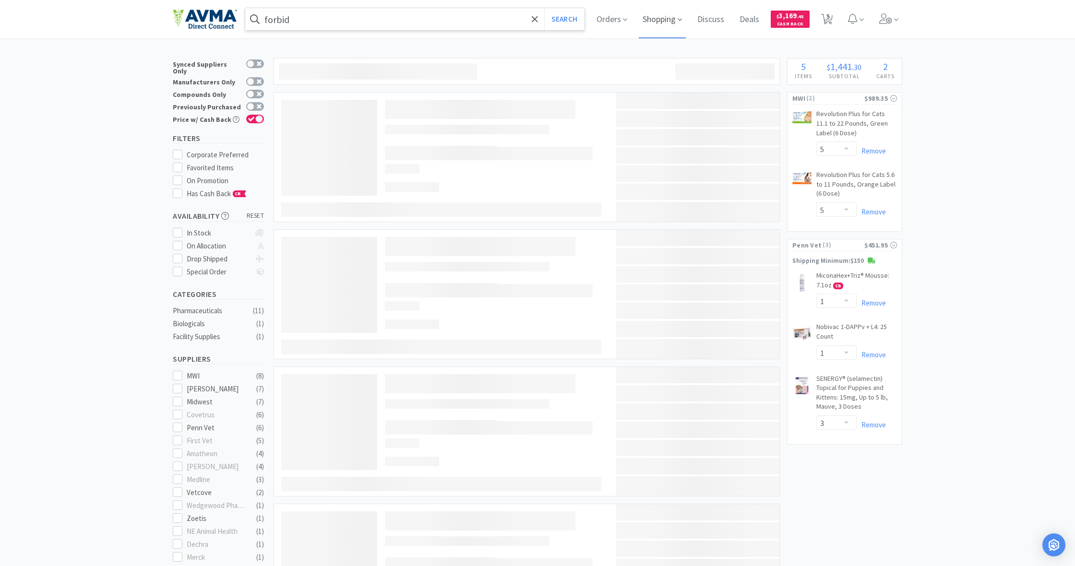
click at [660, 20] on span "Shopping" at bounding box center [662, 19] width 47 height 38
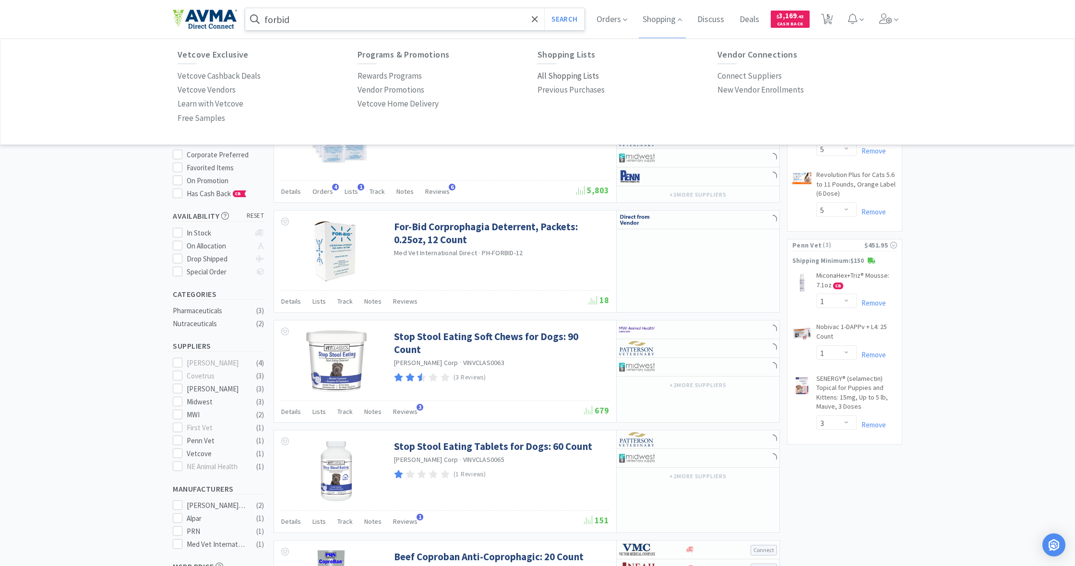
click at [571, 76] on p "All Shopping Lists" at bounding box center [568, 76] width 61 height 13
select select "5"
select select "1"
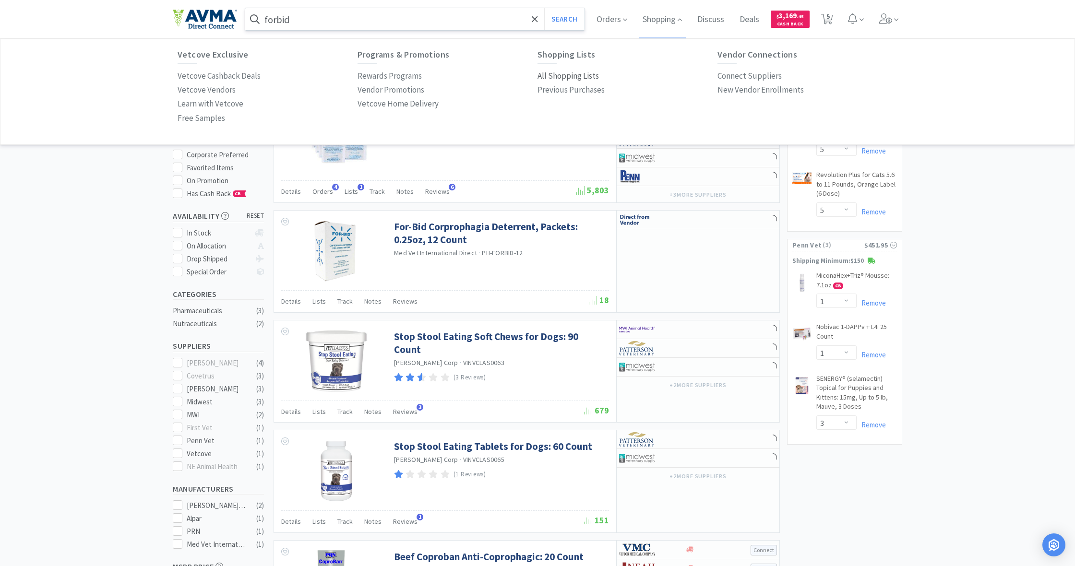
select select "3"
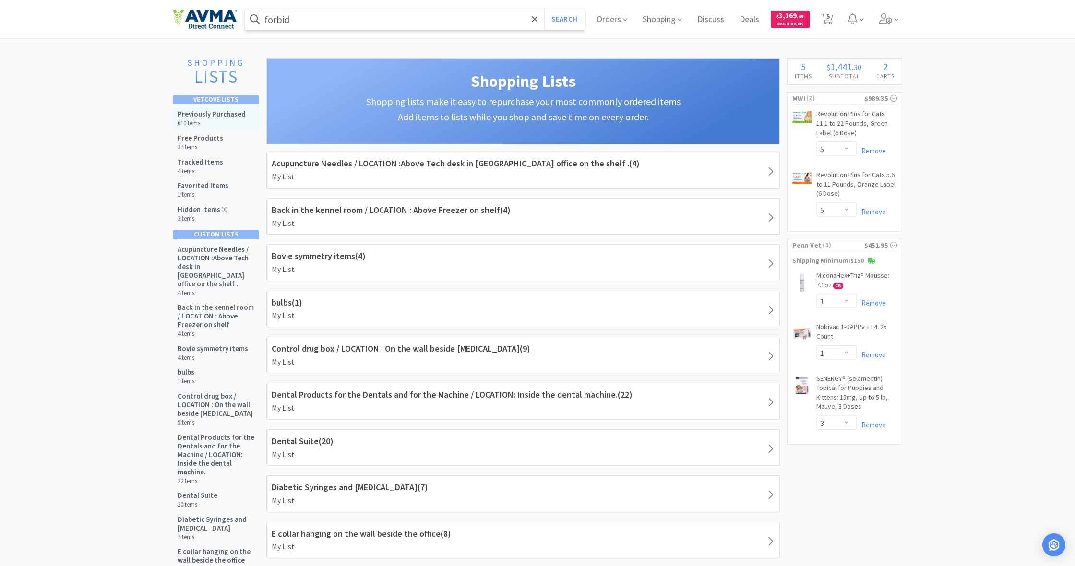
click at [204, 118] on div "Previously Purchased 610 items" at bounding box center [212, 118] width 68 height 17
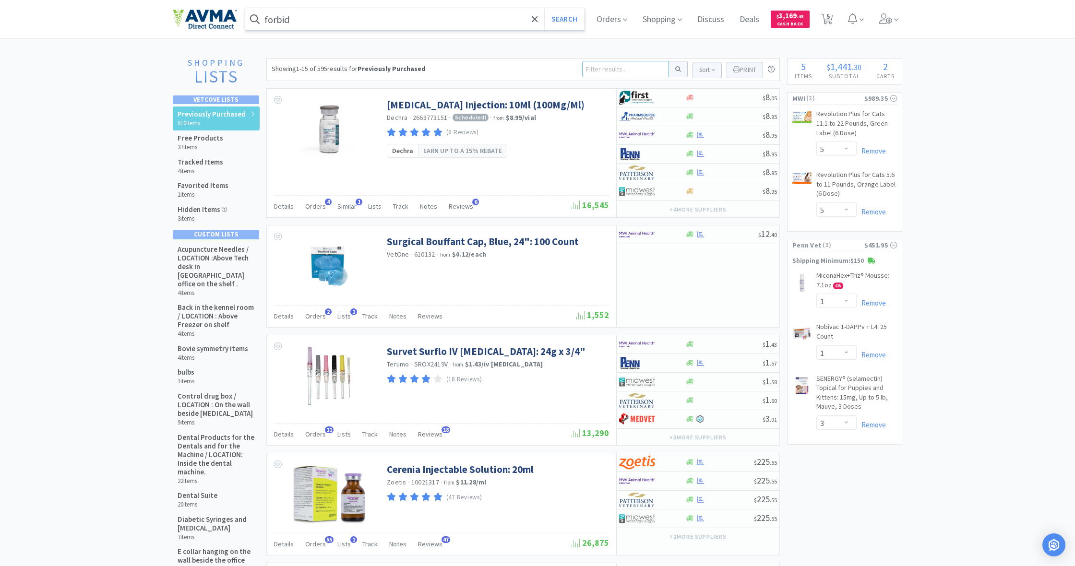
click at [613, 72] on input at bounding box center [625, 69] width 87 height 16
type input "forbid"
click at [677, 69] on button at bounding box center [678, 69] width 19 height 16
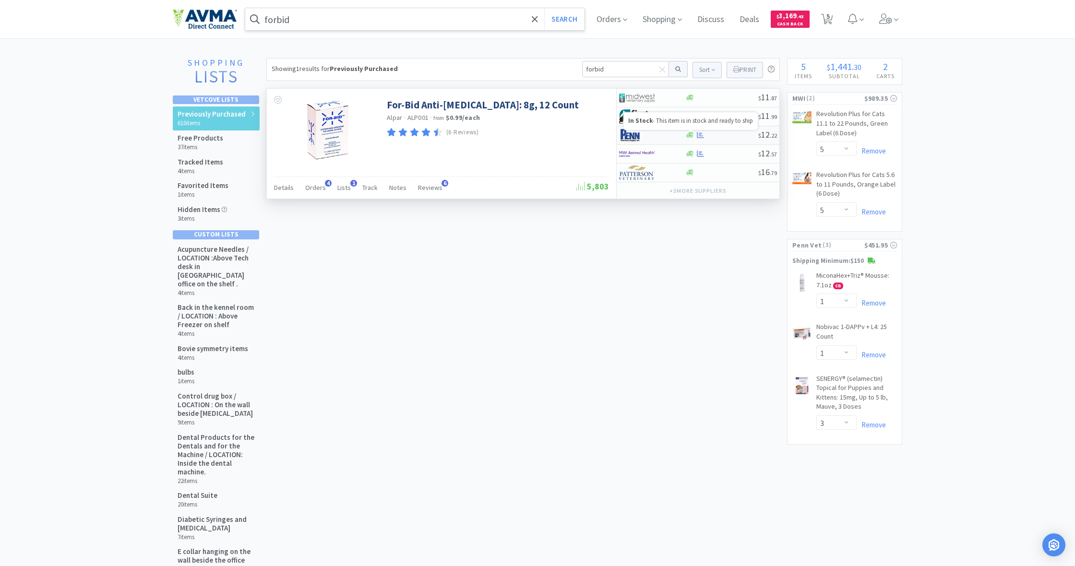
click at [690, 137] on icon at bounding box center [689, 135] width 7 height 6
select select "1"
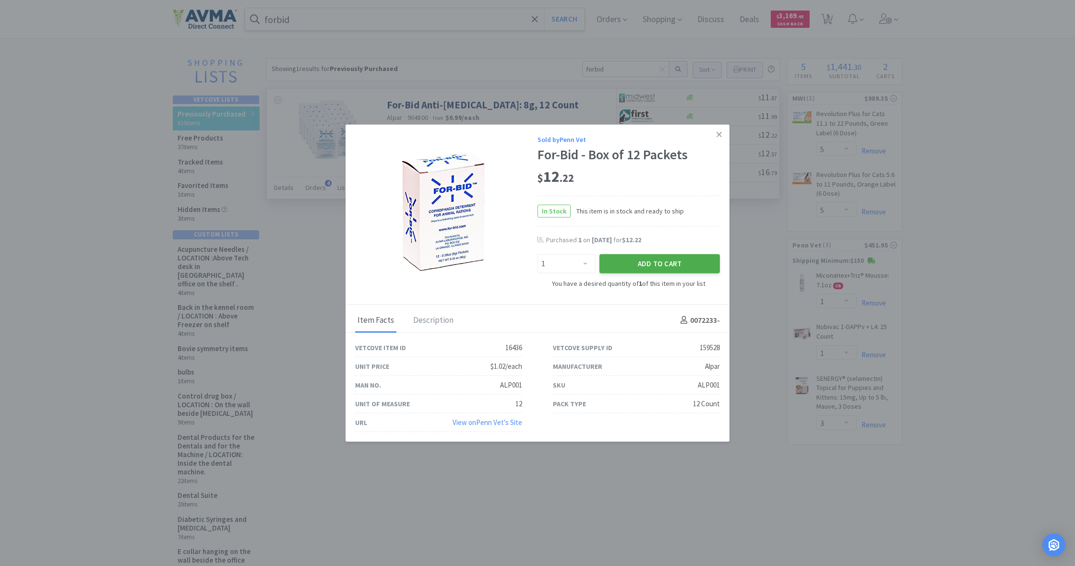
click at [658, 263] on button "Add to Cart" at bounding box center [660, 263] width 120 height 19
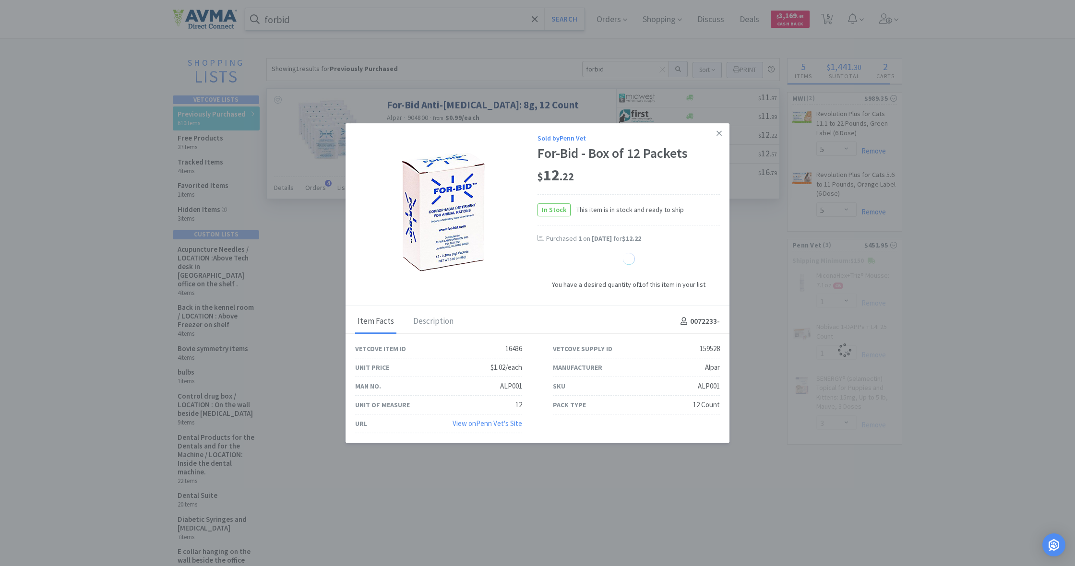
select select "1"
select select "3"
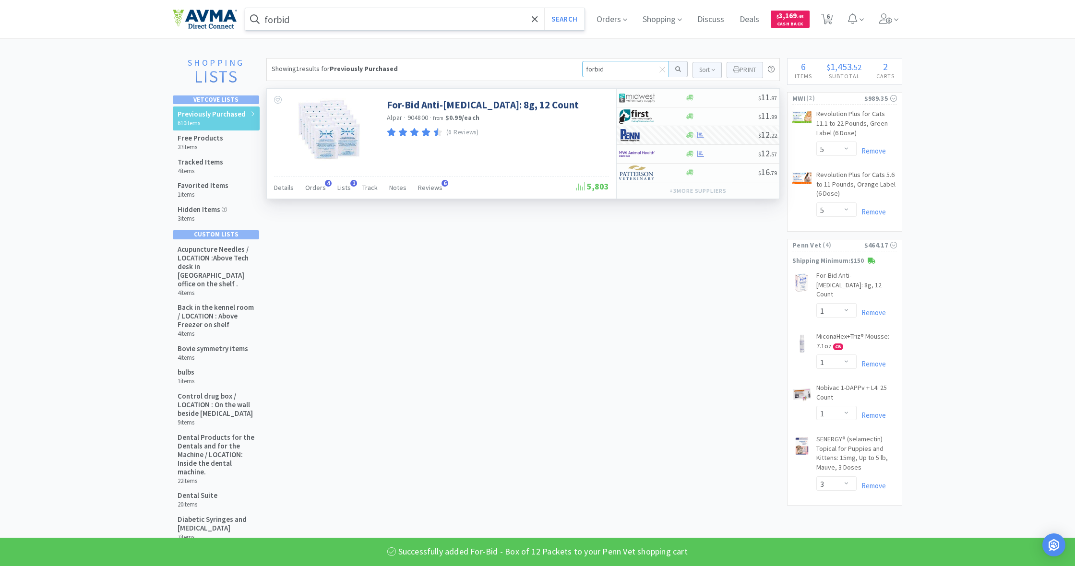
drag, startPoint x: 605, startPoint y: 68, endPoint x: 569, endPoint y: 63, distance: 36.3
click at [569, 63] on div "Showing 1 results for Previously Purchased forbid Sort Print Previously Purchas…" at bounding box center [523, 69] width 514 height 23
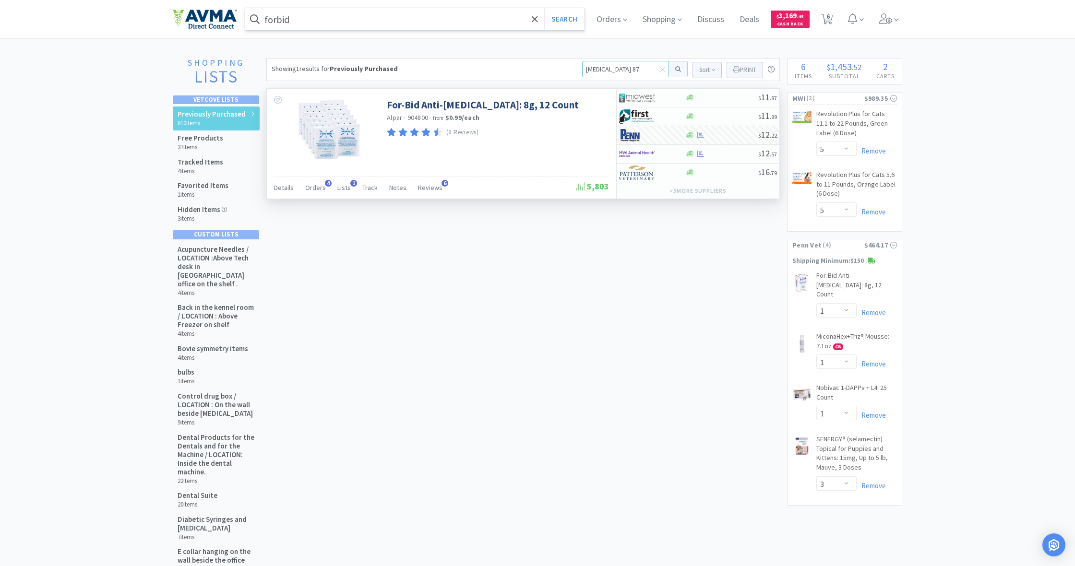
type input "[MEDICAL_DATA] 875"
click at [677, 69] on button at bounding box center [678, 69] width 19 height 16
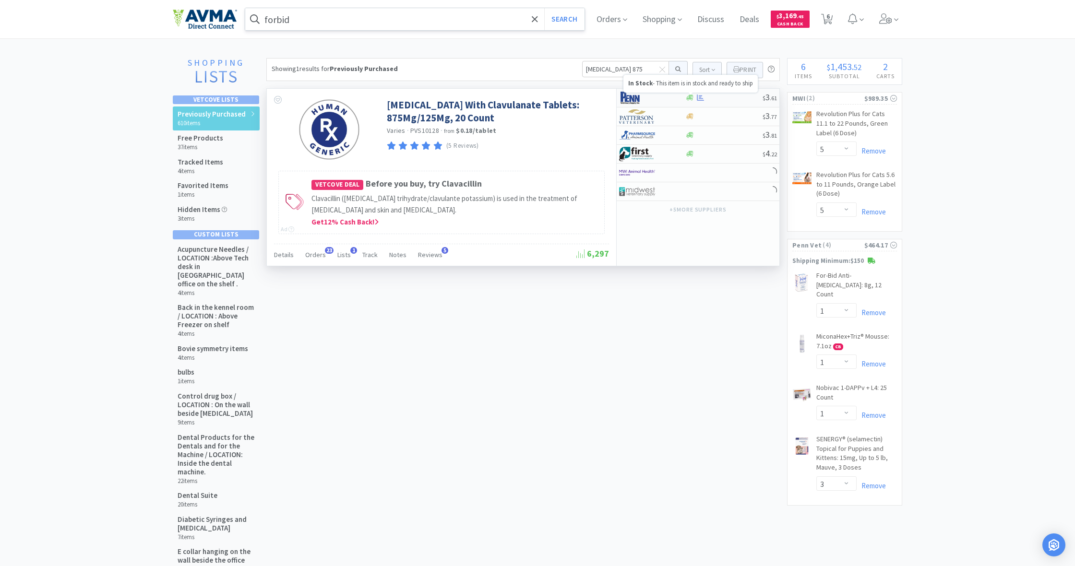
click at [690, 96] on icon at bounding box center [689, 98] width 7 height 6
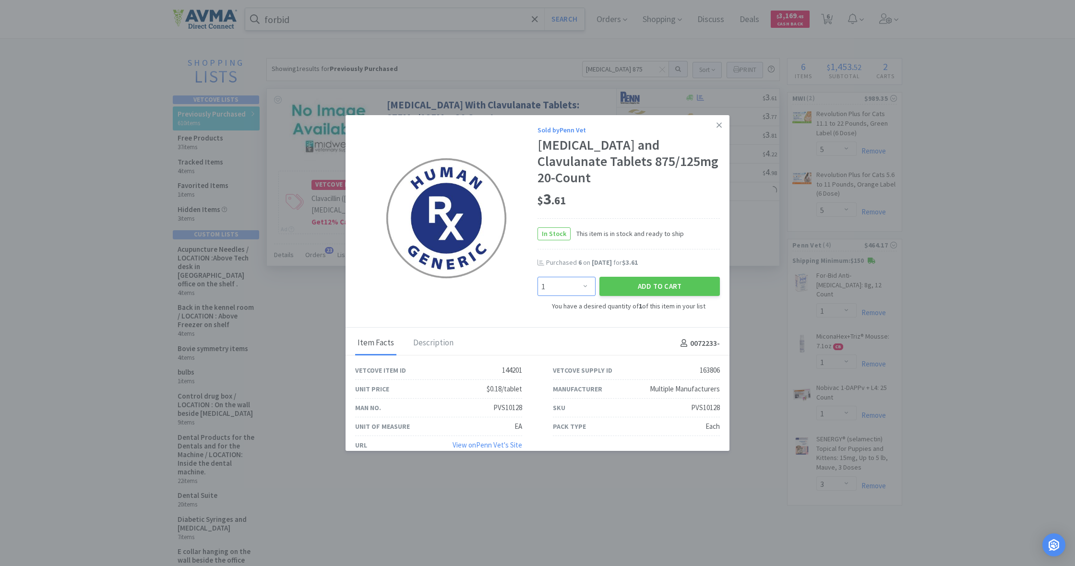
select select "10"
click at [654, 277] on button "Add to Cart" at bounding box center [660, 286] width 120 height 19
select select "10"
select select "1"
select select "3"
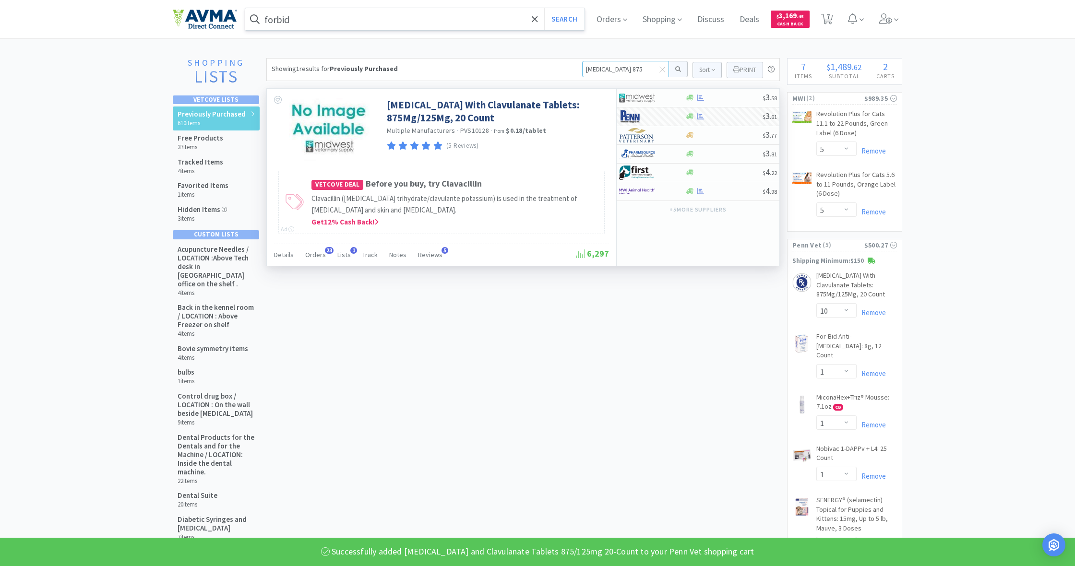
drag, startPoint x: 627, startPoint y: 67, endPoint x: 583, endPoint y: 65, distance: 43.7
click at [583, 65] on input "[MEDICAL_DATA] 875" at bounding box center [625, 69] width 87 height 16
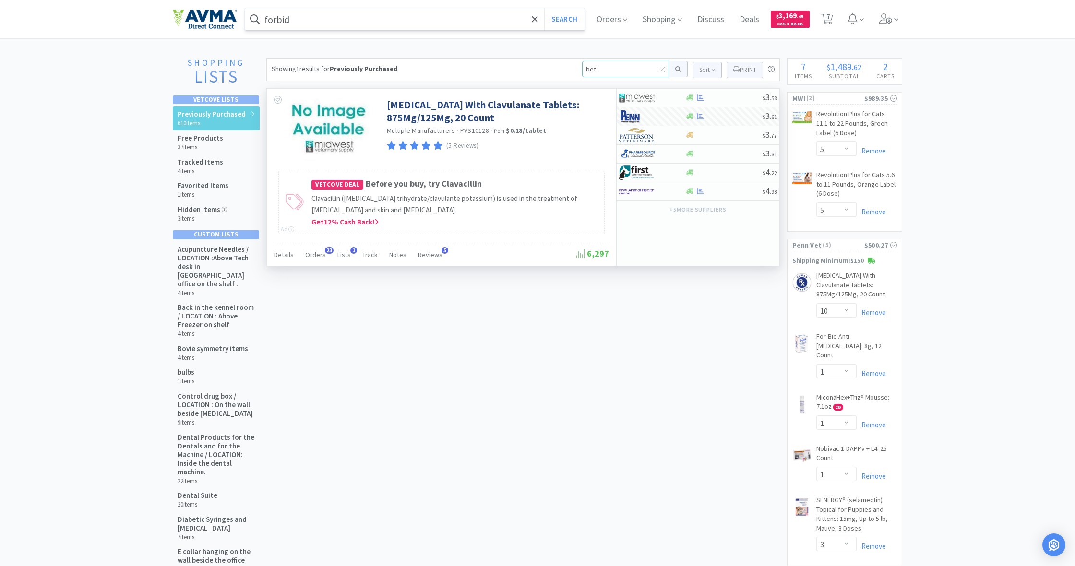
type input "beta"
click at [677, 69] on button at bounding box center [678, 69] width 19 height 16
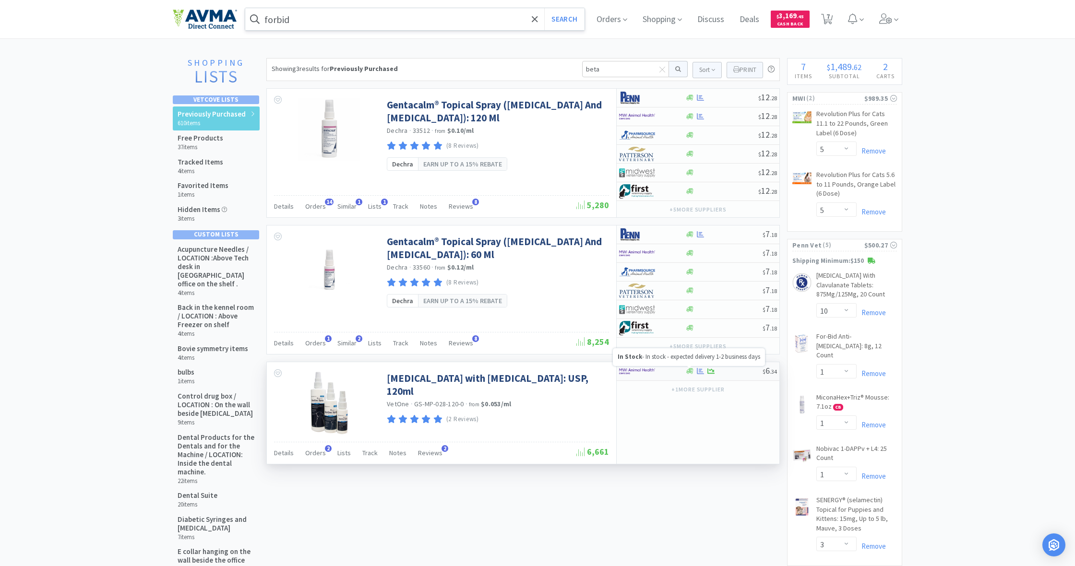
click at [690, 371] on icon at bounding box center [689, 372] width 7 height 6
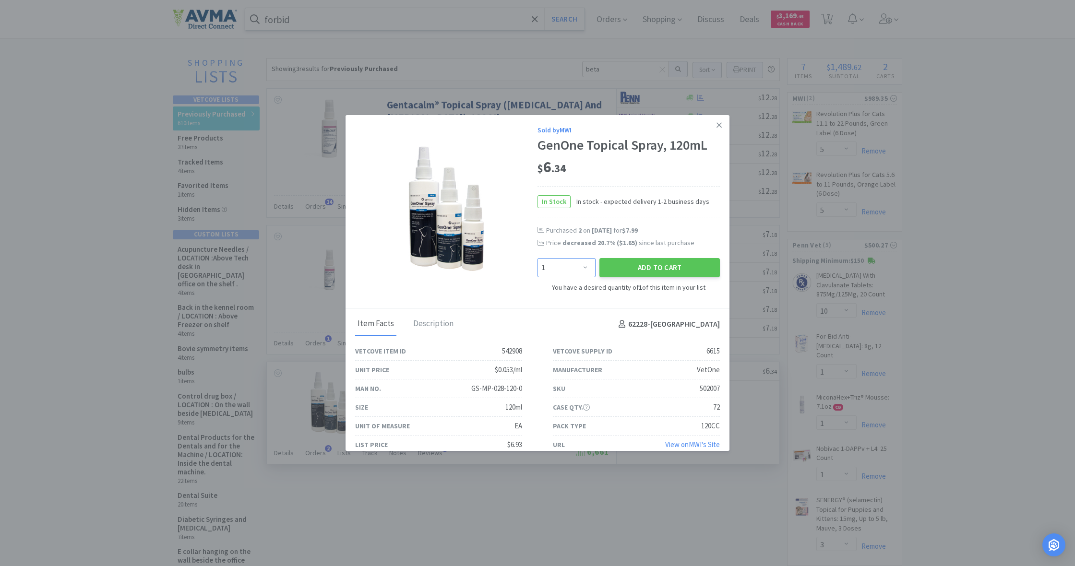
select select "6"
click at [651, 267] on button "Add to Cart" at bounding box center [660, 267] width 120 height 19
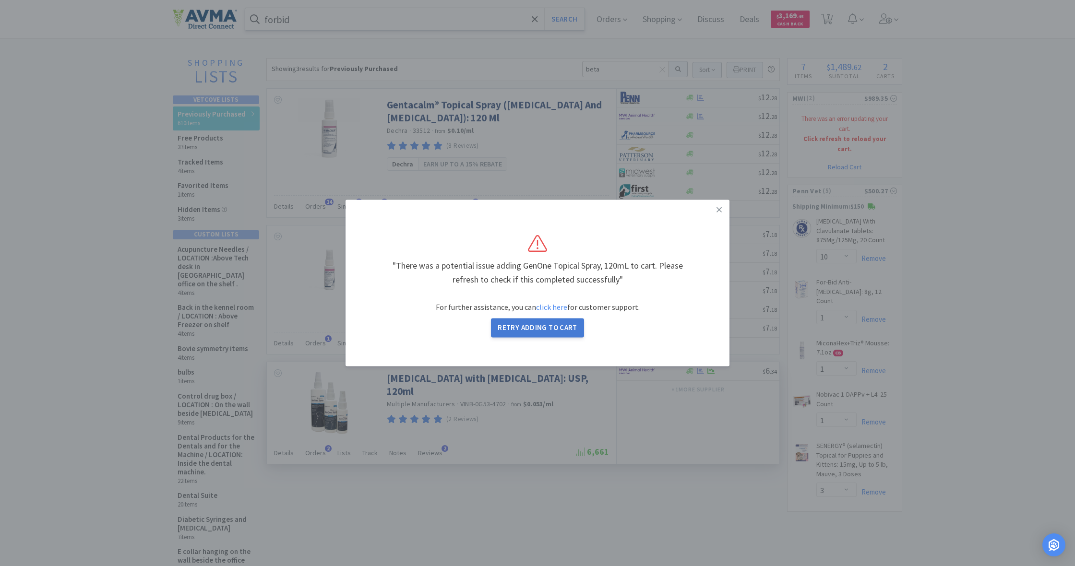
click at [532, 324] on button "Retry Adding to Cart" at bounding box center [537, 328] width 93 height 19
select select "1"
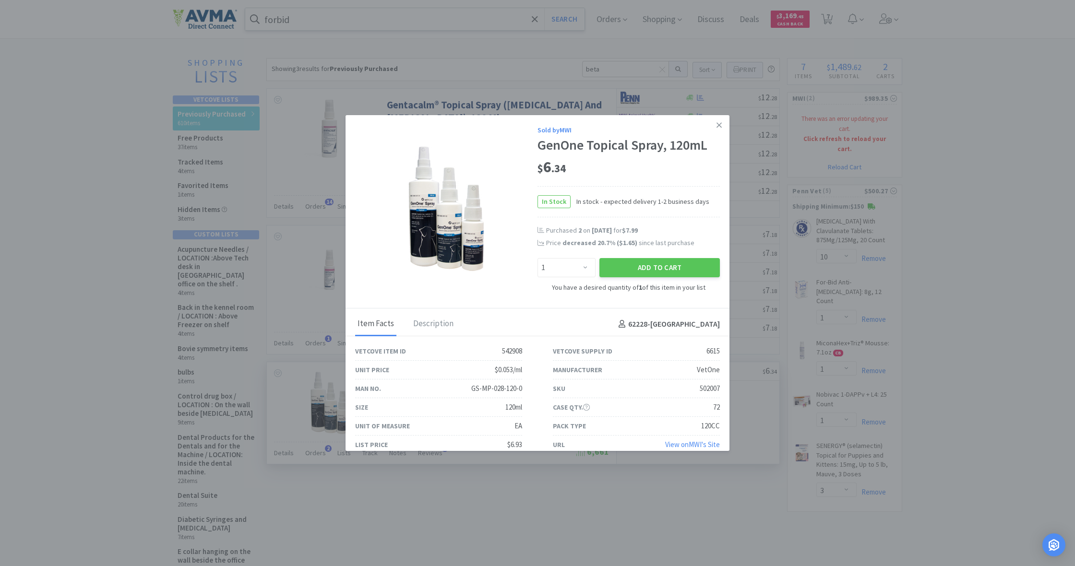
select select "5"
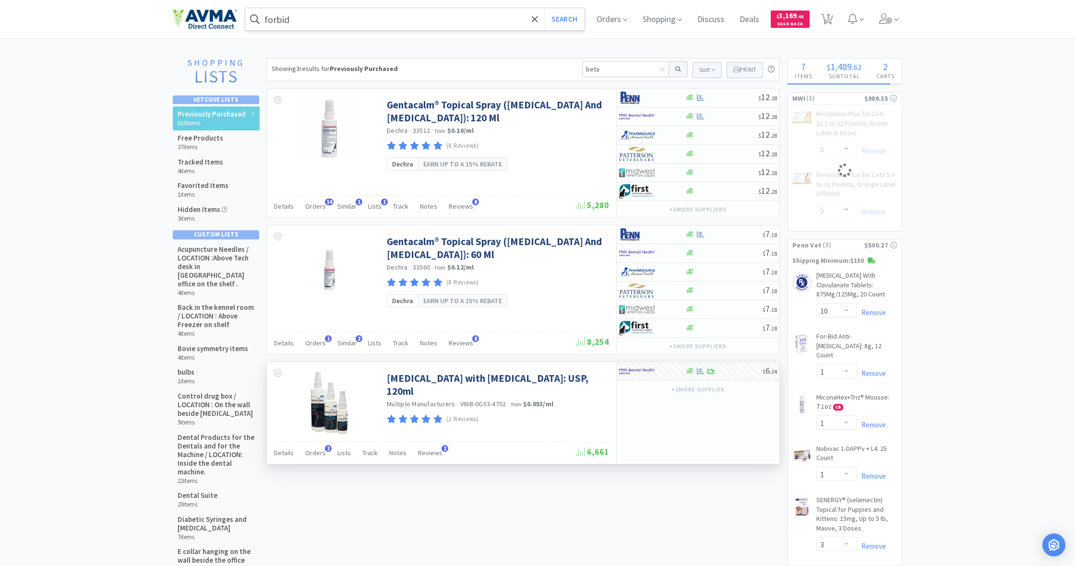
select select "6"
select select "5"
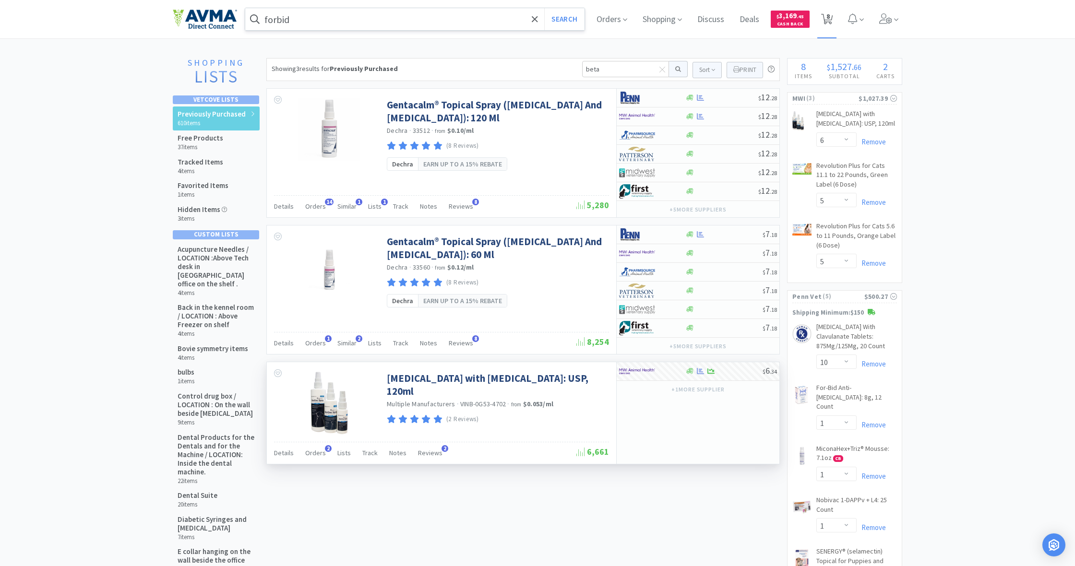
click at [828, 20] on span "8" at bounding box center [828, 16] width 3 height 38
select select "6"
select select "5"
select select "10"
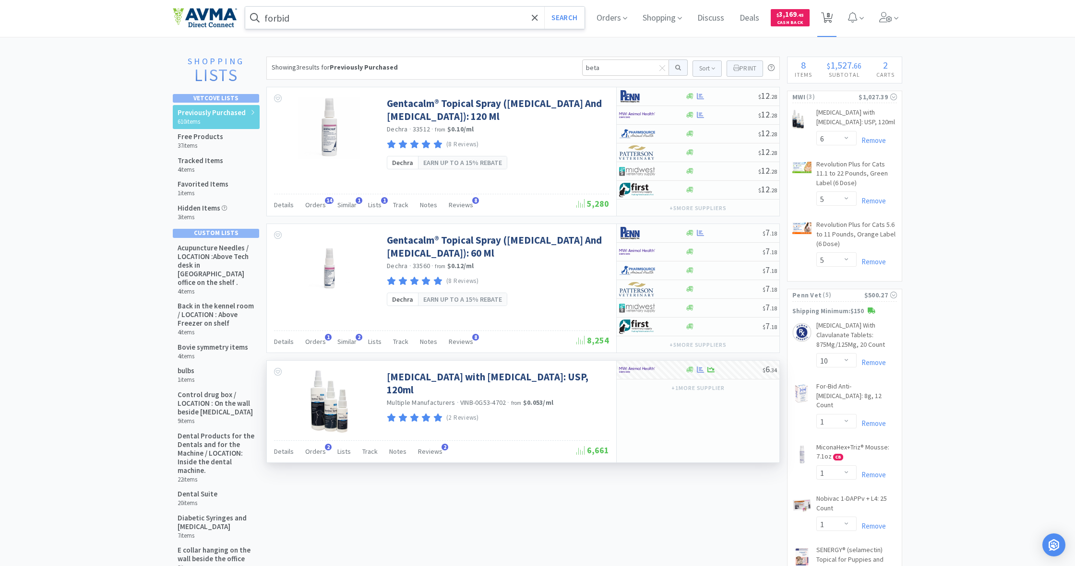
select select "1"
select select "3"
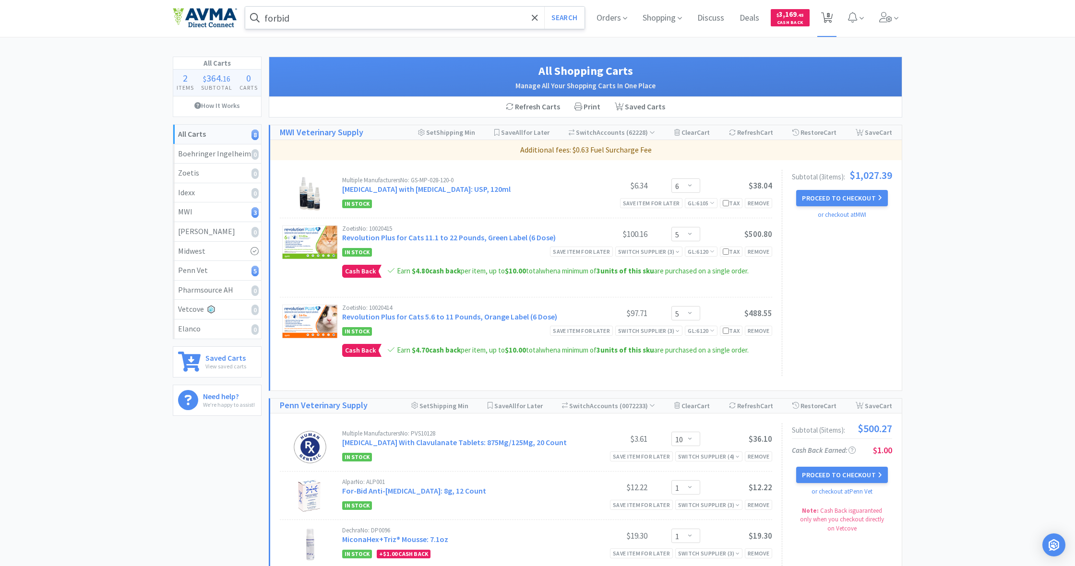
scroll to position [3, 0]
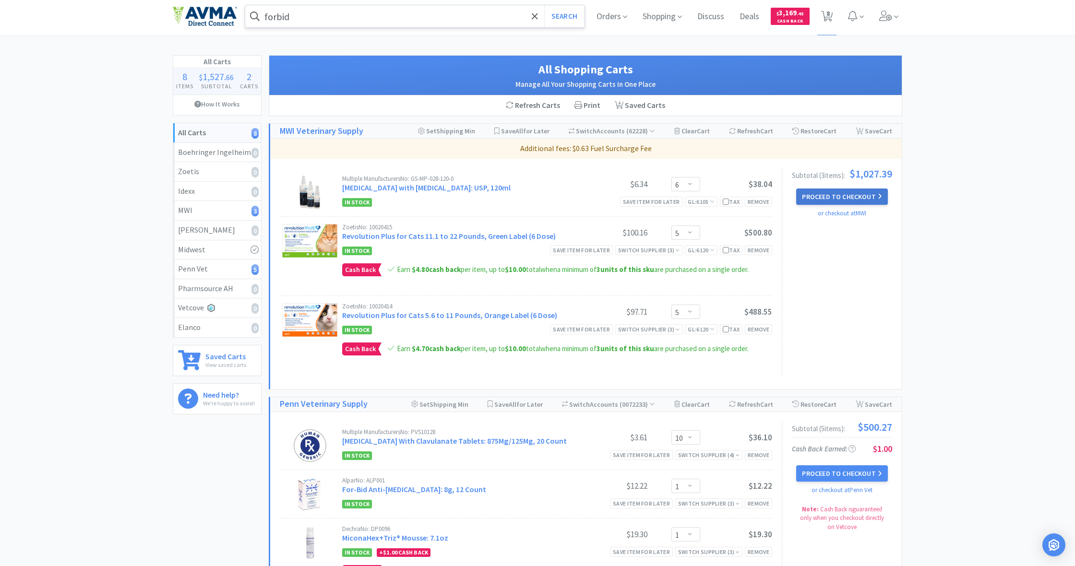
click at [844, 195] on button "Proceed to Checkout" at bounding box center [841, 197] width 91 height 16
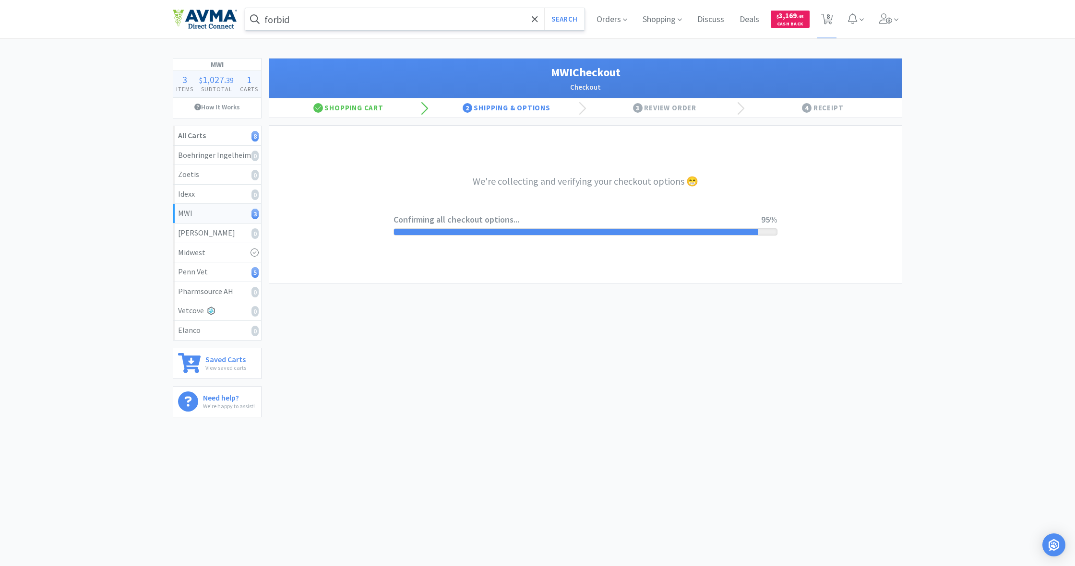
select select "STD_"
select select "FX9"
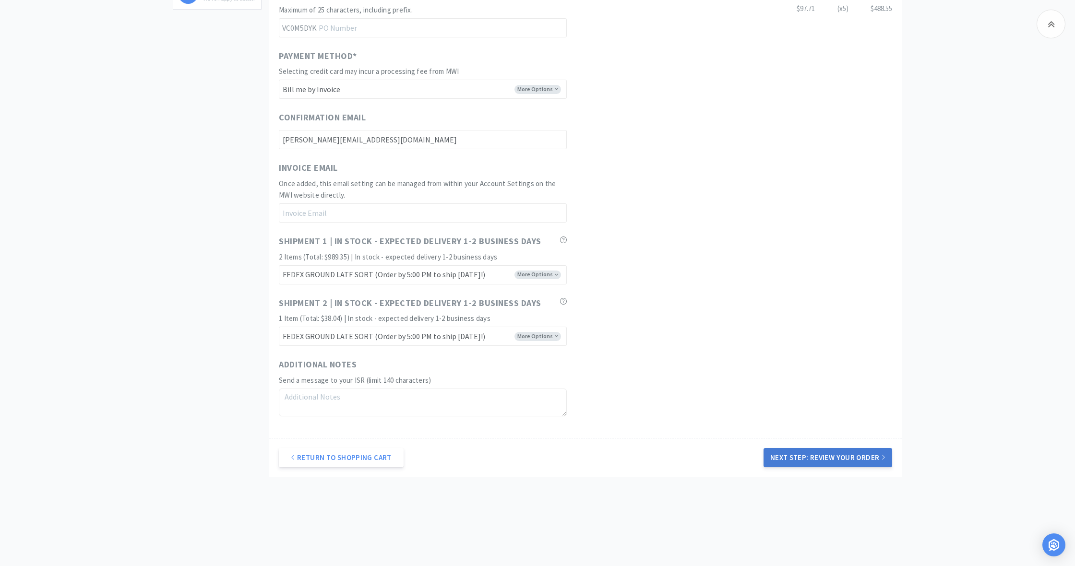
scroll to position [409, 0]
click at [840, 453] on button "Next Step: Review Your Order" at bounding box center [828, 457] width 129 height 19
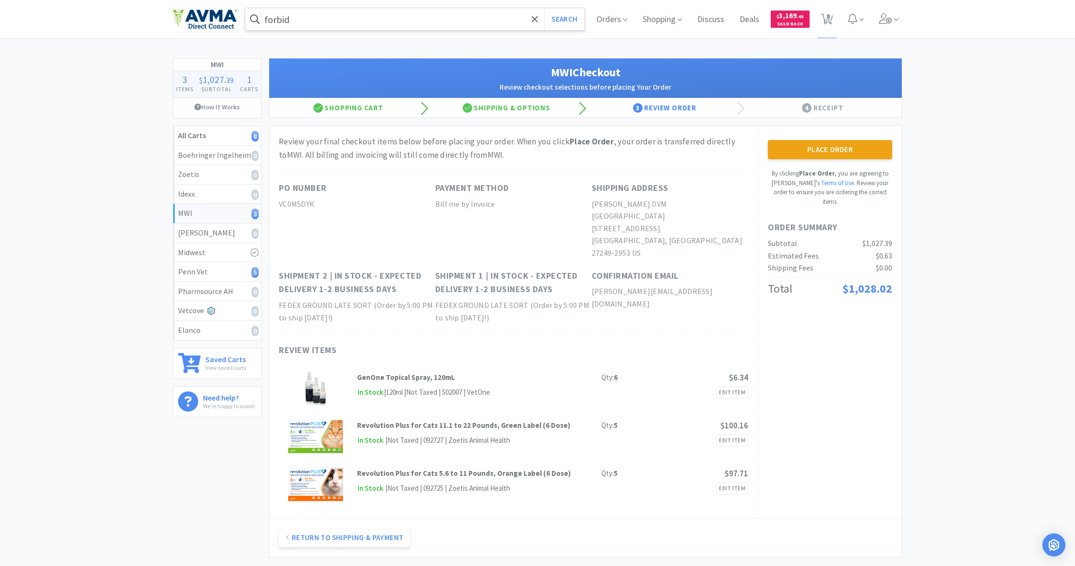
scroll to position [0, 0]
click at [835, 150] on button "Place Order" at bounding box center [830, 149] width 124 height 19
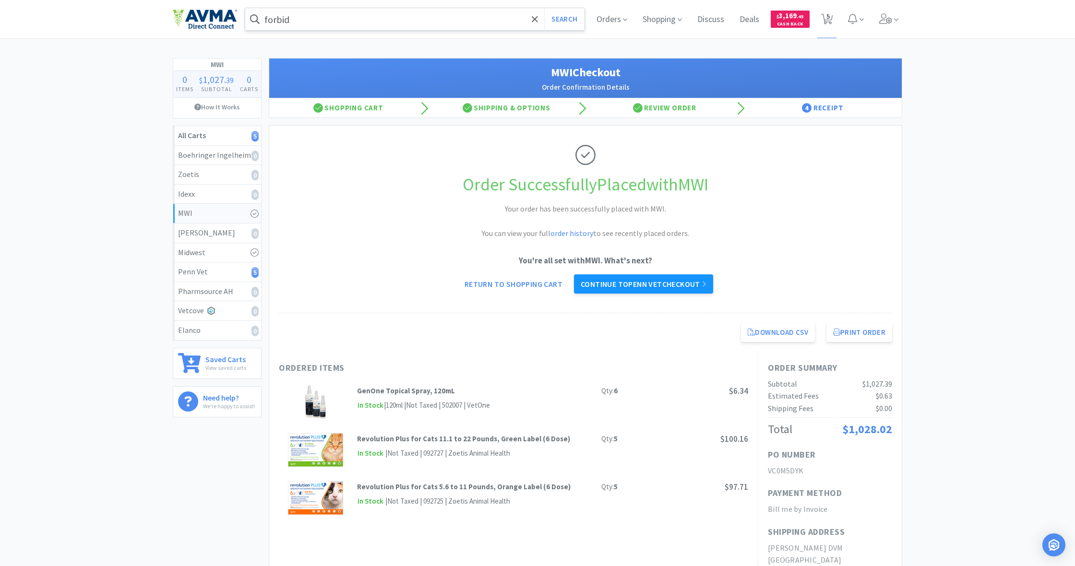
click at [644, 281] on link "Continue to Penn Vet checkout" at bounding box center [643, 284] width 139 height 19
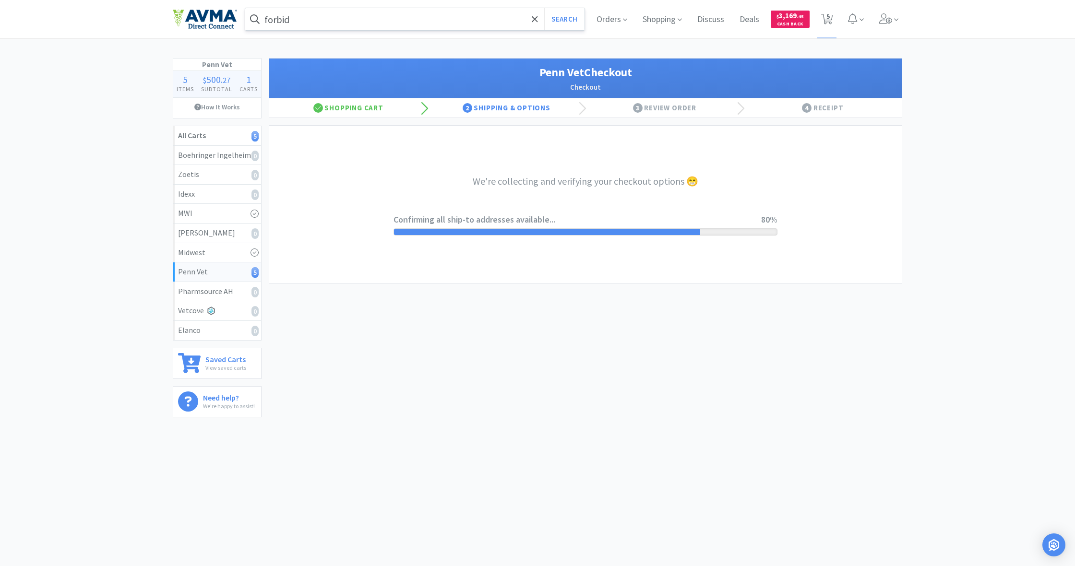
select select "terms"
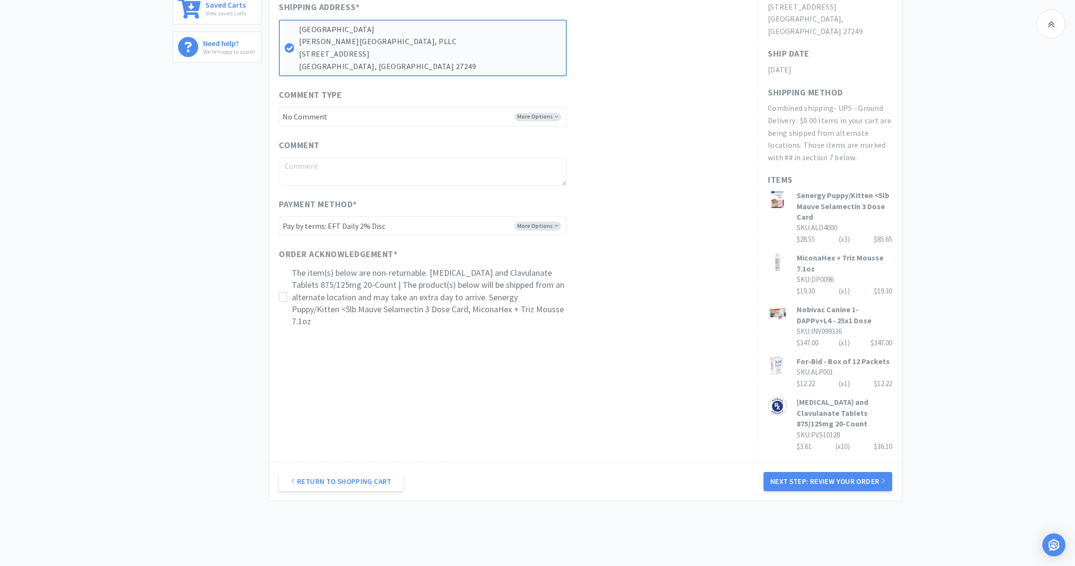
scroll to position [354, 0]
click at [849, 473] on button "Next Step: Review Your Order" at bounding box center [828, 482] width 129 height 19
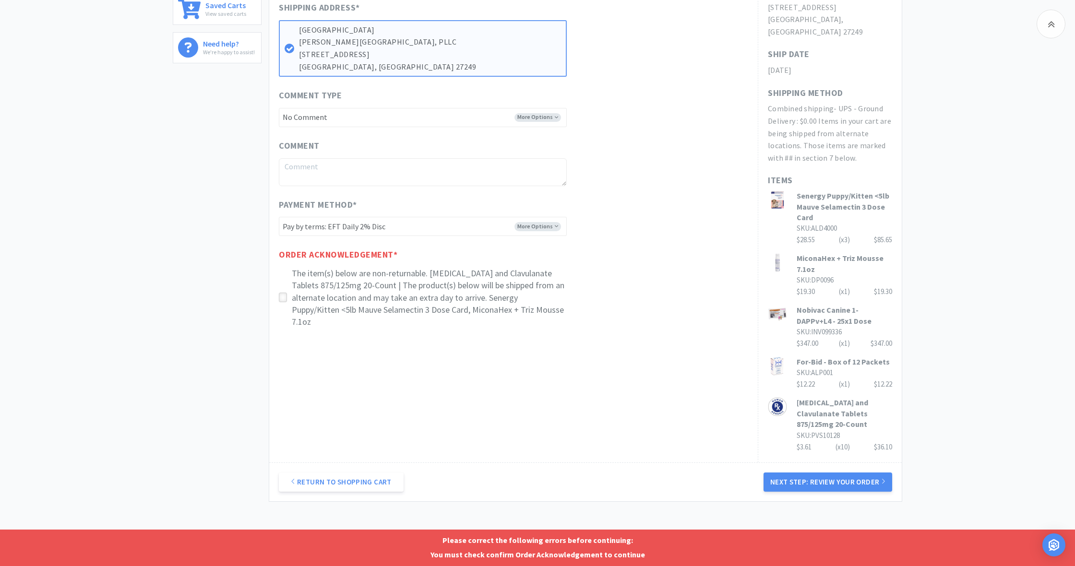
click at [281, 294] on icon at bounding box center [282, 297] width 7 height 7
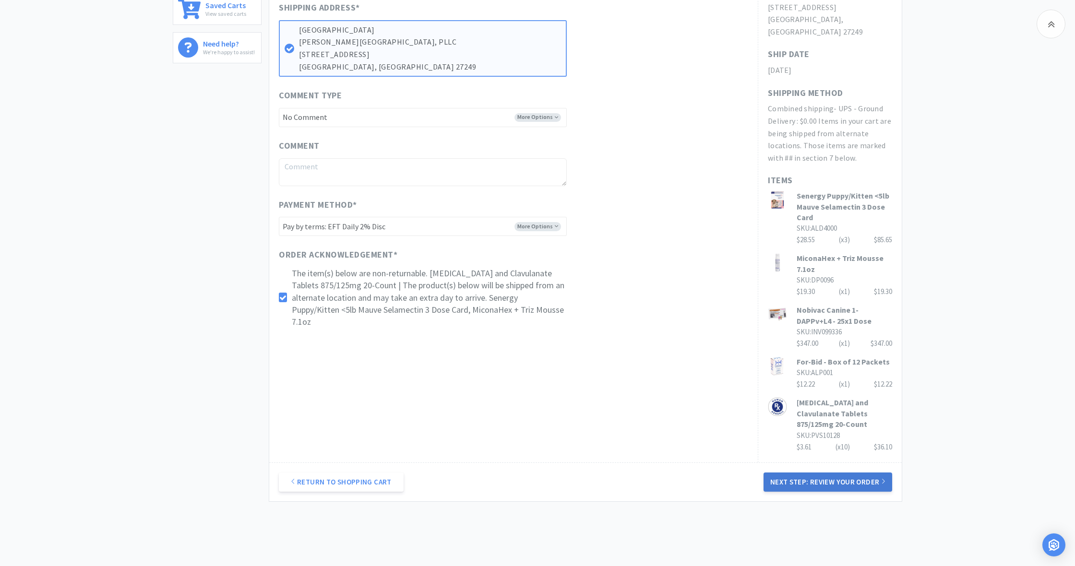
click at [842, 473] on button "Next Step: Review Your Order" at bounding box center [828, 482] width 129 height 19
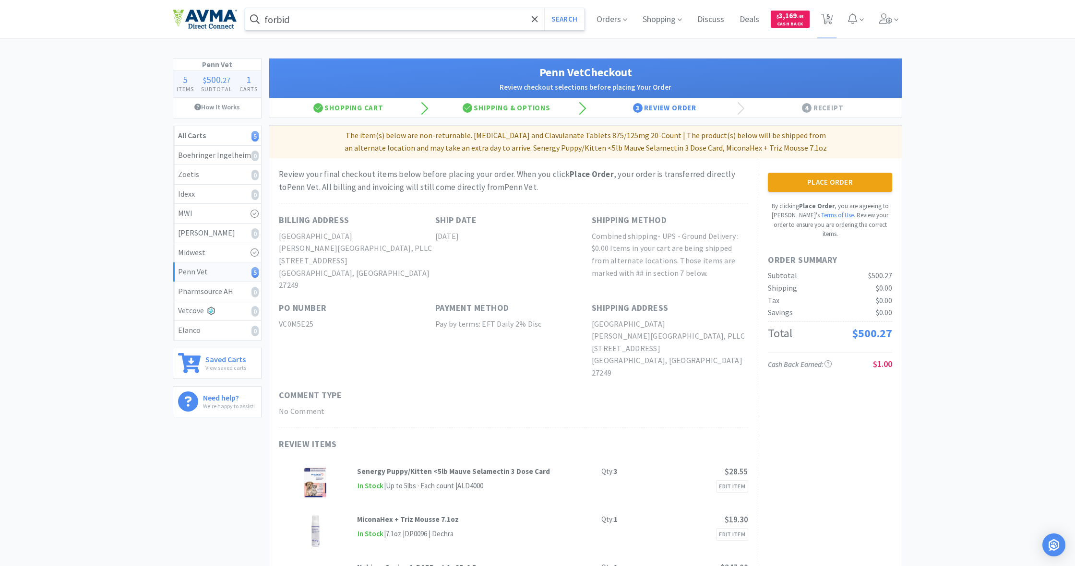
scroll to position [0, 0]
click at [832, 182] on button "Place Order" at bounding box center [830, 182] width 124 height 19
